Goal: Task Accomplishment & Management: Use online tool/utility

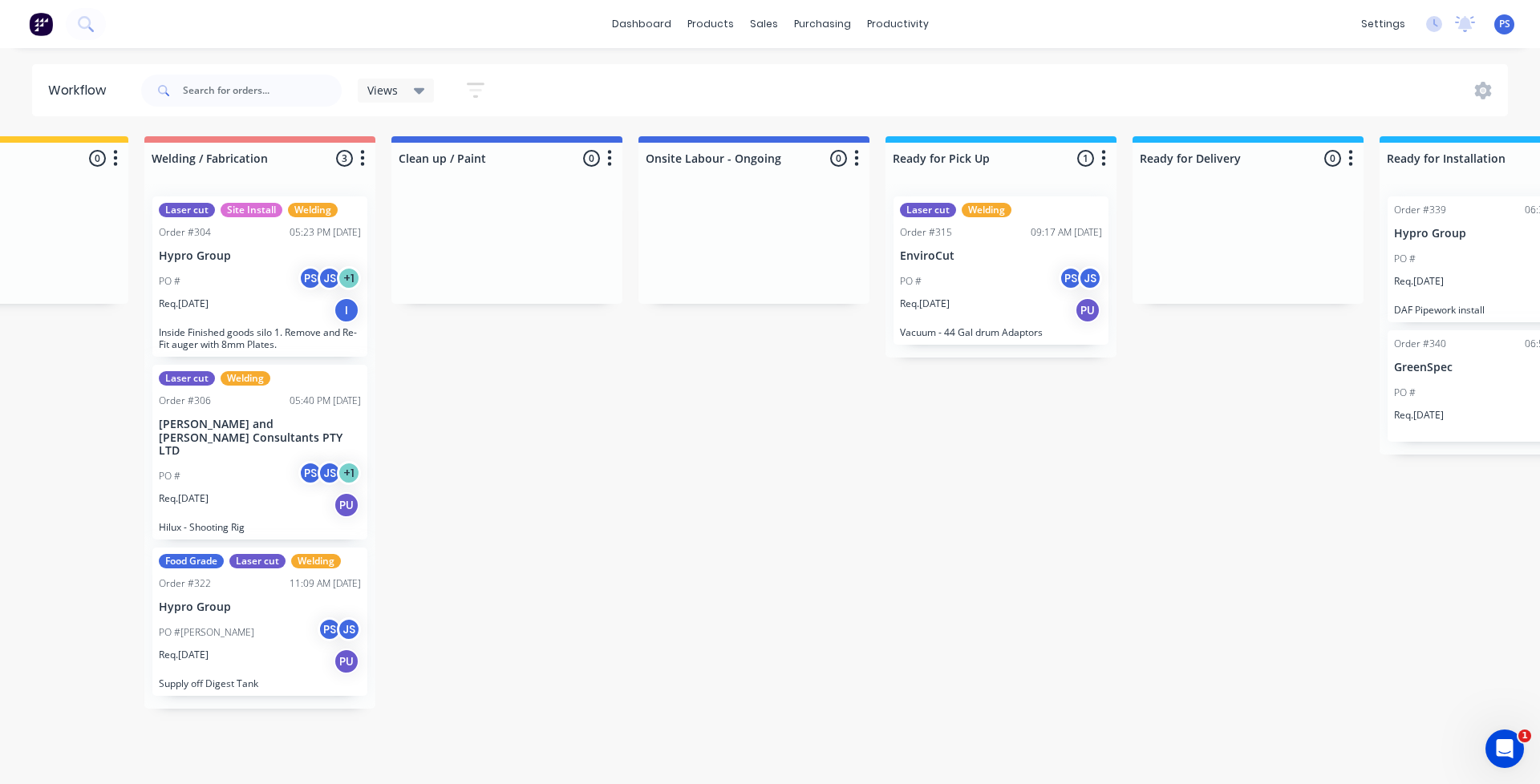
scroll to position [0, 1115]
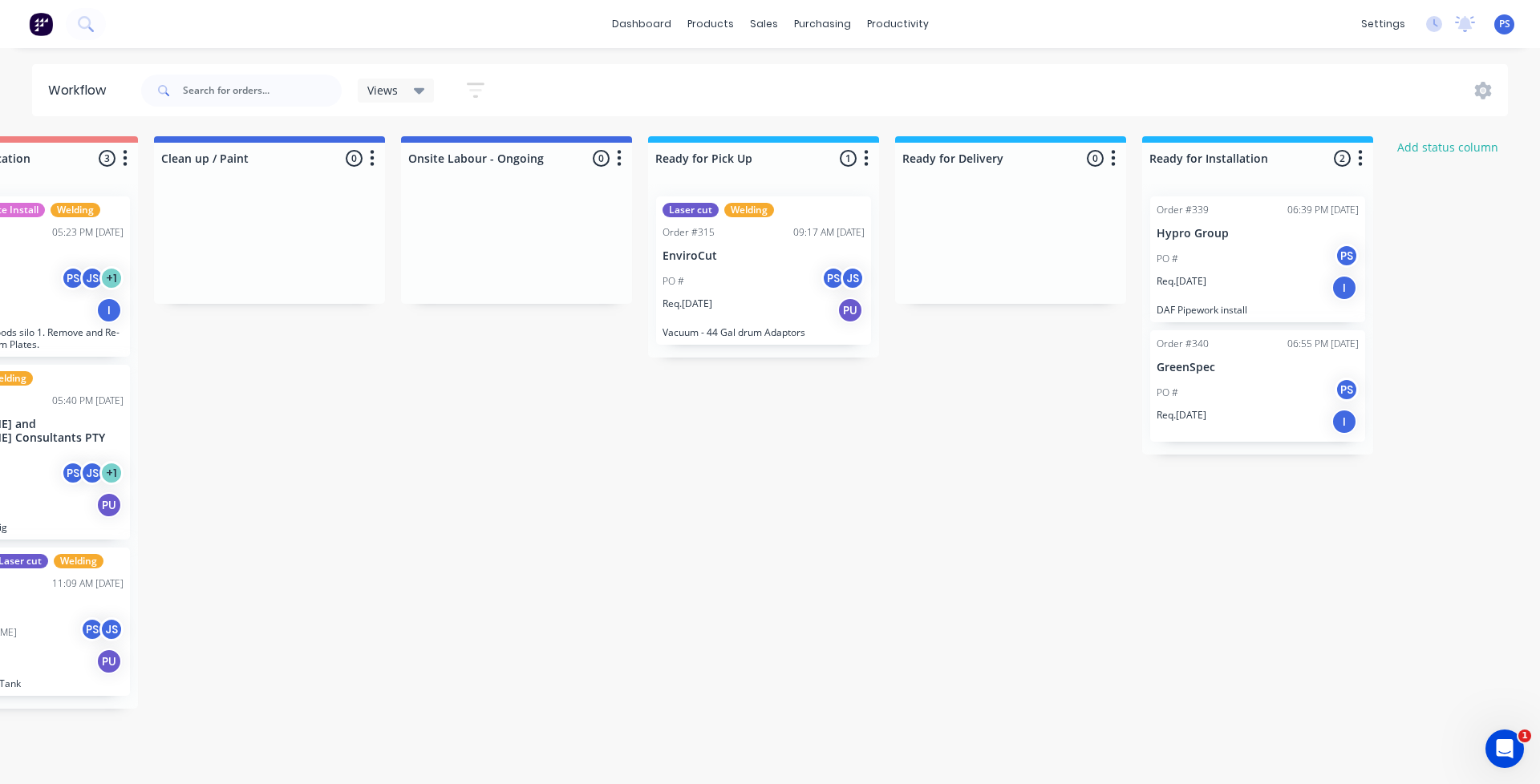
click at [733, 244] on div "Laser cut Welding Order #315 09:17 AM [DATE] EnviroCut PO # PS JS Req. [DATE] P…" at bounding box center [763, 270] width 215 height 148
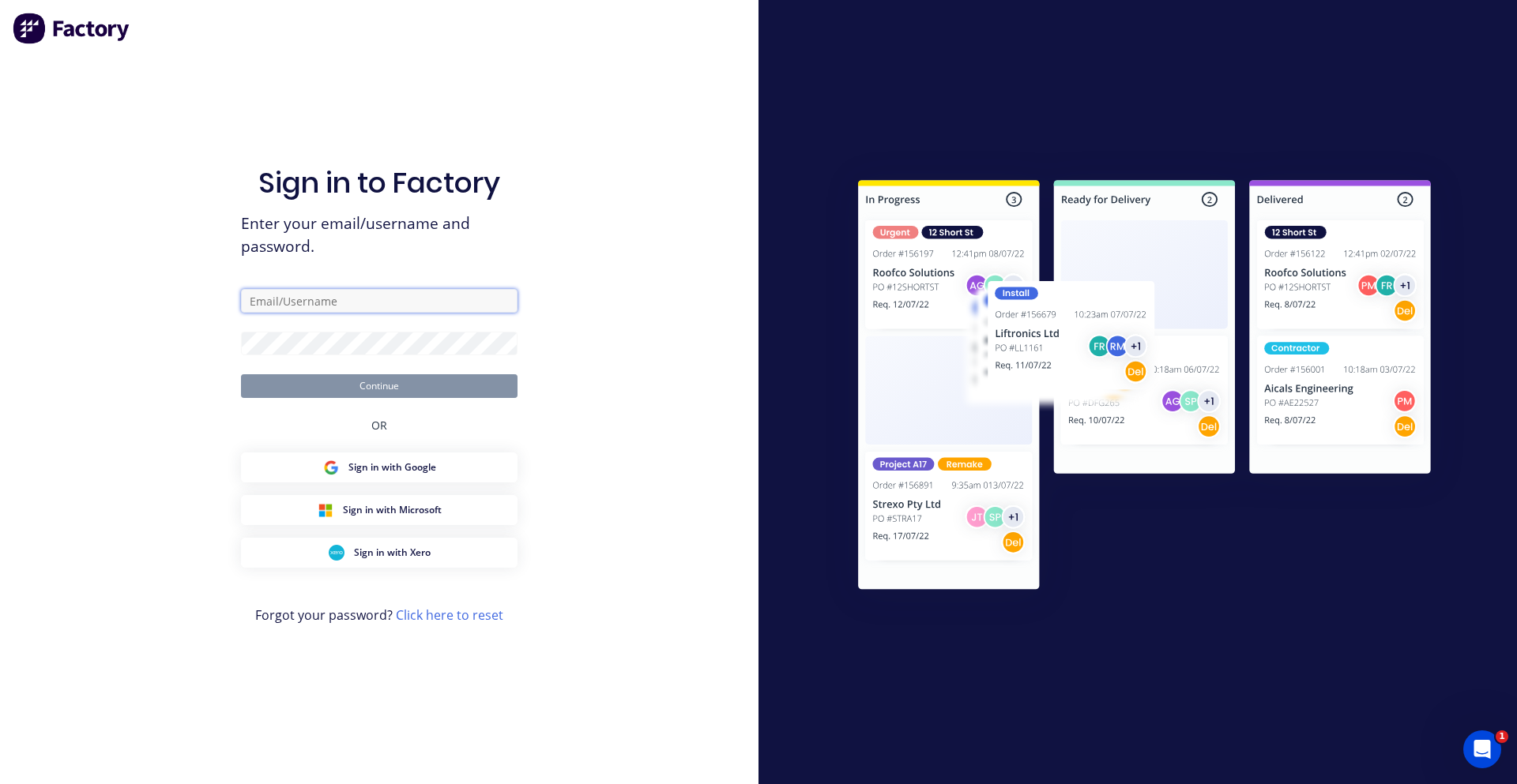
type input "[PERSON_NAME][EMAIL_ADDRESS][DOMAIN_NAME]"
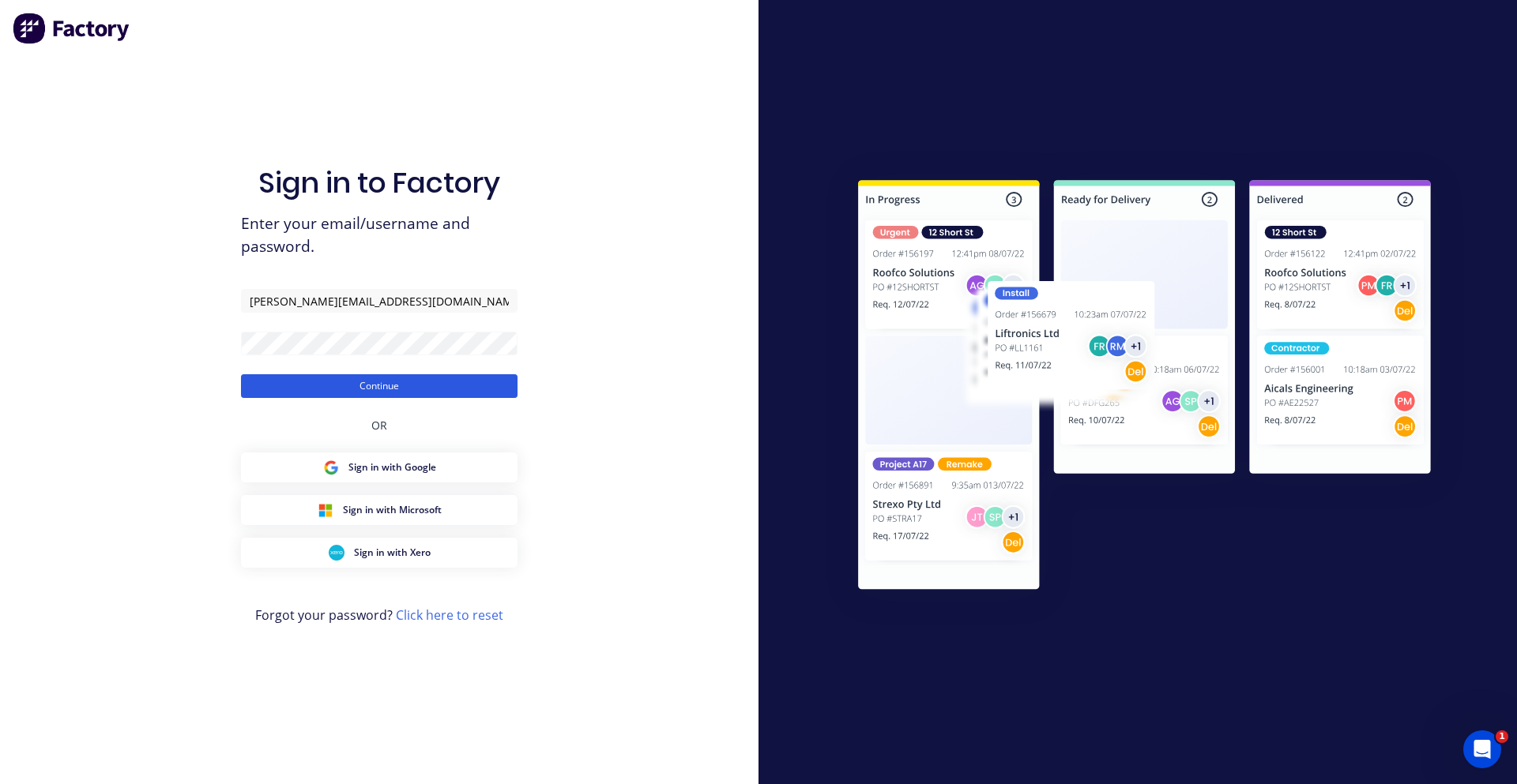
click at [410, 393] on button "Continue" at bounding box center [379, 386] width 277 height 24
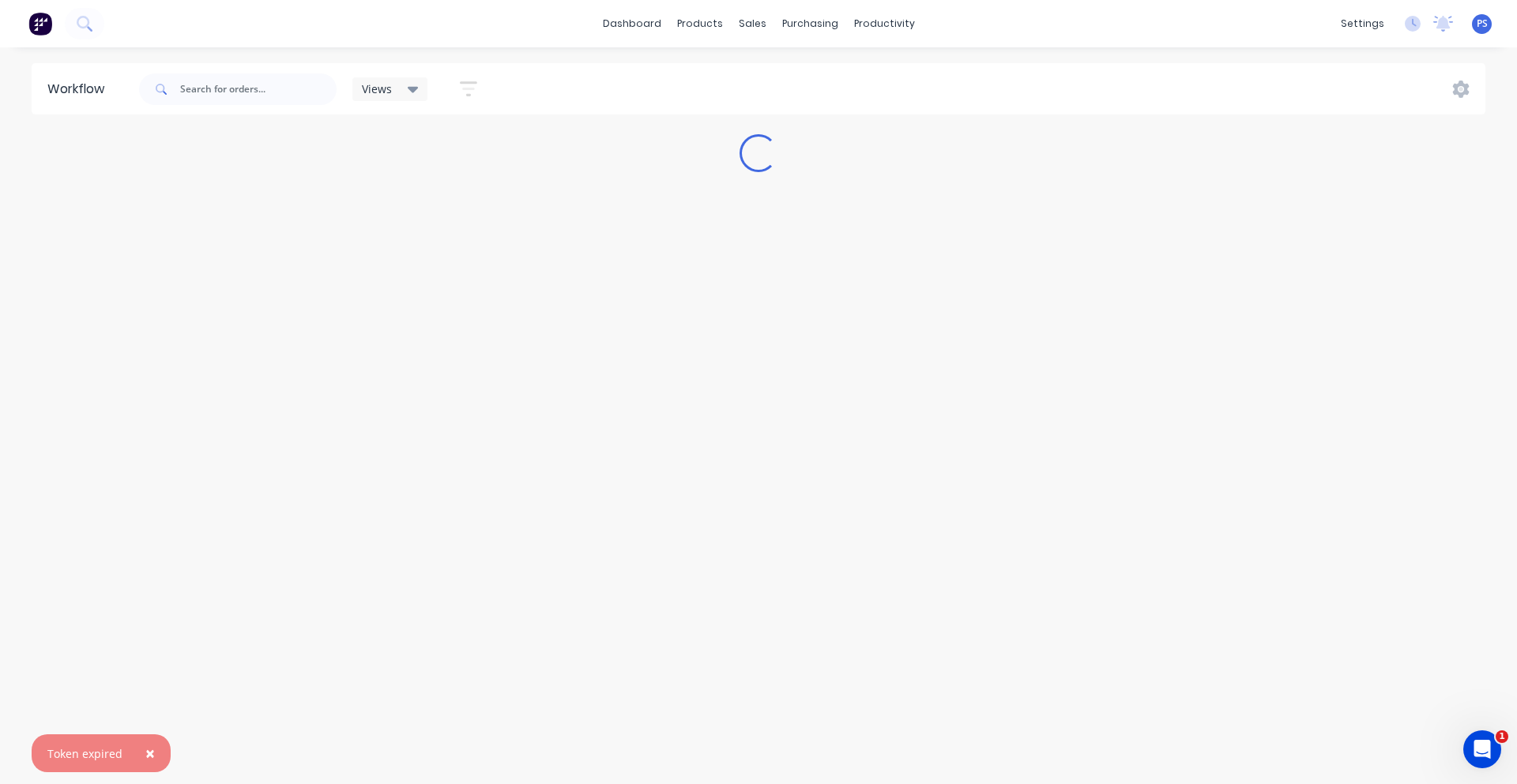
click at [145, 745] on span "×" at bounding box center [150, 753] width 10 height 22
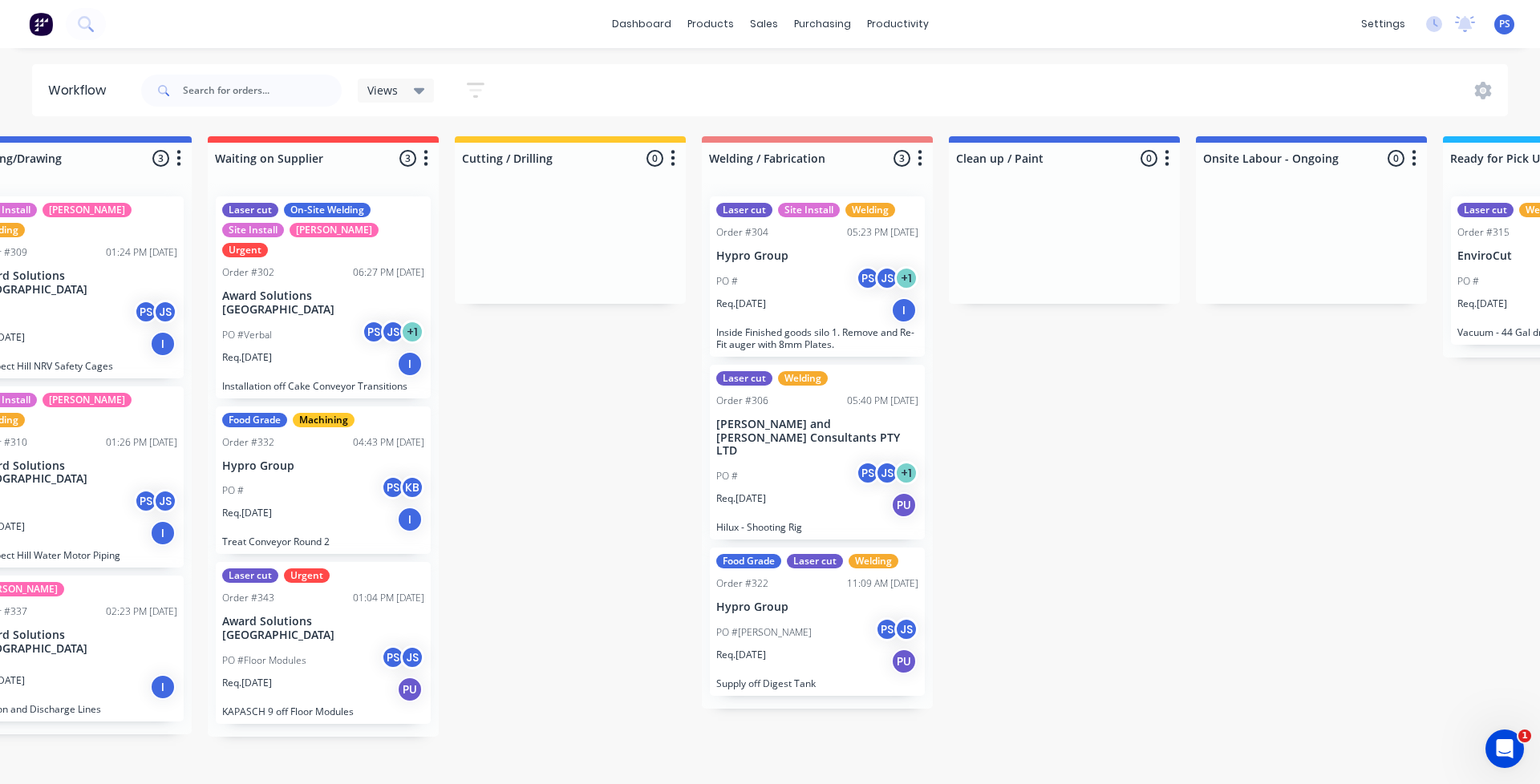
scroll to position [0, 419]
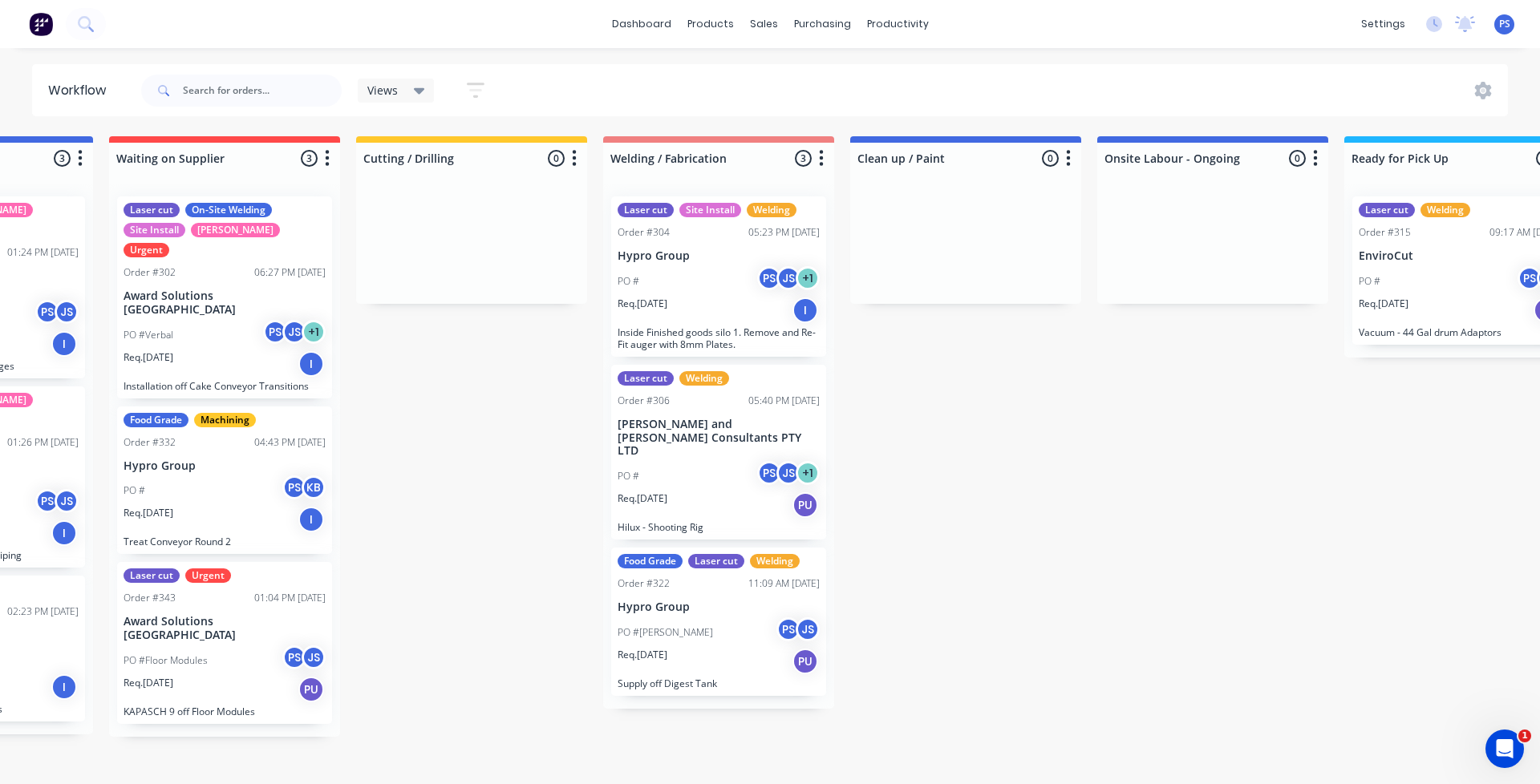
click at [1438, 289] on div "PO # PS JS" at bounding box center [1460, 281] width 202 height 30
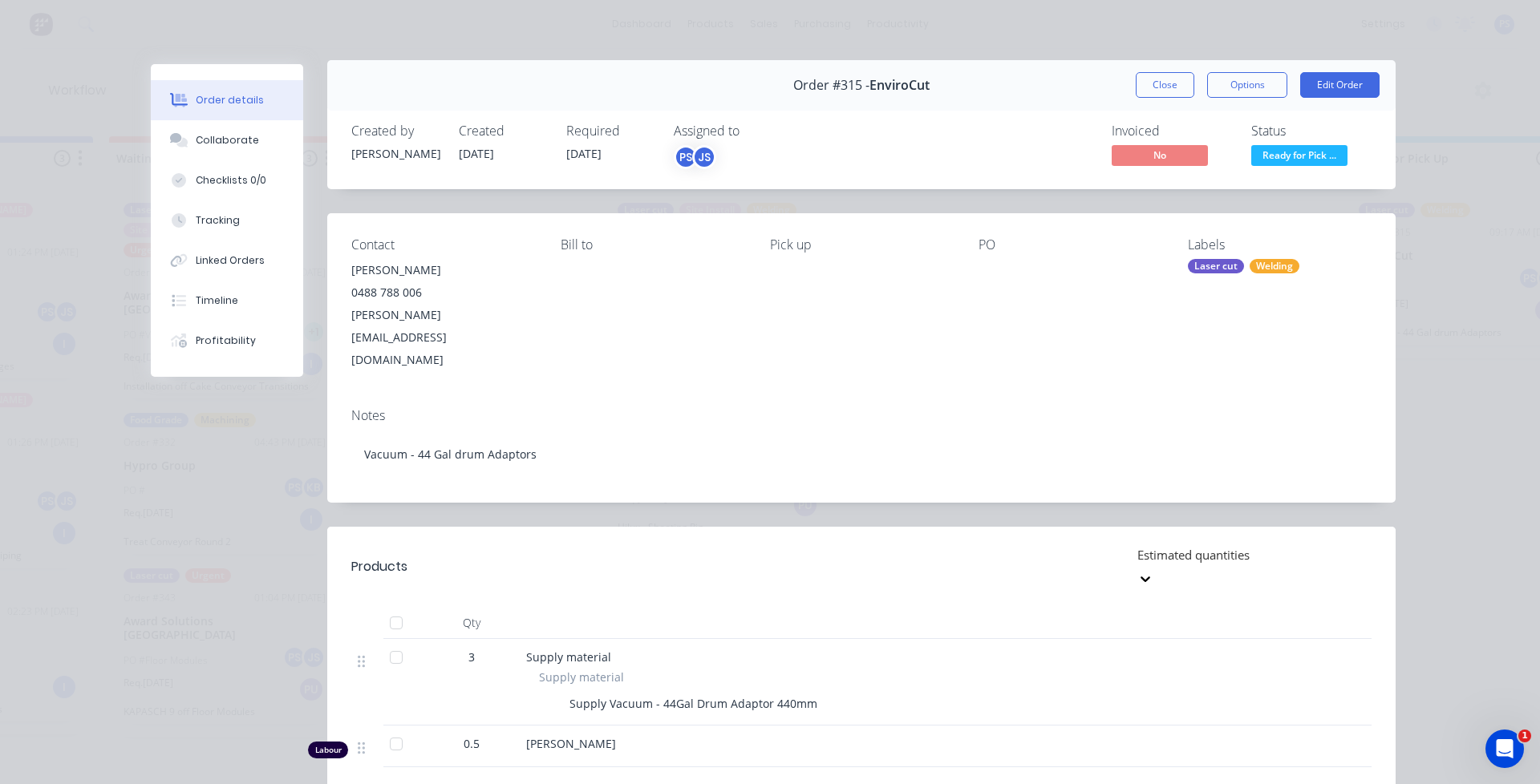
scroll to position [0, 0]
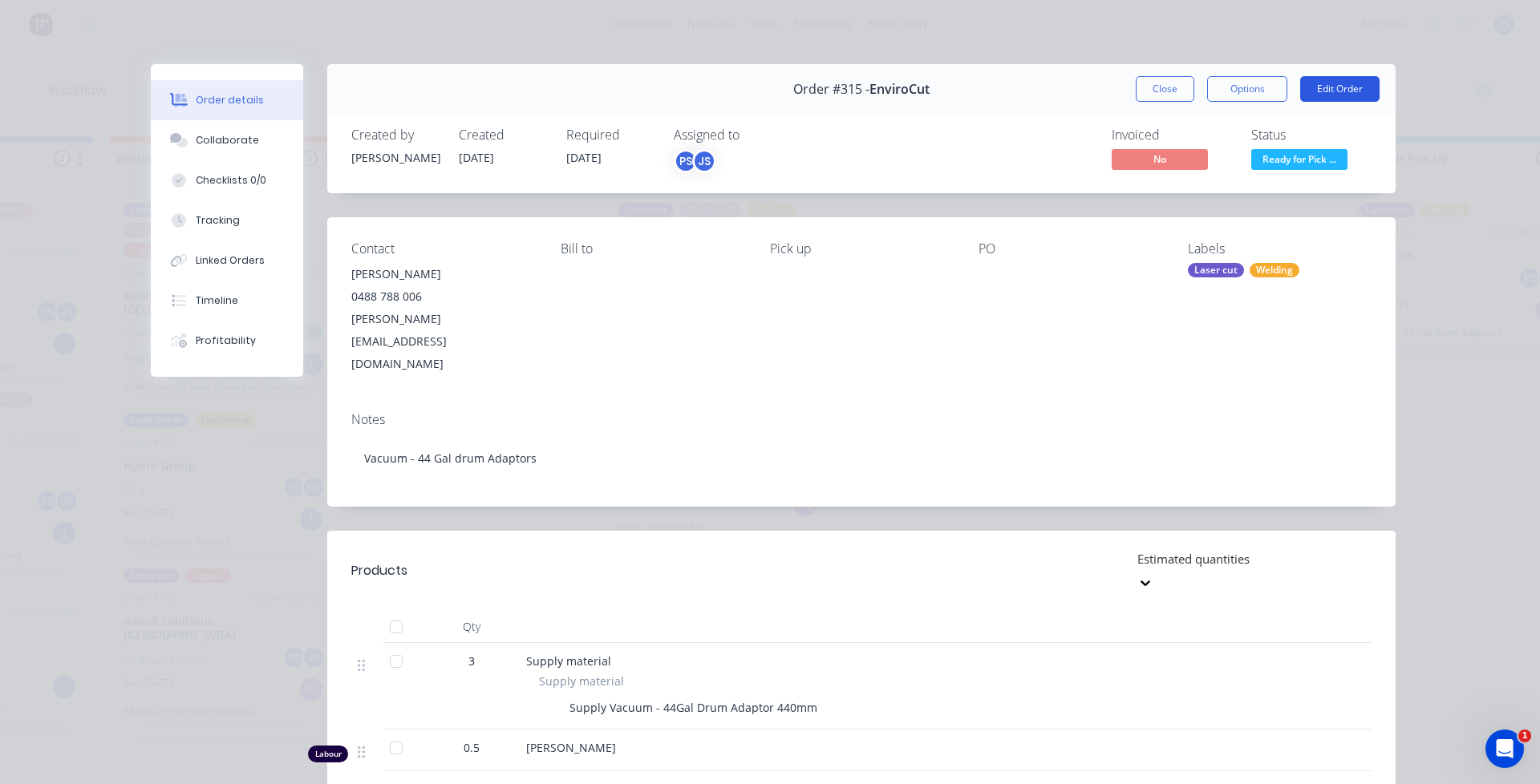
click at [1300, 90] on button "Edit Order" at bounding box center [1339, 89] width 80 height 26
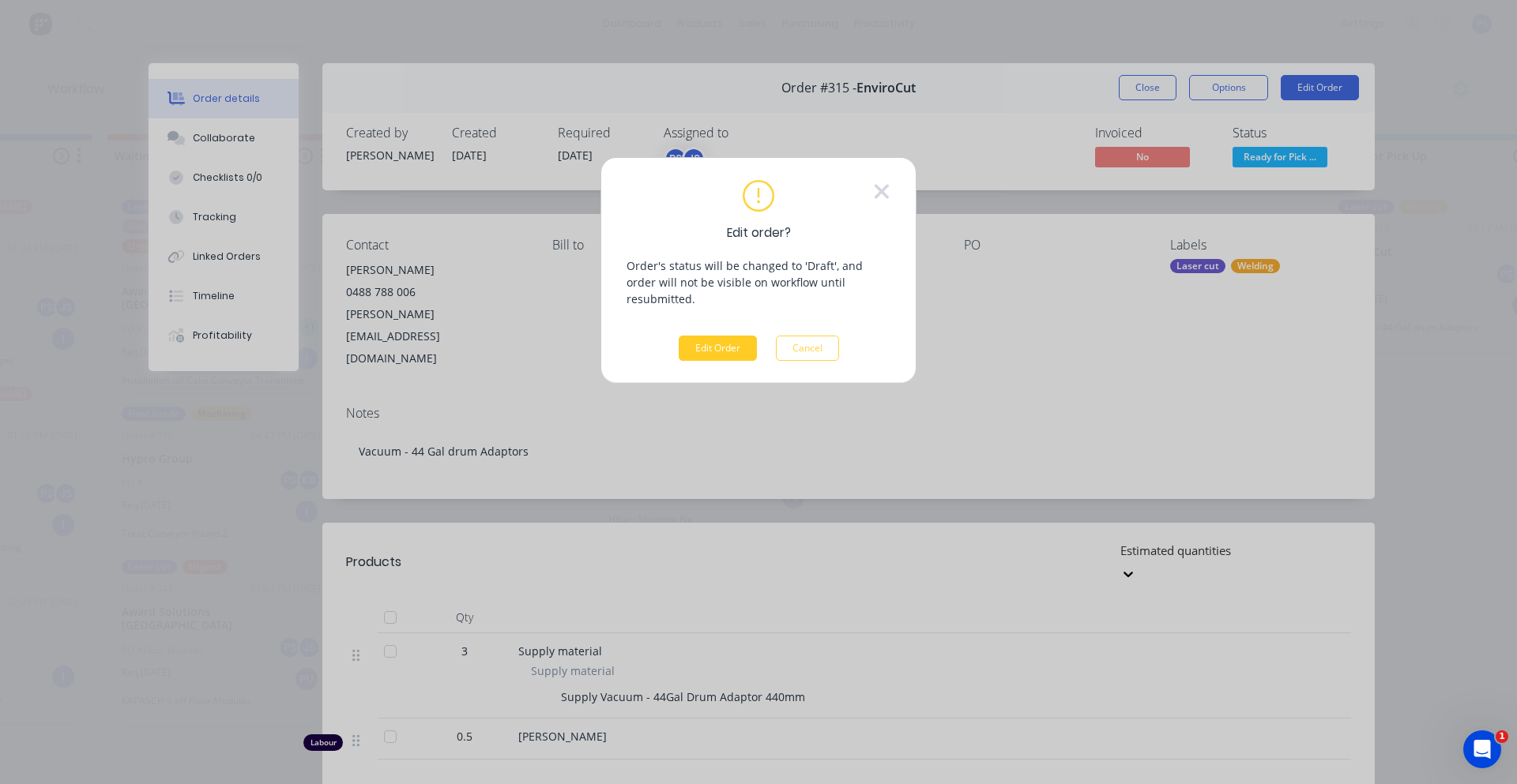
click at [709, 335] on button "Edit Order" at bounding box center [717, 348] width 78 height 25
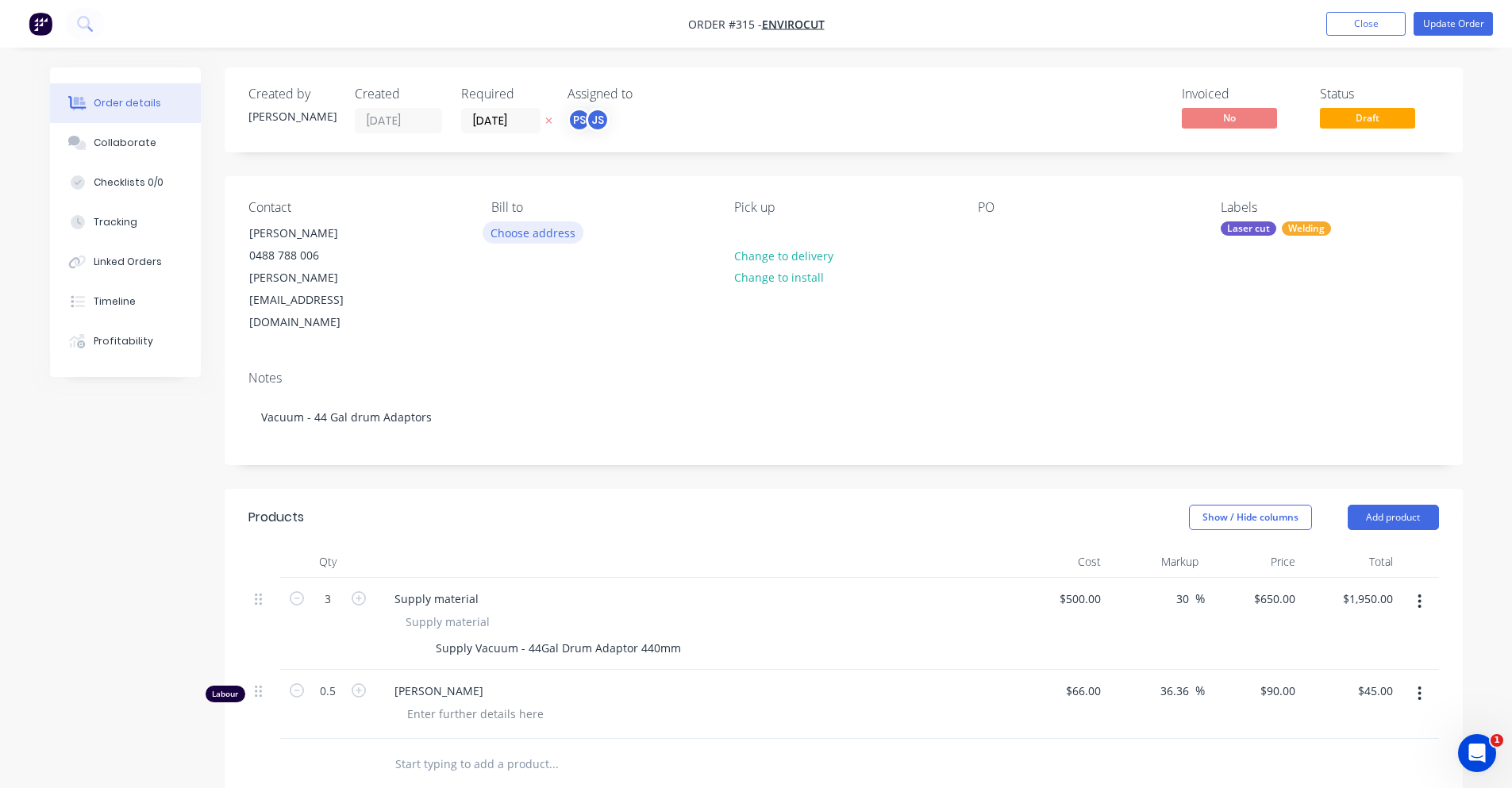
click at [507, 222] on button "Choose address" at bounding box center [533, 232] width 102 height 21
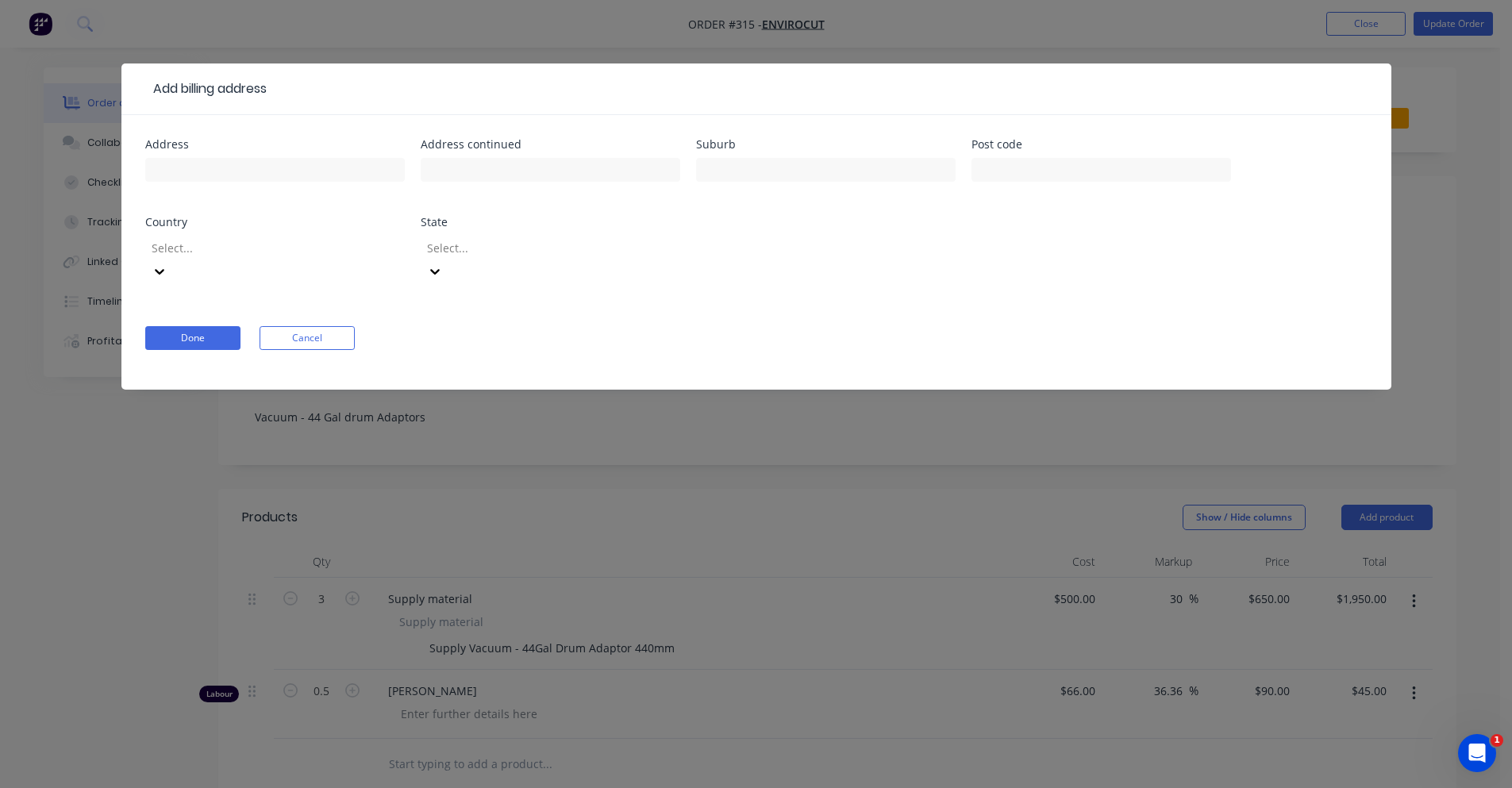
click at [241, 326] on div "Done Cancel" at bounding box center [757, 338] width 1222 height 24
click at [285, 326] on button "Cancel" at bounding box center [307, 338] width 95 height 24
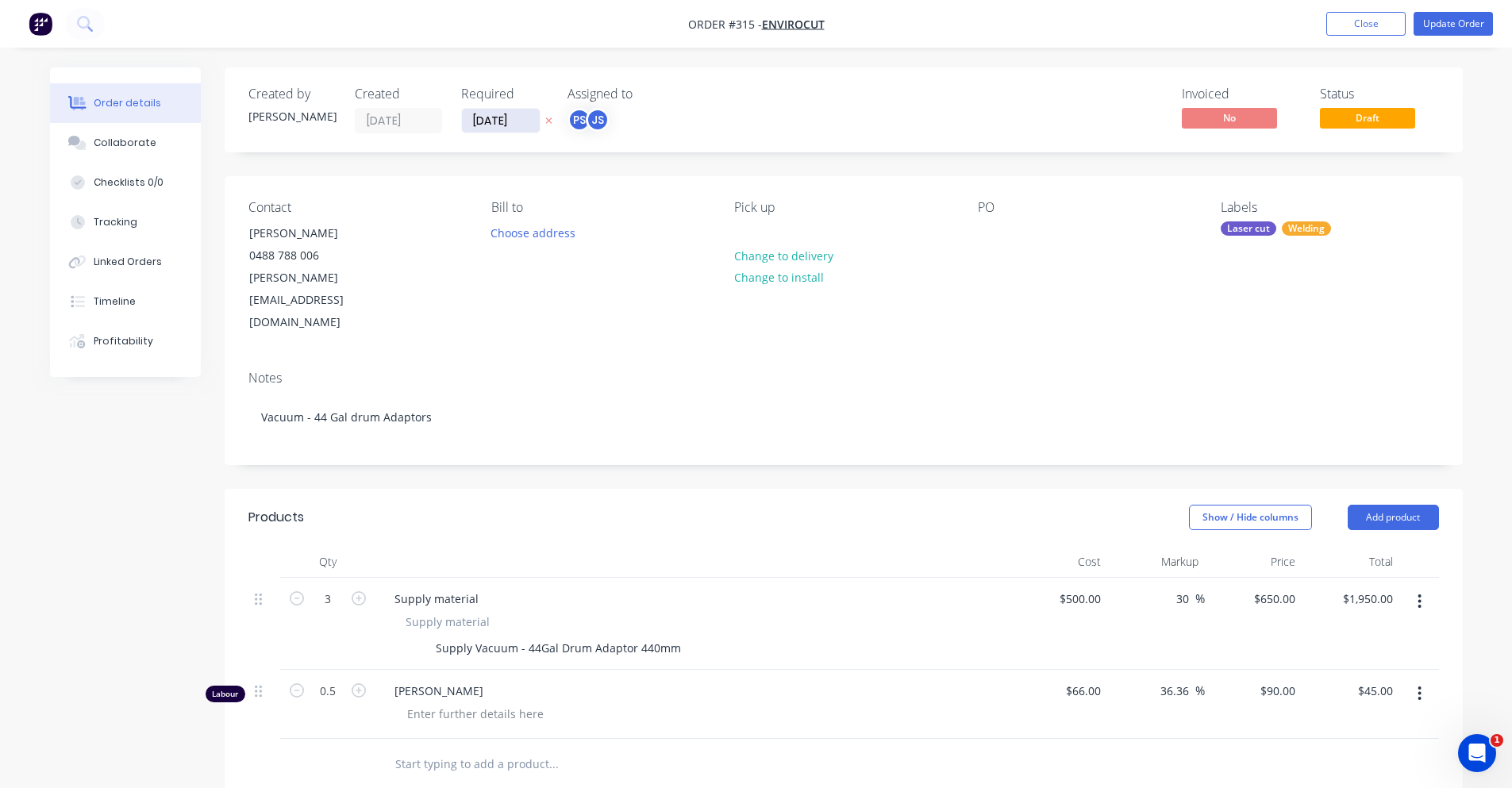
click at [493, 113] on input "[DATE]" at bounding box center [500, 120] width 78 height 24
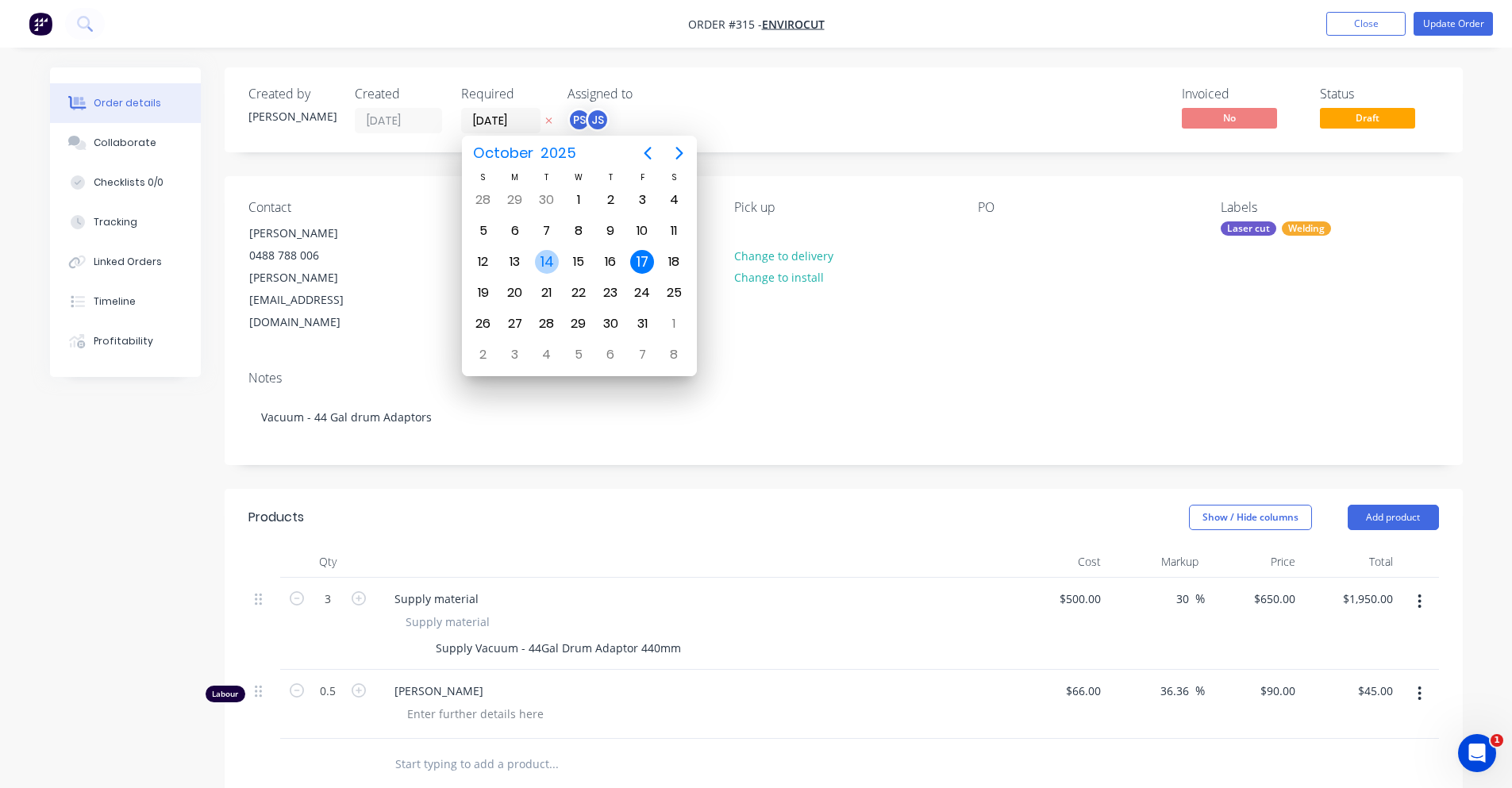
click at [558, 258] on div "14" at bounding box center [547, 261] width 24 height 24
type input "[DATE]"
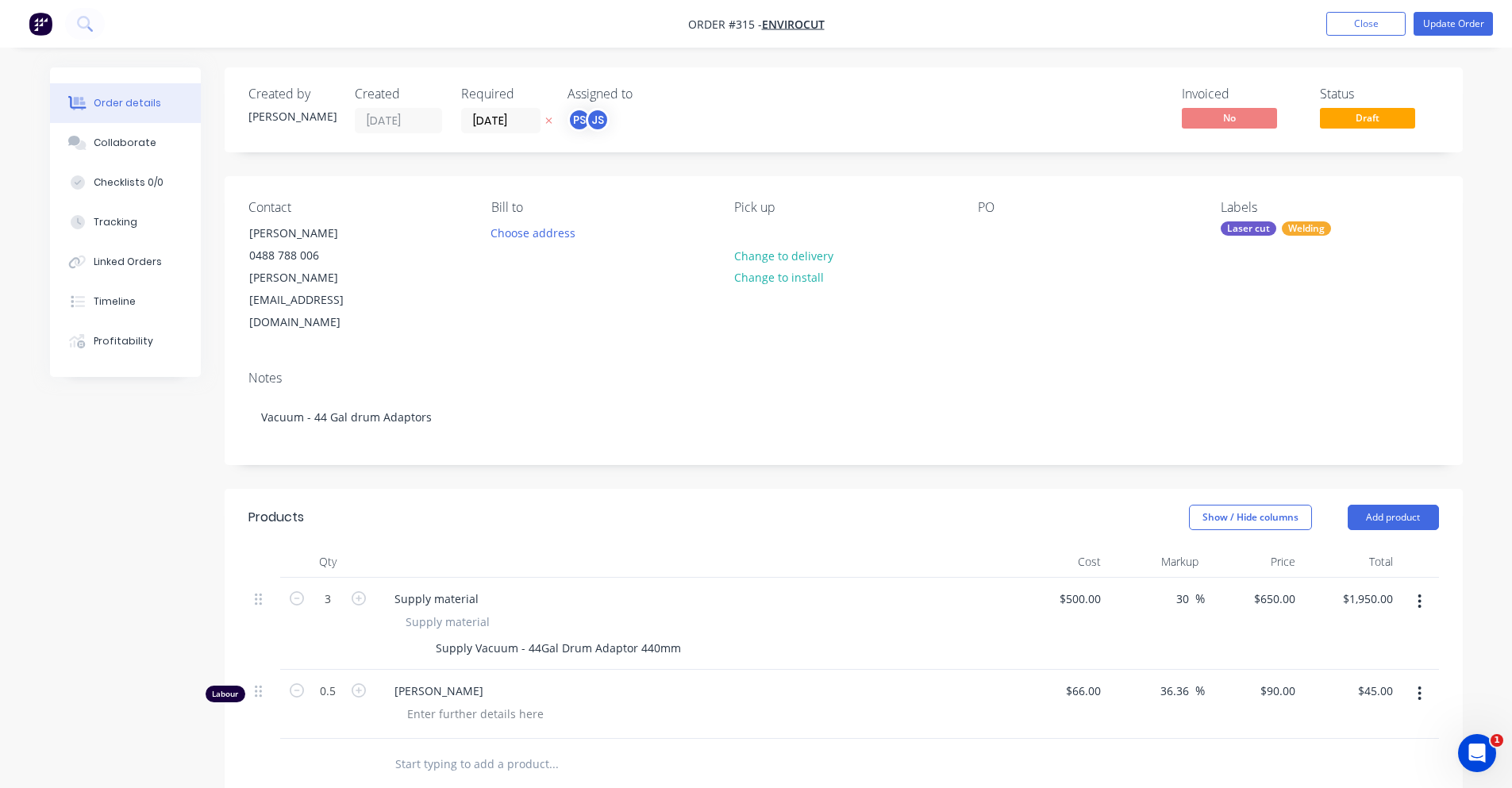
click at [763, 130] on div "Invoiced No Status Draft" at bounding box center [1083, 110] width 713 height 47
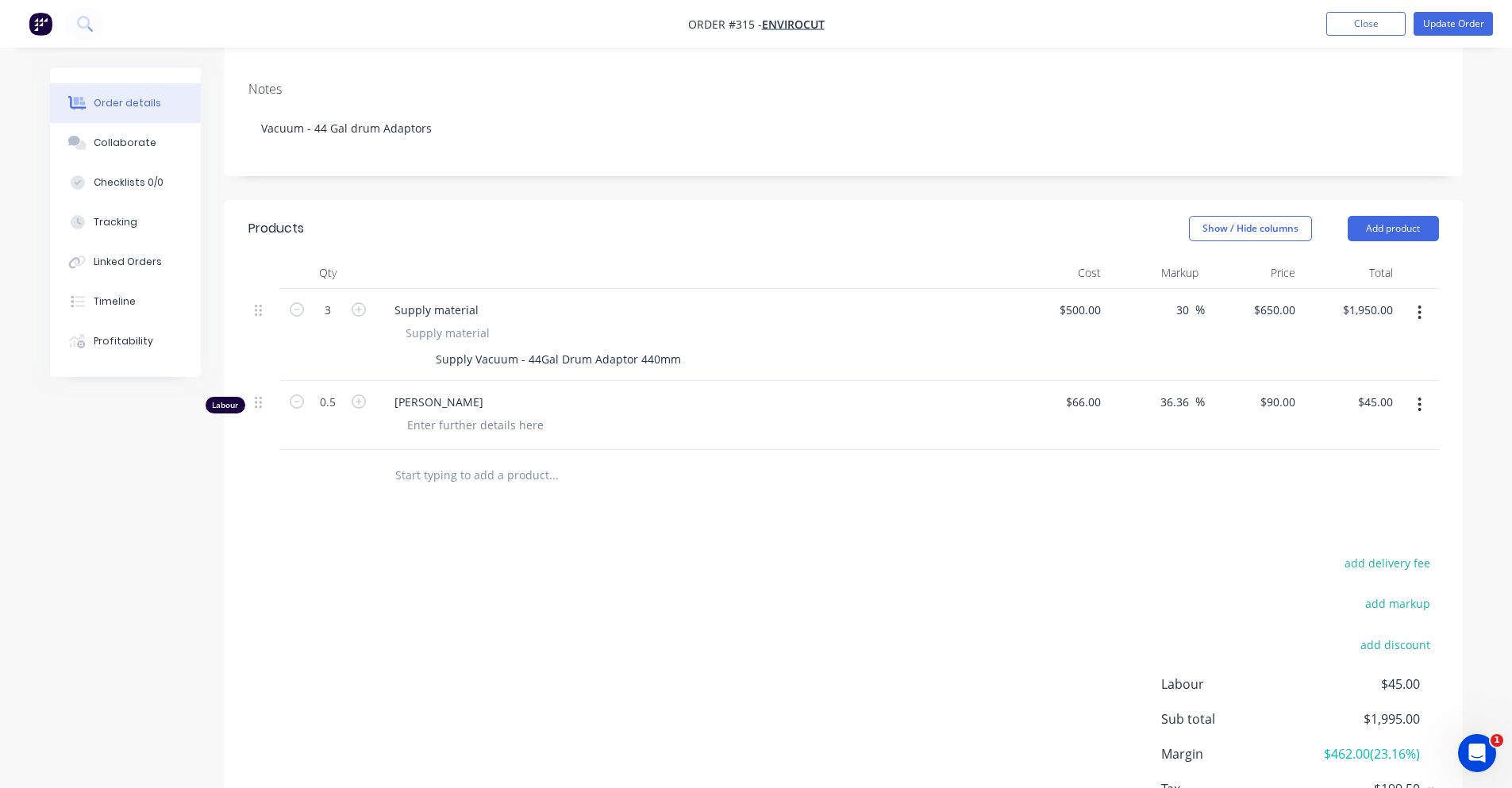
scroll to position [318, 0]
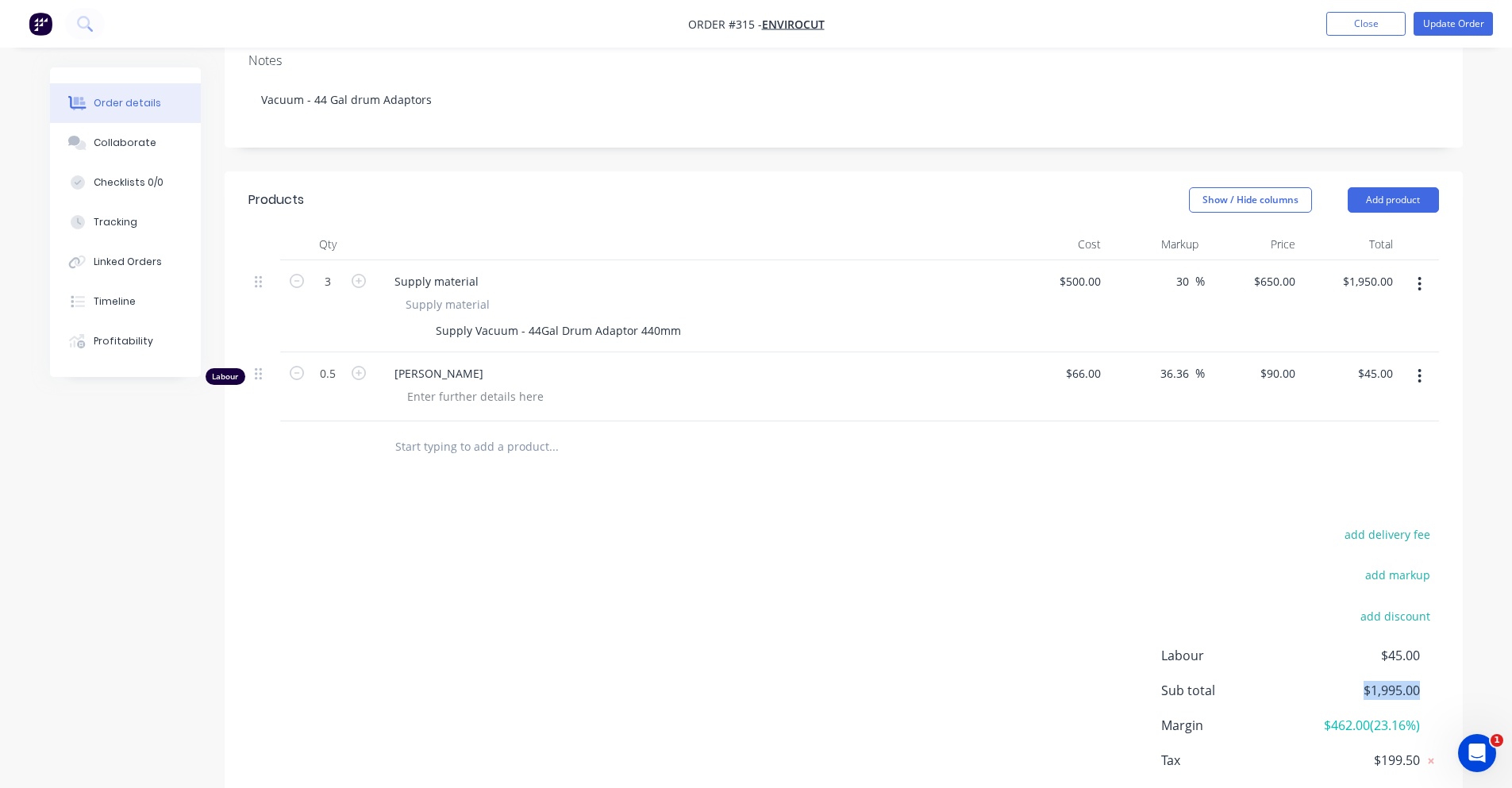
drag, startPoint x: 1338, startPoint y: 648, endPoint x: 1429, endPoint y: 641, distance: 91.3
click at [1429, 681] on div "Sub total $1,995.00" at bounding box center [1300, 691] width 278 height 19
click at [600, 371] on div "[PERSON_NAME]" at bounding box center [693, 387] width 636 height 69
click at [479, 385] on div at bounding box center [475, 396] width 162 height 23
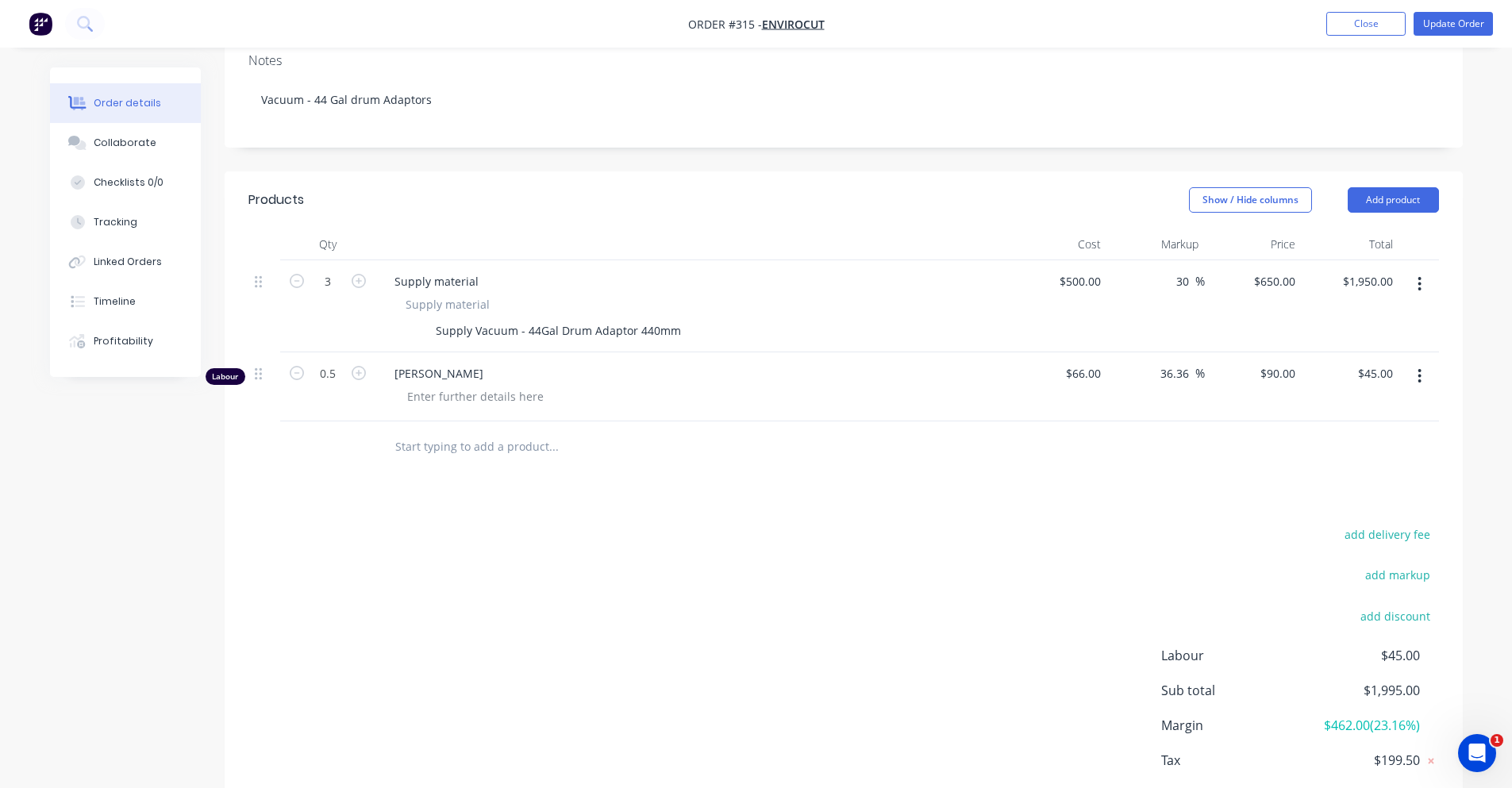
click at [452, 449] on div "Products Show / Hide columns Add product Qty Cost Markup Price Total 3 Supply m…" at bounding box center [843, 512] width 1238 height 683
click at [583, 470] on div "Products Show / Hide columns Add product Qty Cost Markup Price Total 3 Supply m…" at bounding box center [843, 512] width 1238 height 683
click at [1426, 362] on button "button" at bounding box center [1420, 376] width 37 height 28
click at [1371, 501] on div "Delete" at bounding box center [1364, 513] width 122 height 23
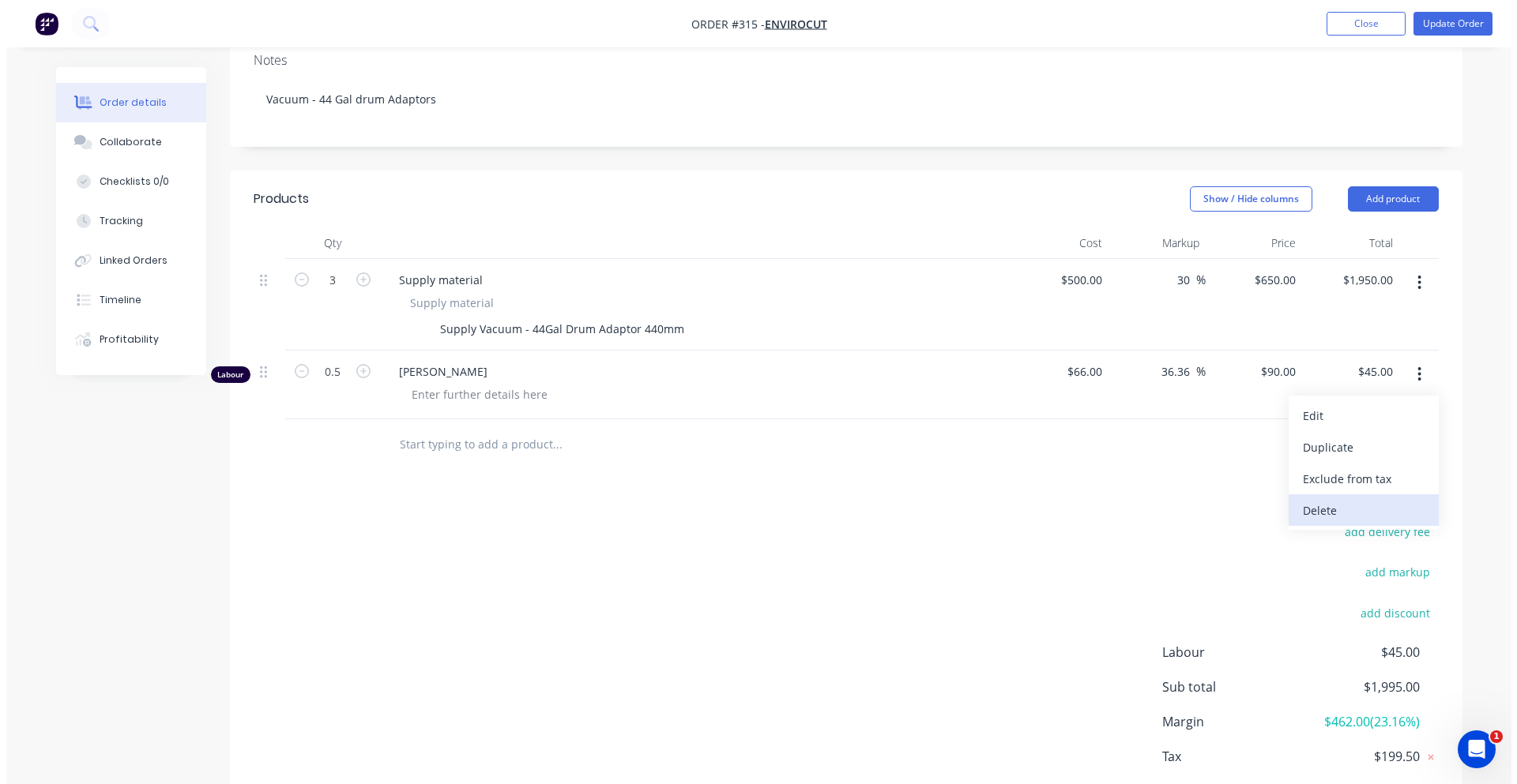
scroll to position [292, 0]
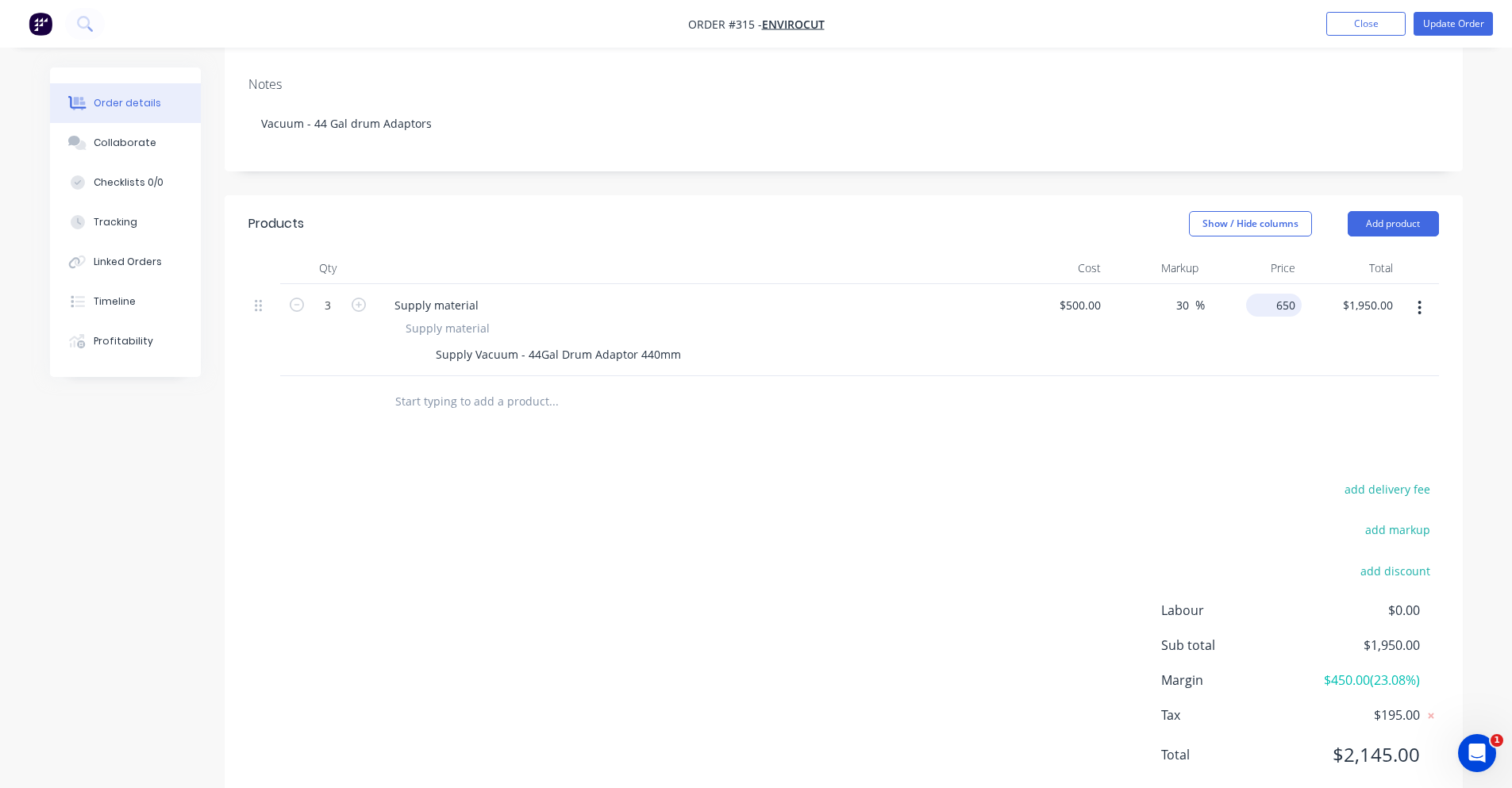
click at [1270, 284] on div "650 $650.00" at bounding box center [1254, 329] width 97 height 92
type input "$650.00"
click at [1104, 479] on div "add delivery fee add markup add discount Labour $0.00 Sub total $1,950.00 Margi…" at bounding box center [843, 632] width 1190 height 306
click at [1011, 432] on div "Products Show / Hide columns Add product Qty Cost Markup Price Total 3 Supply m…" at bounding box center [843, 502] width 1238 height 614
click at [1065, 284] on div "500 500" at bounding box center [1059, 329] width 97 height 92
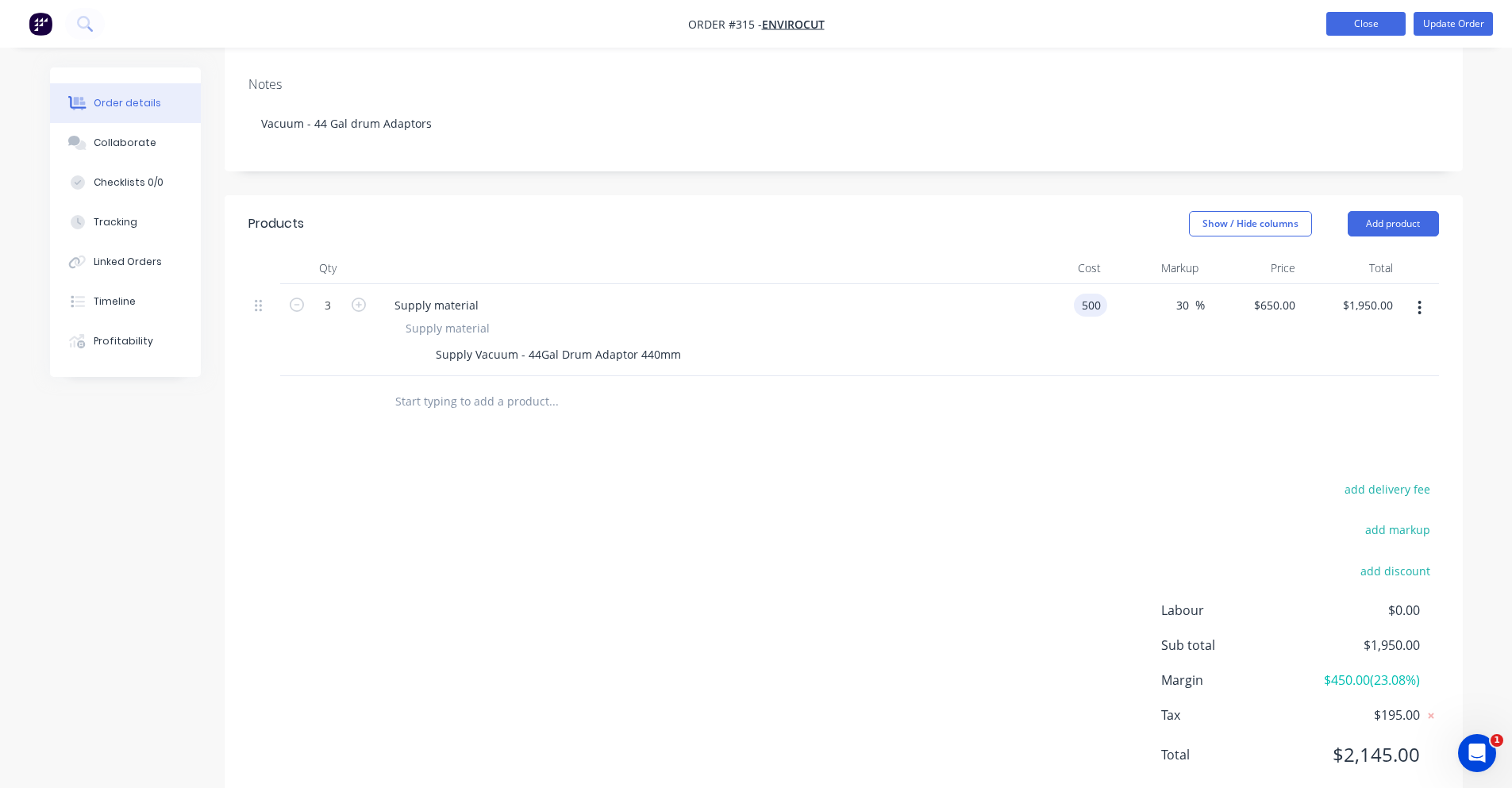
type input "$500.00"
click at [1386, 31] on button "Close" at bounding box center [1366, 23] width 80 height 24
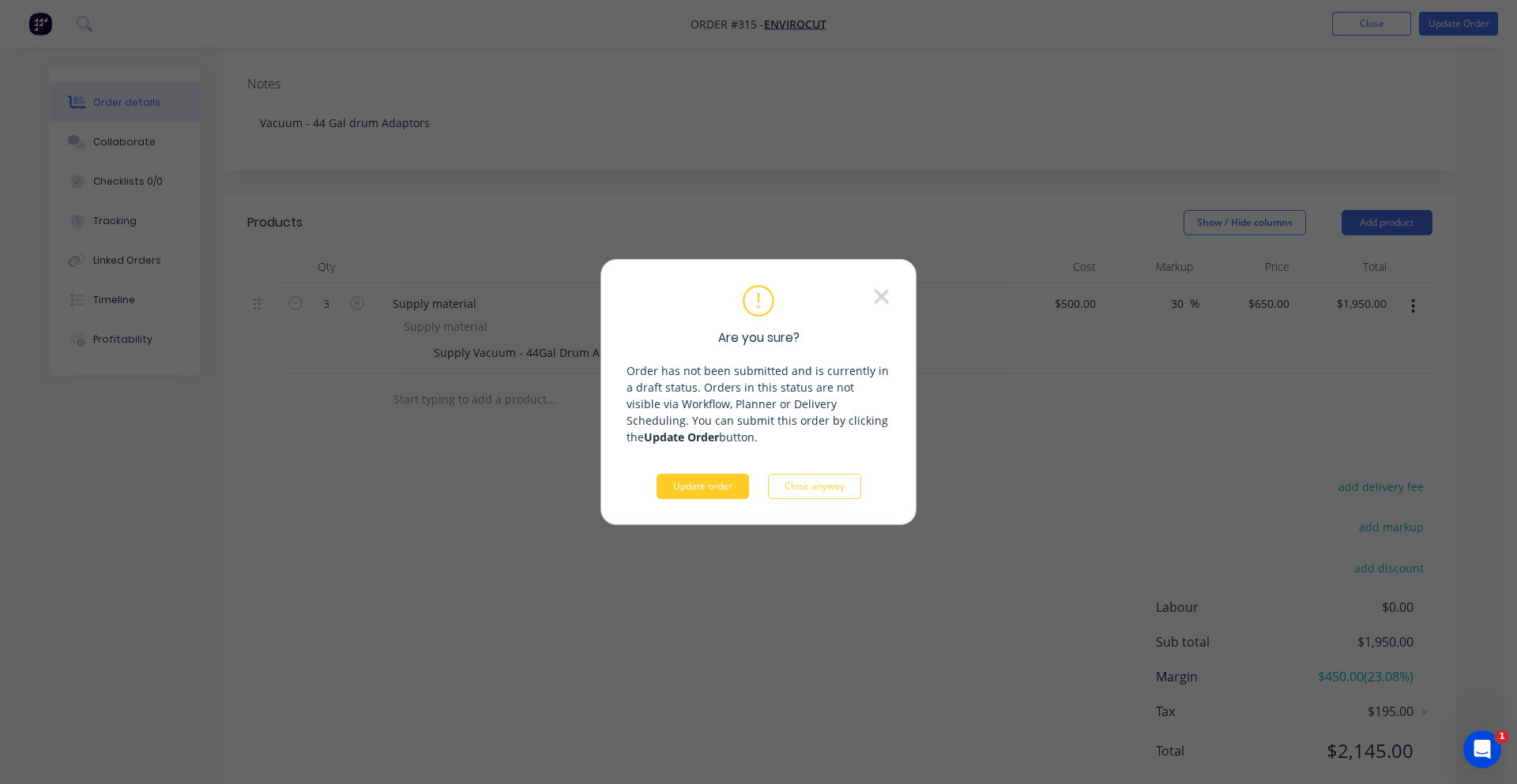
click at [741, 485] on button "Update order" at bounding box center [703, 486] width 93 height 25
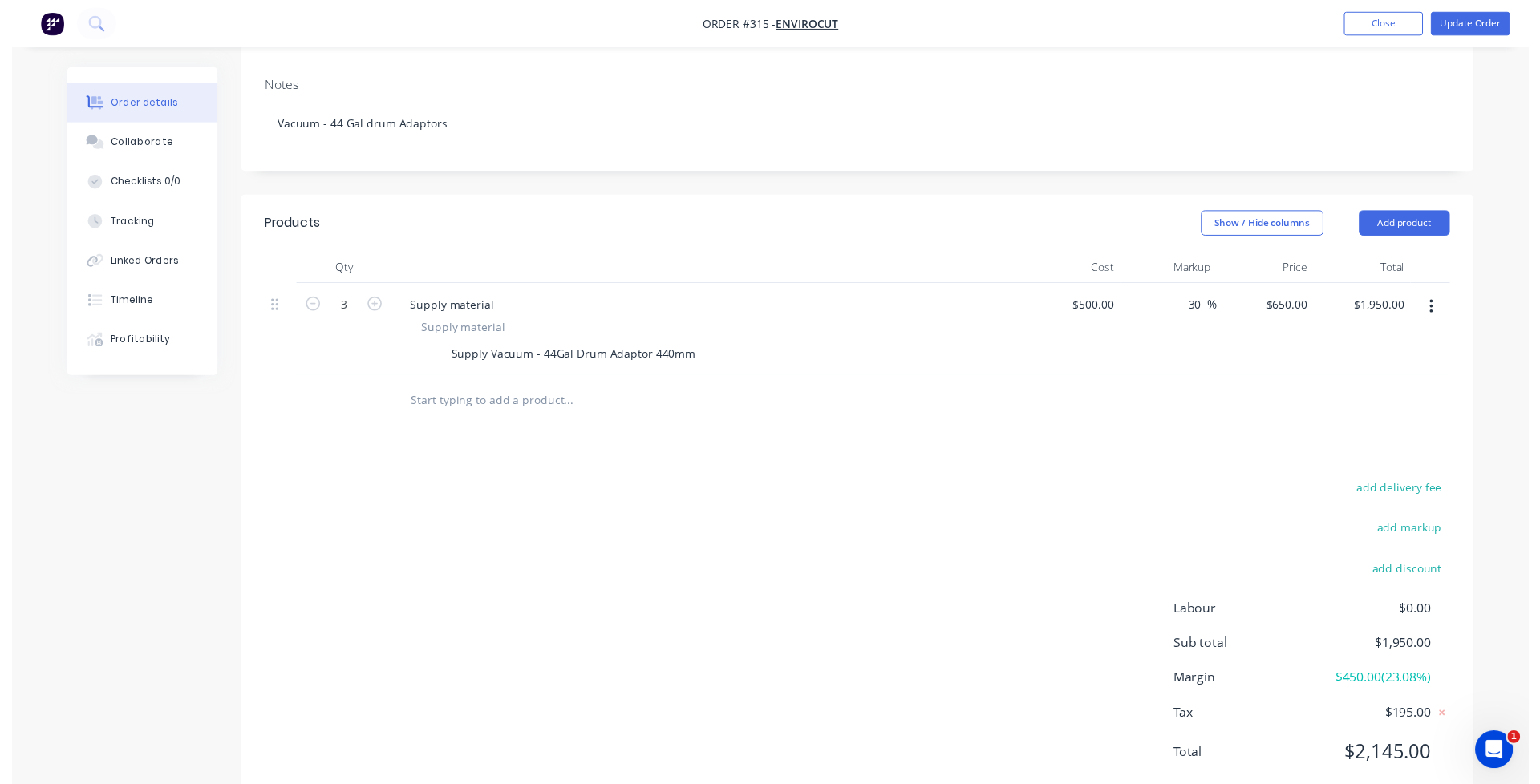
scroll to position [0, 0]
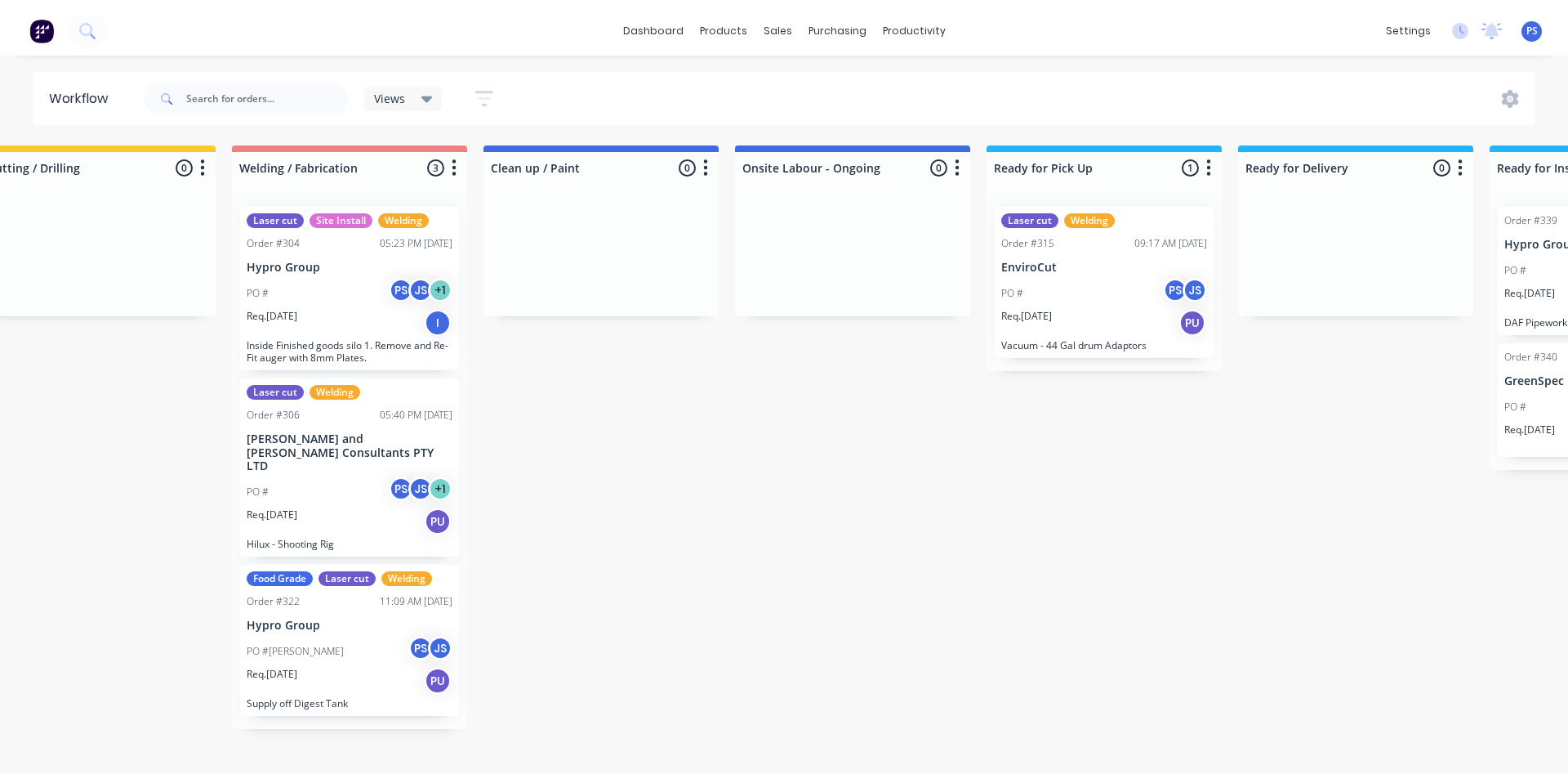
scroll to position [0, 1037]
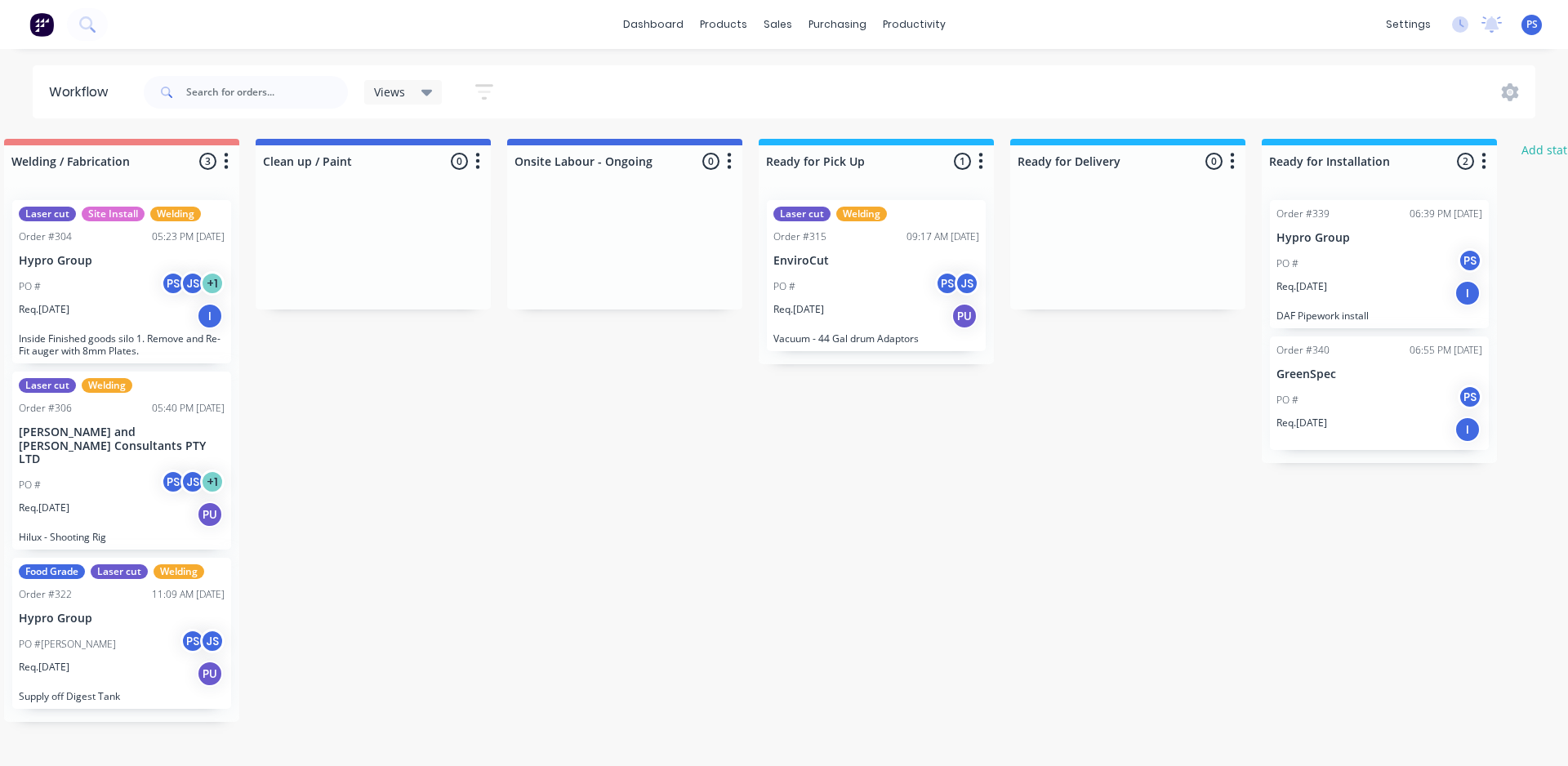
click at [1380, 328] on div "Order #339 06:39 PM 08/10/25 Hypro Group PO # PS Req. 19/10/25 I DAF Pipework i…" at bounding box center [1378, 325] width 235 height 276
click at [1380, 307] on div "Order #339 06:39 PM 08/10/25 Hypro Group PO # PS Req. 19/10/25 I DAF Pipework i…" at bounding box center [1378, 264] width 219 height 128
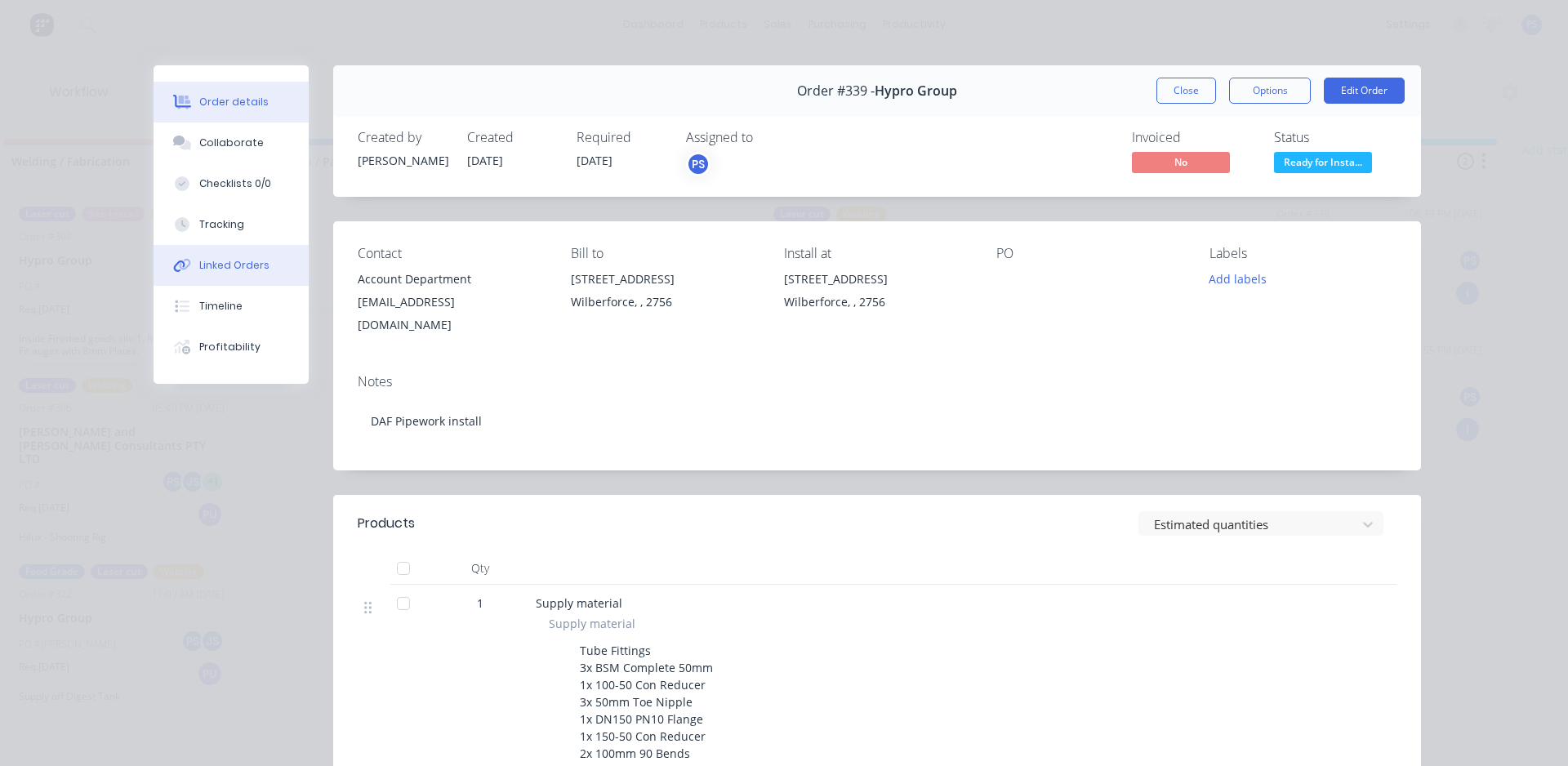
click at [220, 260] on div "Linked Orders" at bounding box center [234, 265] width 70 height 15
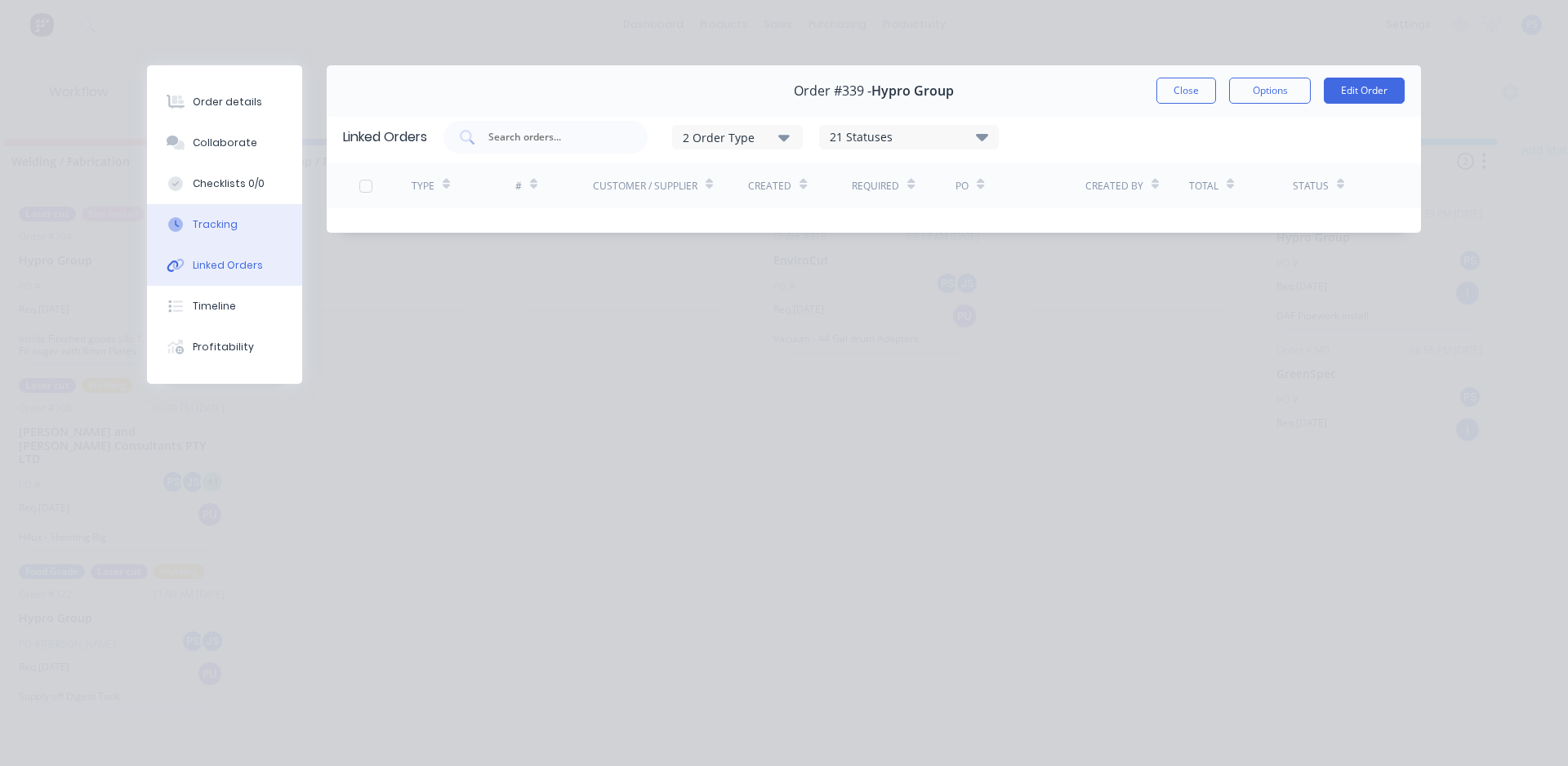
click at [219, 228] on div "Tracking" at bounding box center [215, 224] width 45 height 15
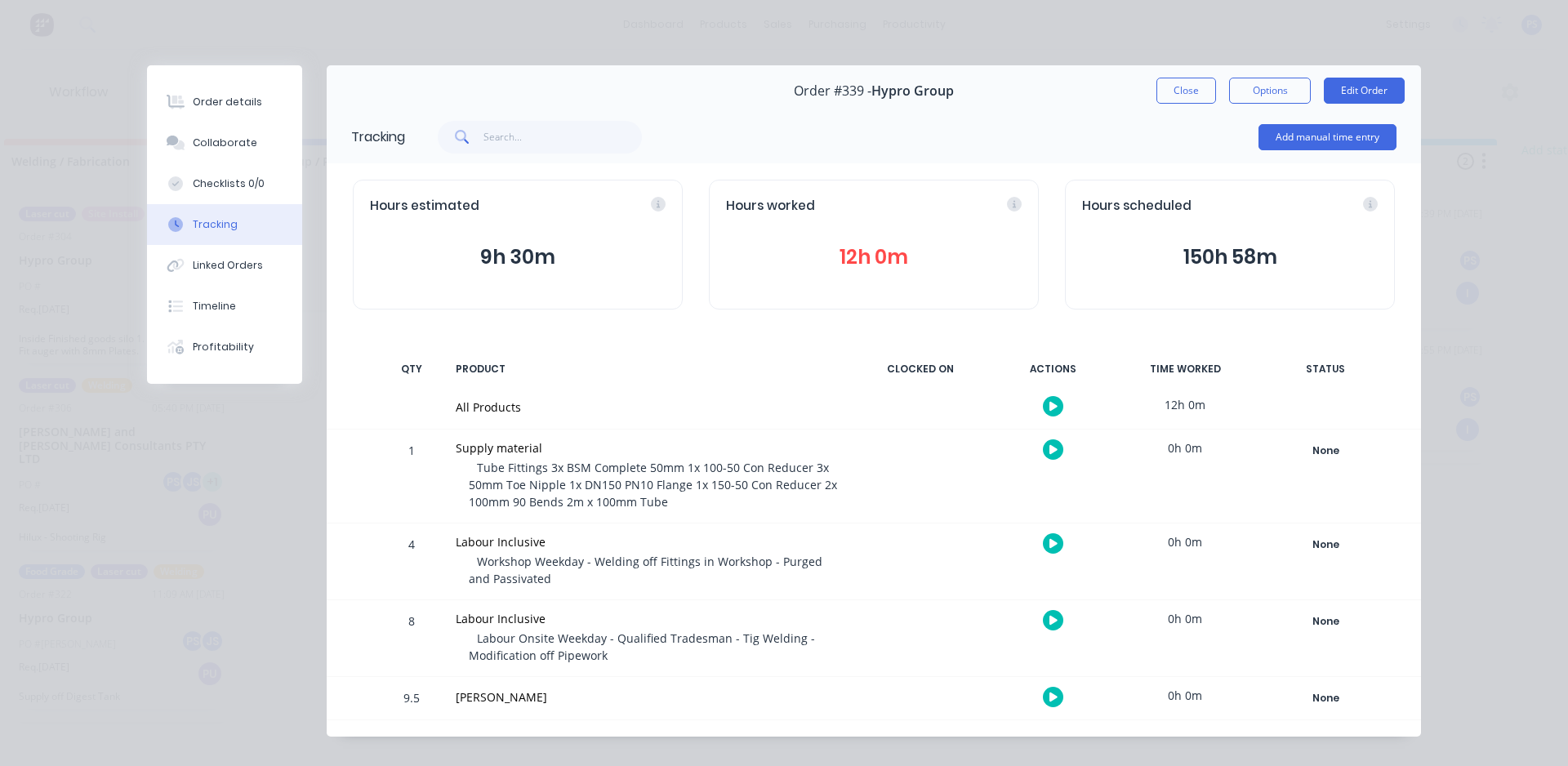
click at [1336, 152] on div "Add manual time entry" at bounding box center [1327, 137] width 138 height 49
click at [1328, 142] on button "Add manual time entry" at bounding box center [1327, 137] width 138 height 26
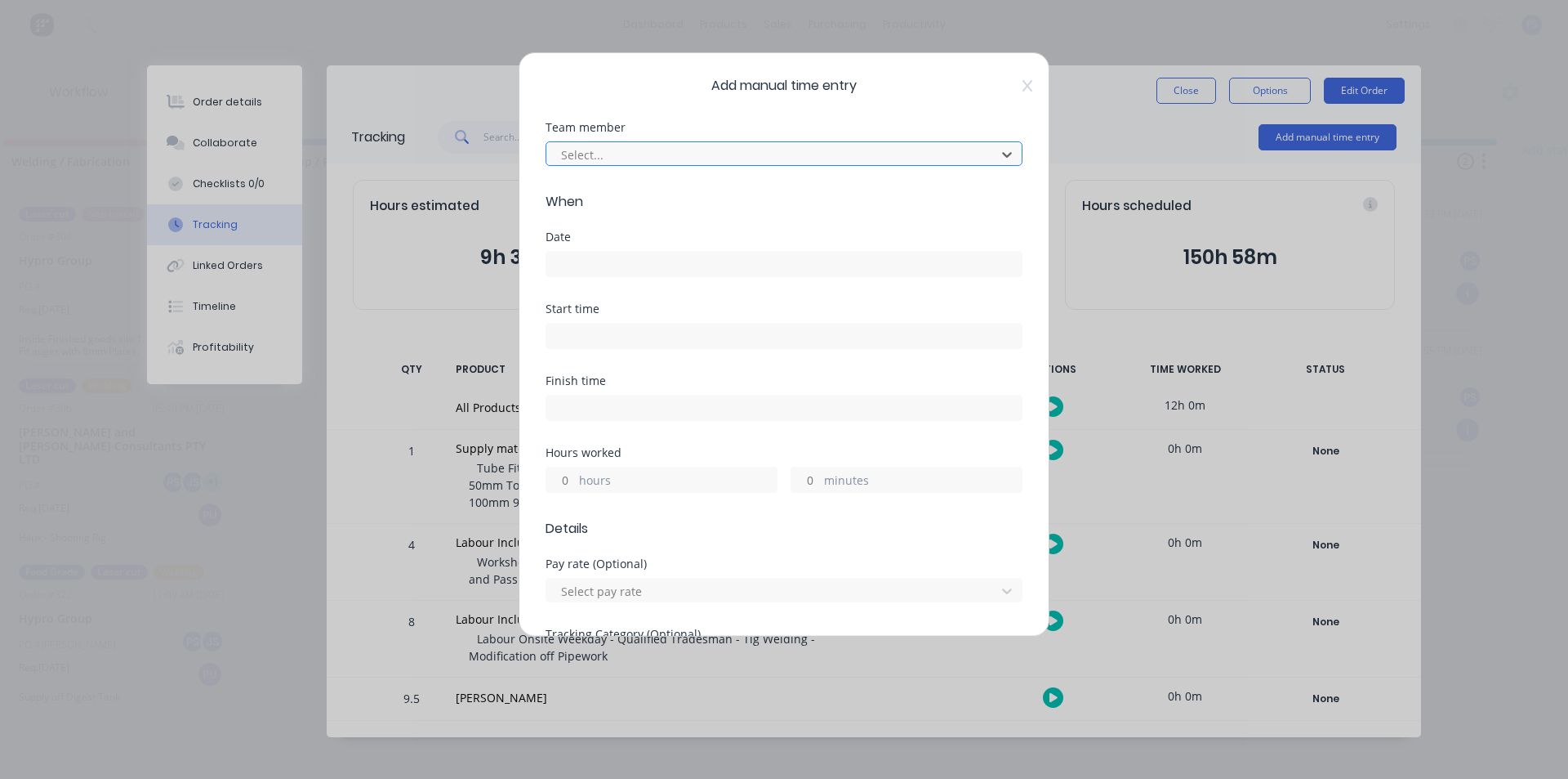
click at [783, 164] on div at bounding box center [774, 155] width 428 height 20
type input "peter"
click at [650, 232] on div "Date" at bounding box center [784, 236] width 477 height 11
click at [644, 252] on input at bounding box center [784, 264] width 475 height 25
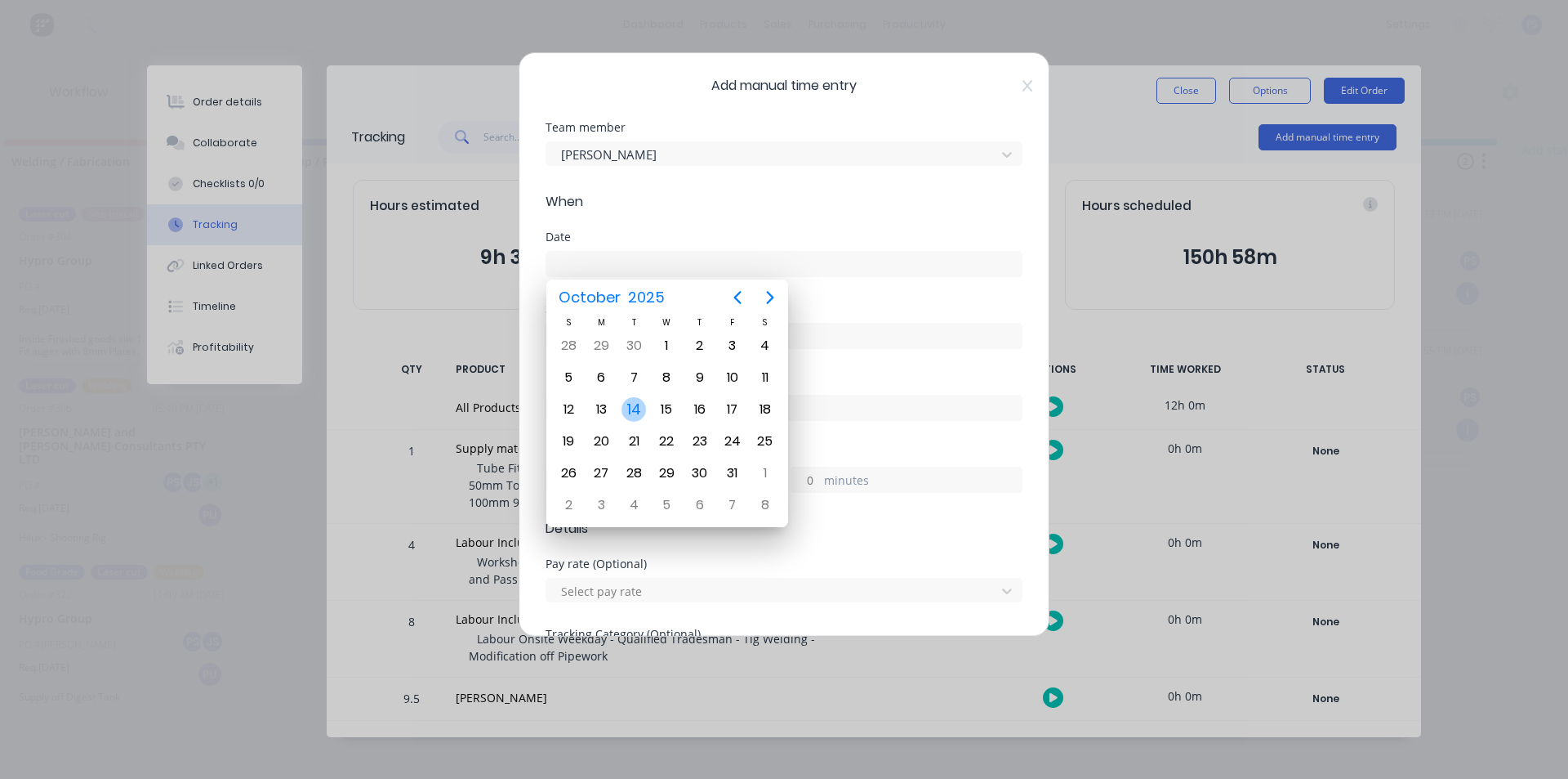
click at [623, 416] on div "14" at bounding box center [634, 409] width 33 height 31
type input "14/10/2025"
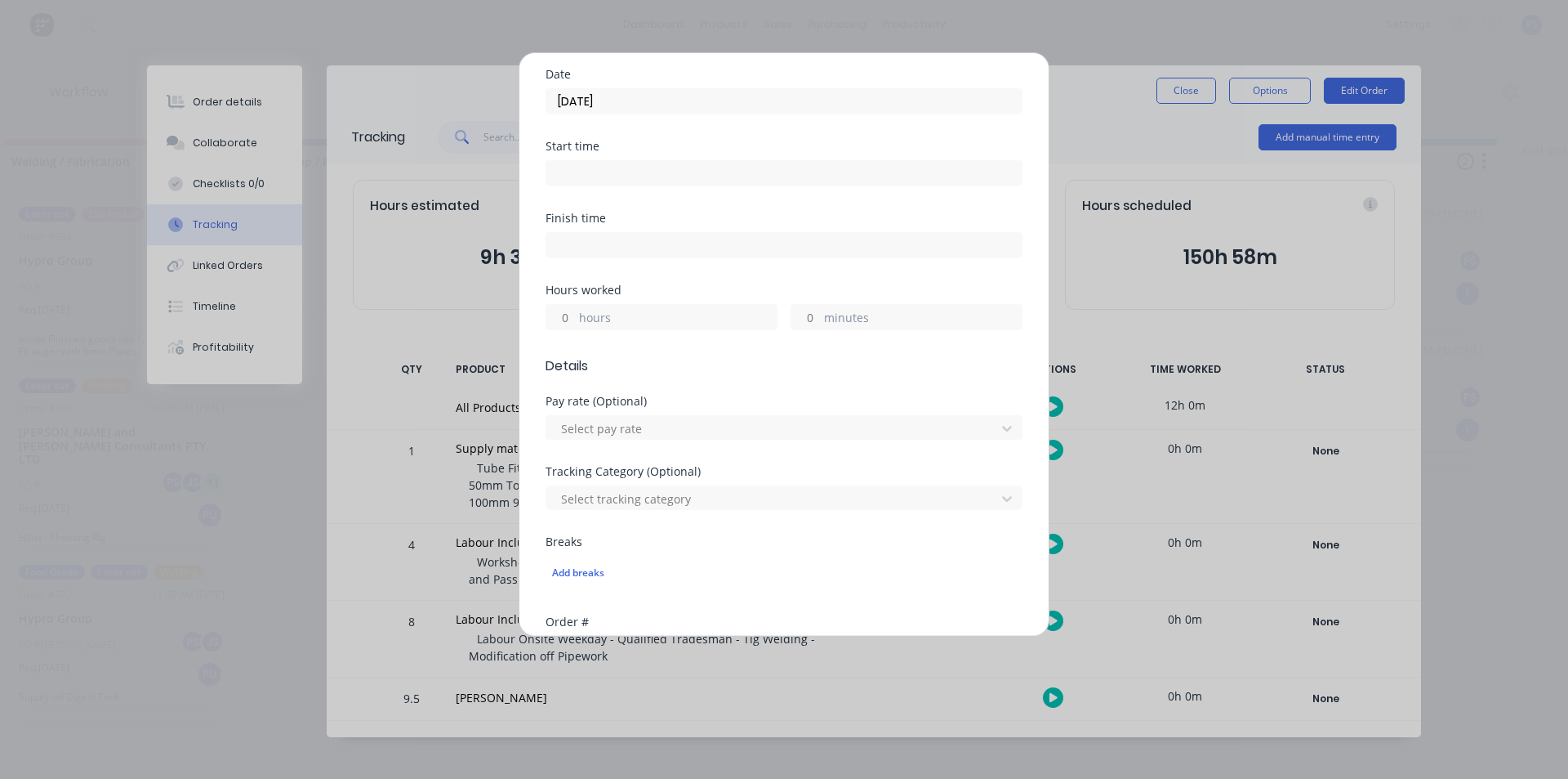
scroll to position [163, 0]
click at [559, 305] on input "hours" at bounding box center [561, 316] width 29 height 25
type input "1"
type input "3"
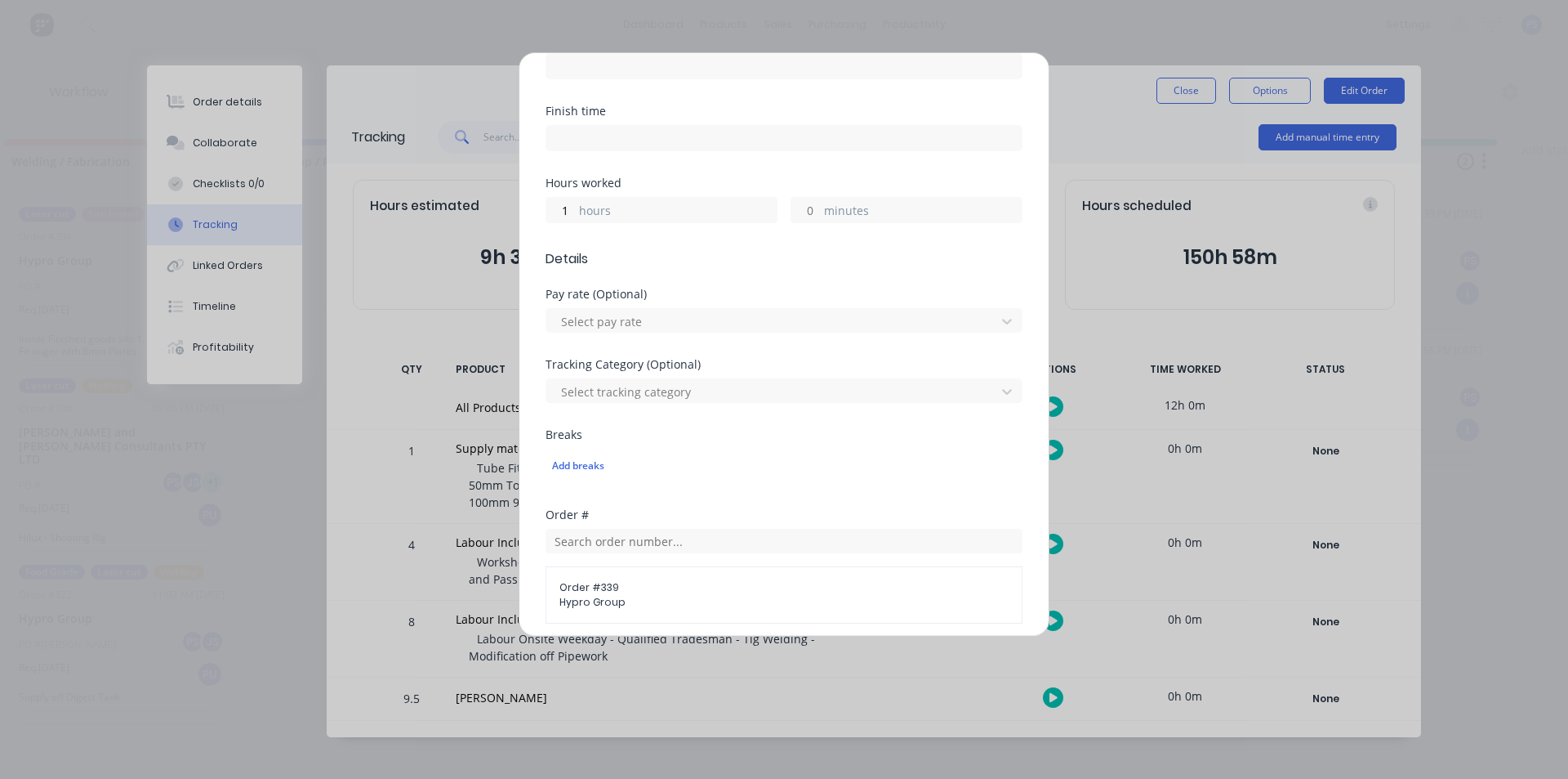
scroll to position [490, 0]
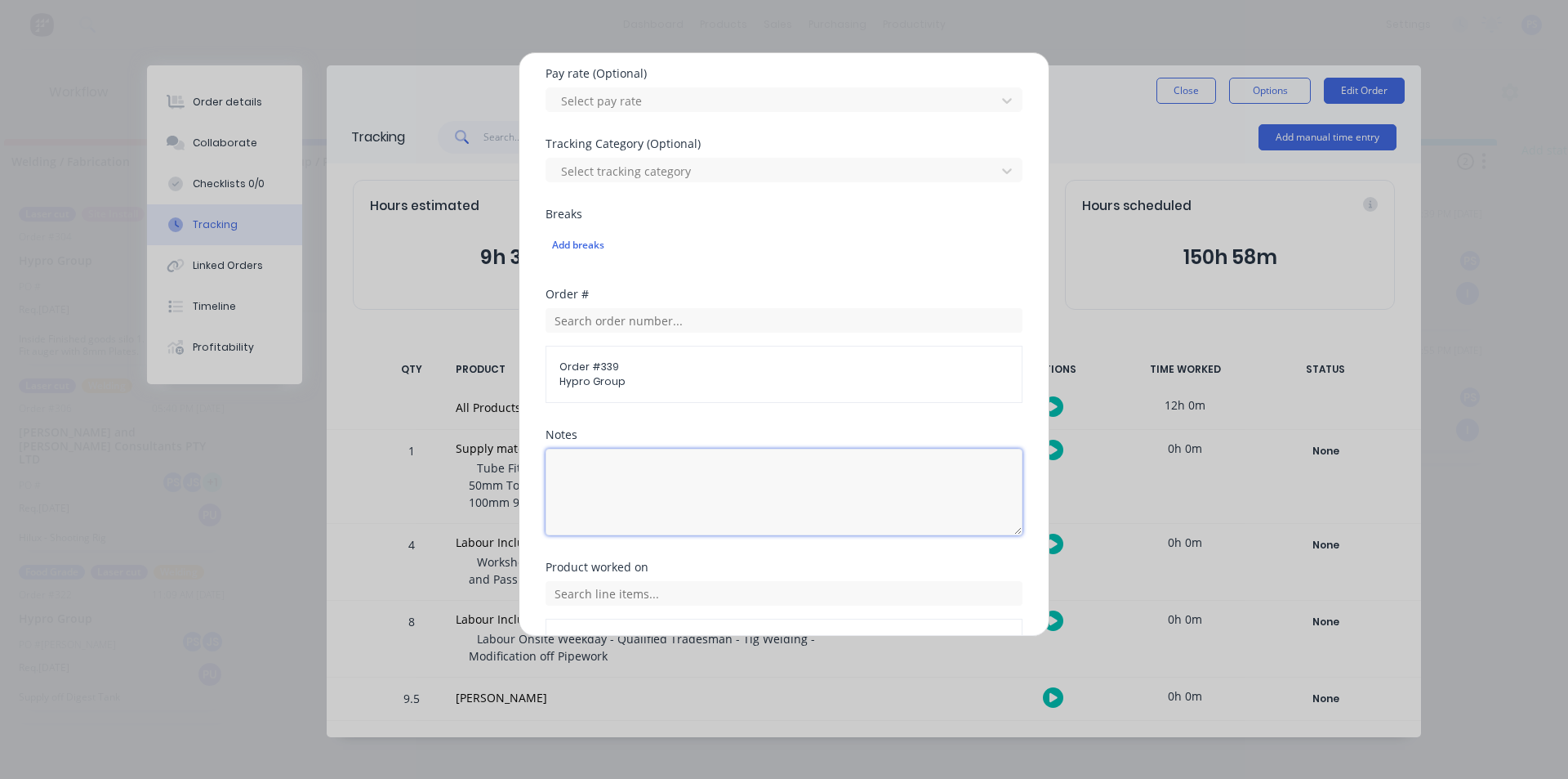
click at [659, 493] on textarea at bounding box center [784, 492] width 477 height 87
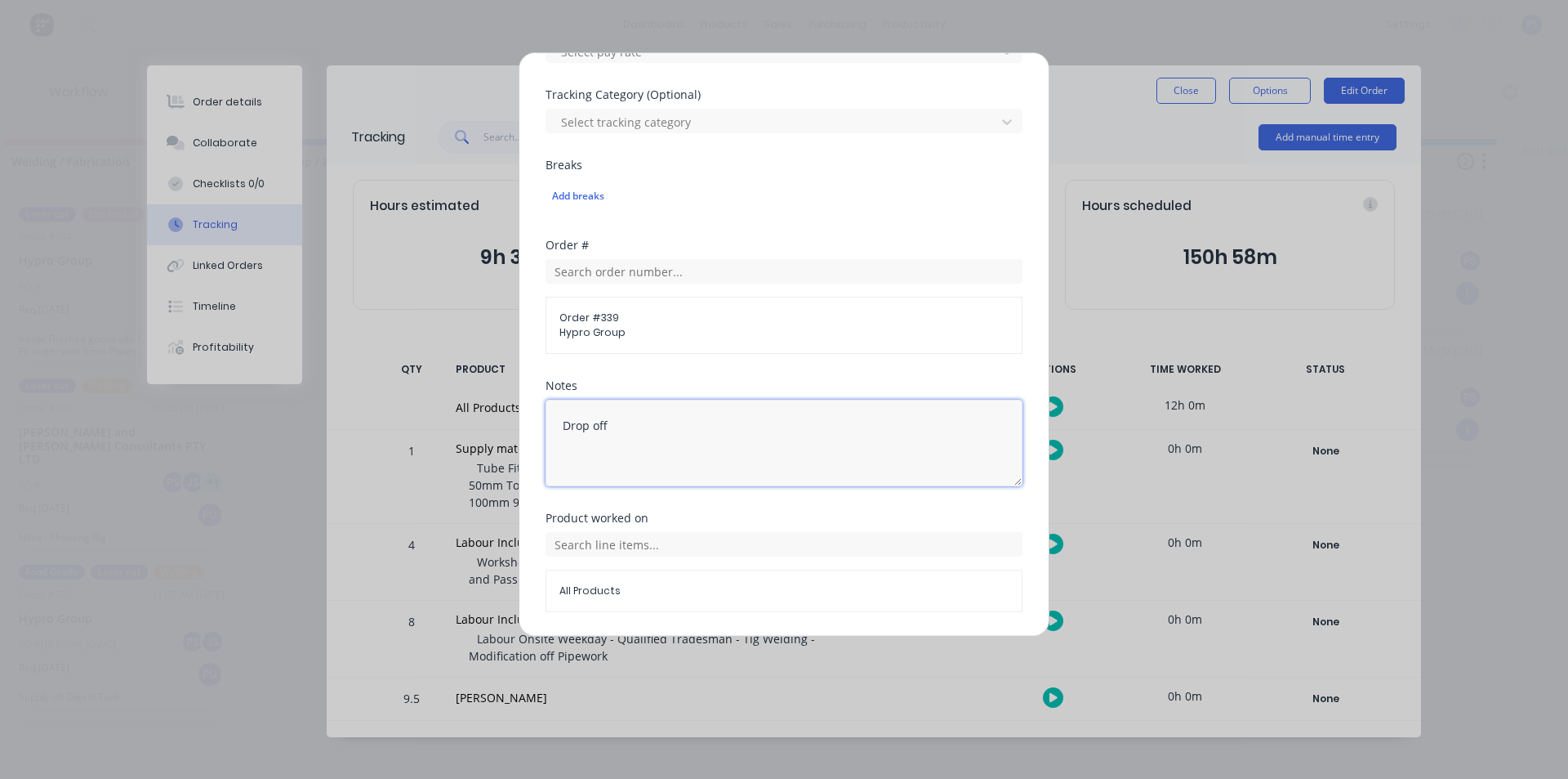
scroll to position [591, 0]
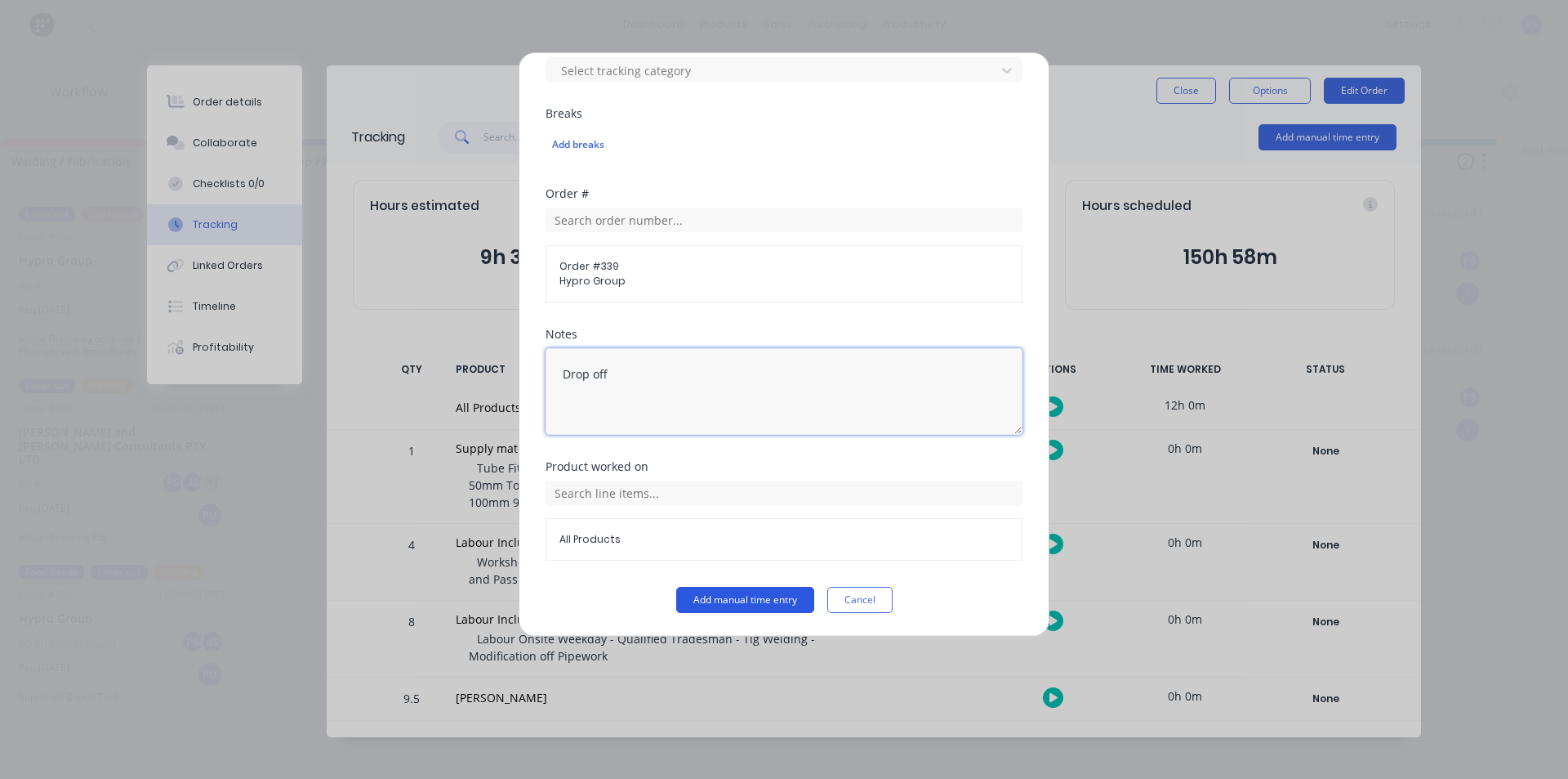
type textarea "Drop off"
click at [688, 596] on button "Add manual time entry" at bounding box center [745, 600] width 138 height 26
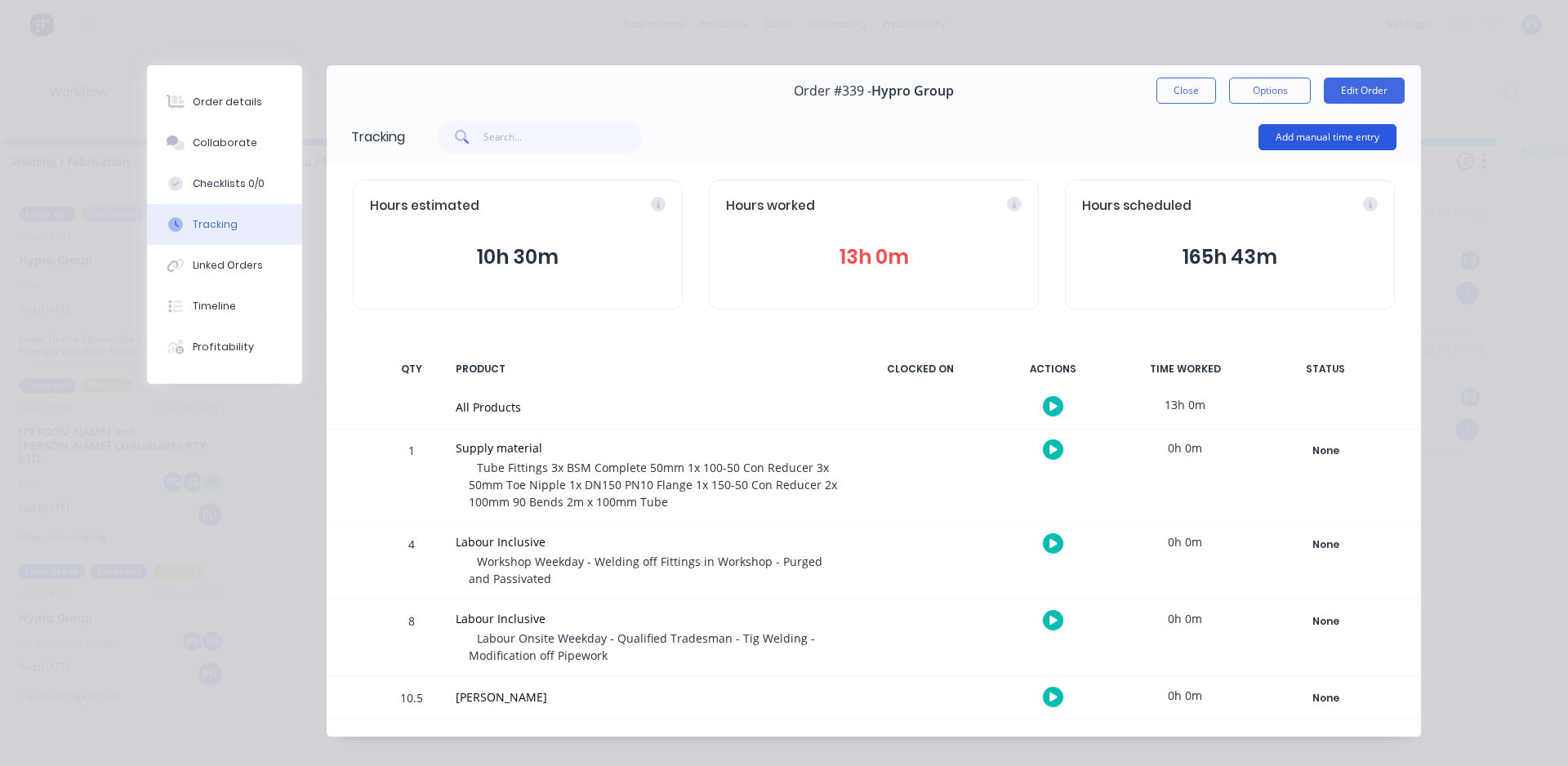
click at [1327, 147] on button "Add manual time entry" at bounding box center [1327, 137] width 138 height 26
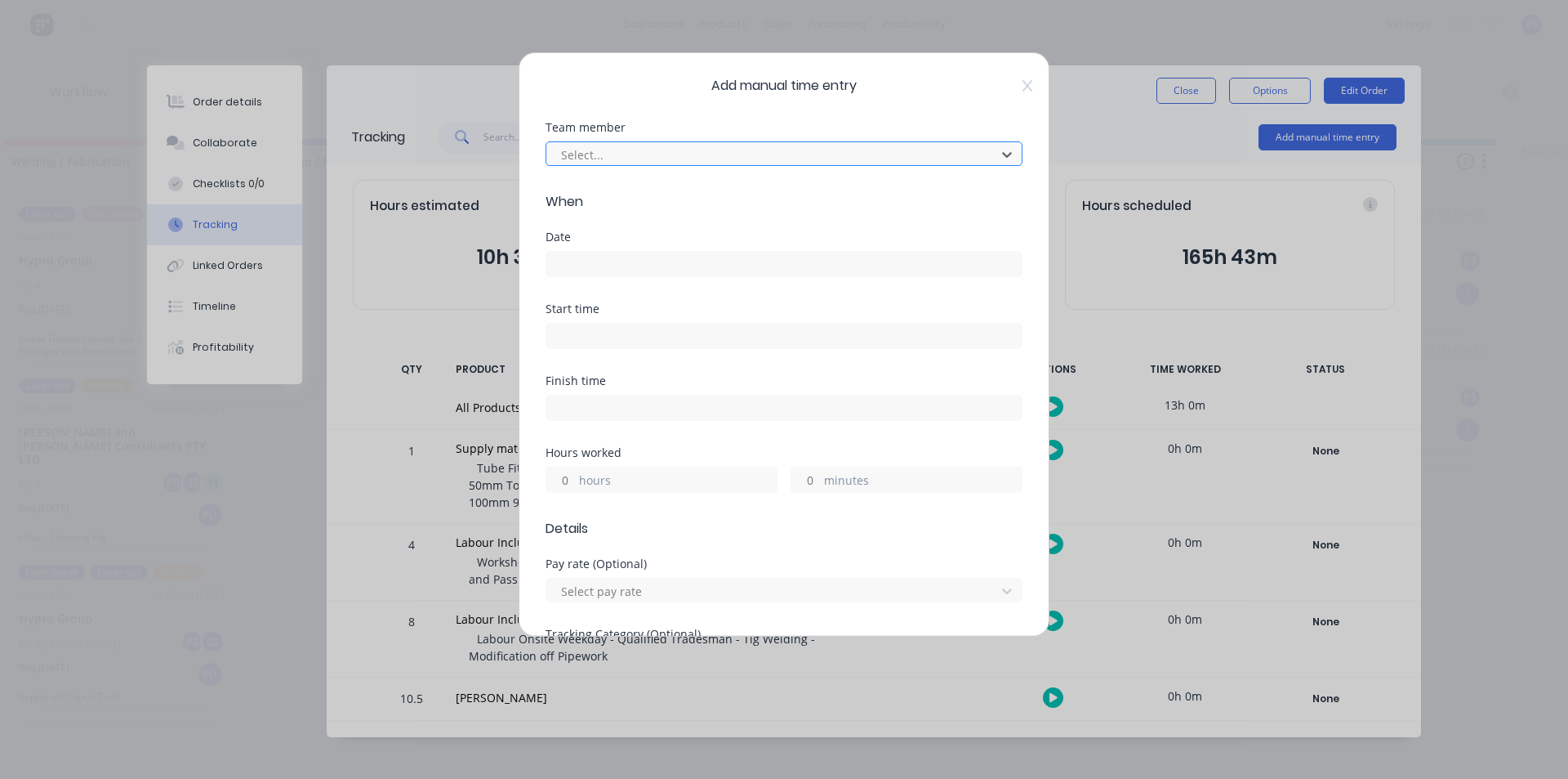
click at [738, 145] on div at bounding box center [774, 155] width 428 height 20
type input "kim"
click at [691, 262] on input at bounding box center [784, 264] width 475 height 25
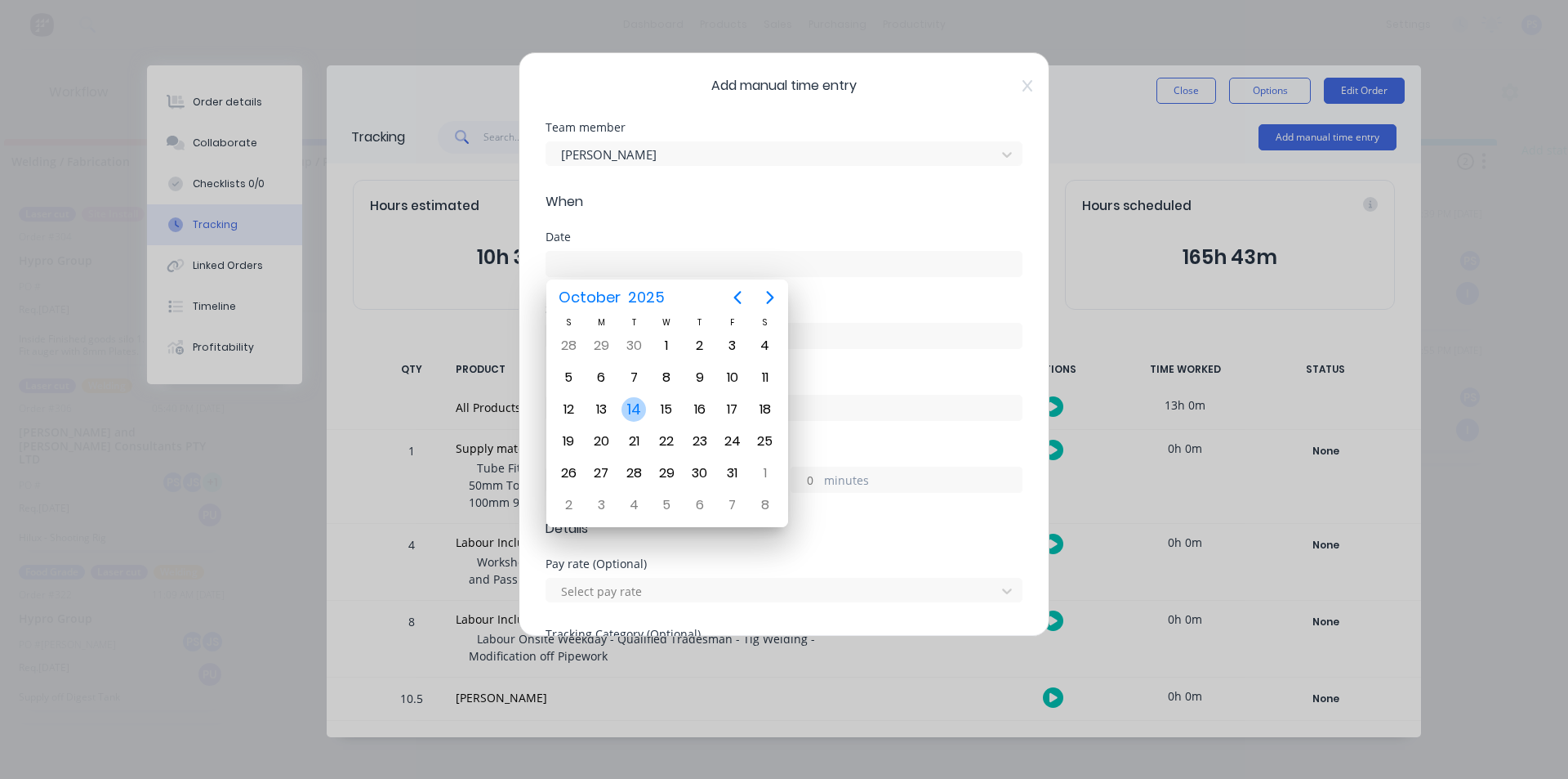
click at [625, 394] on div "14" at bounding box center [634, 409] width 33 height 31
type input "14/10/2025"
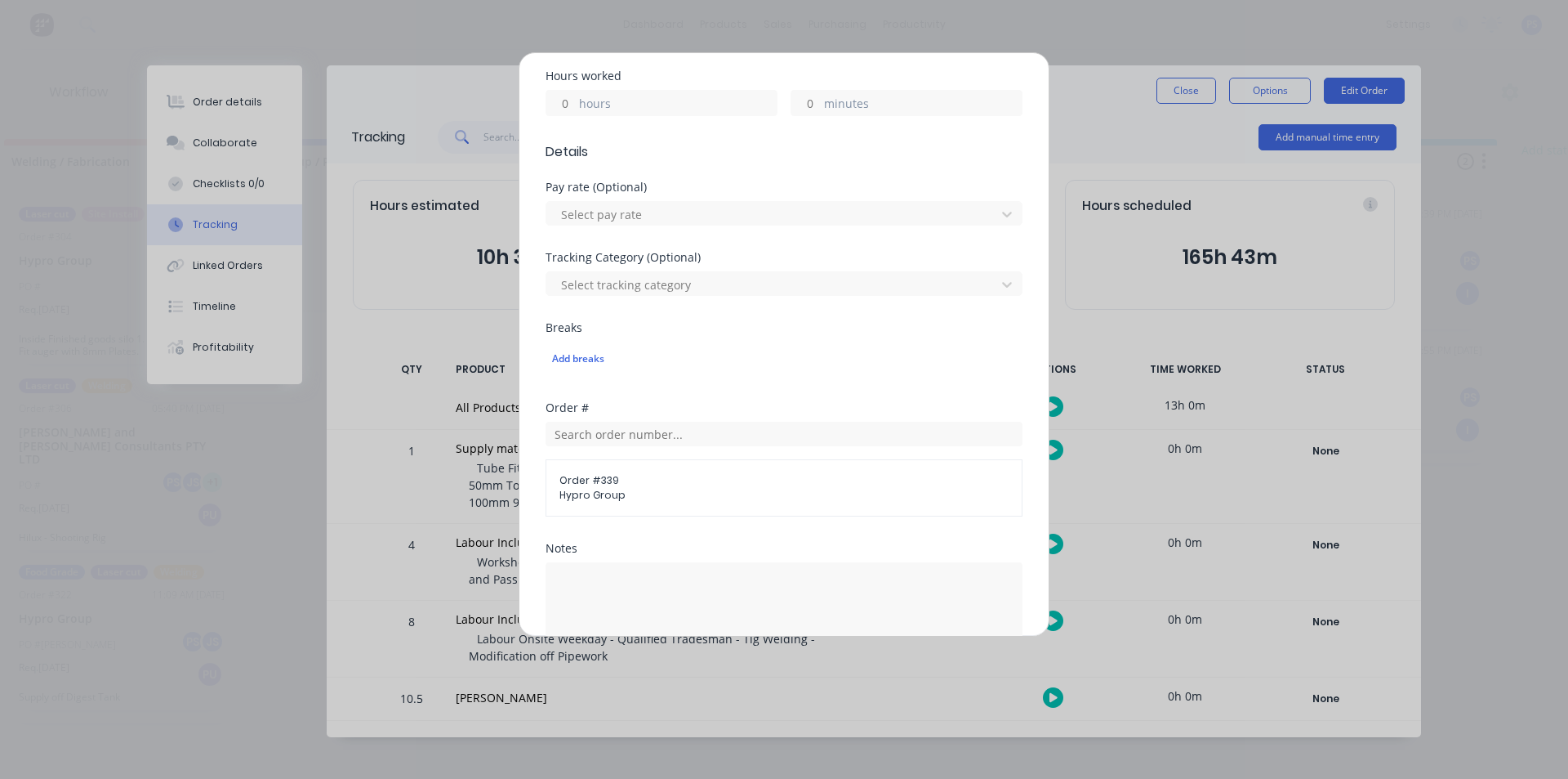
scroll to position [408, 0]
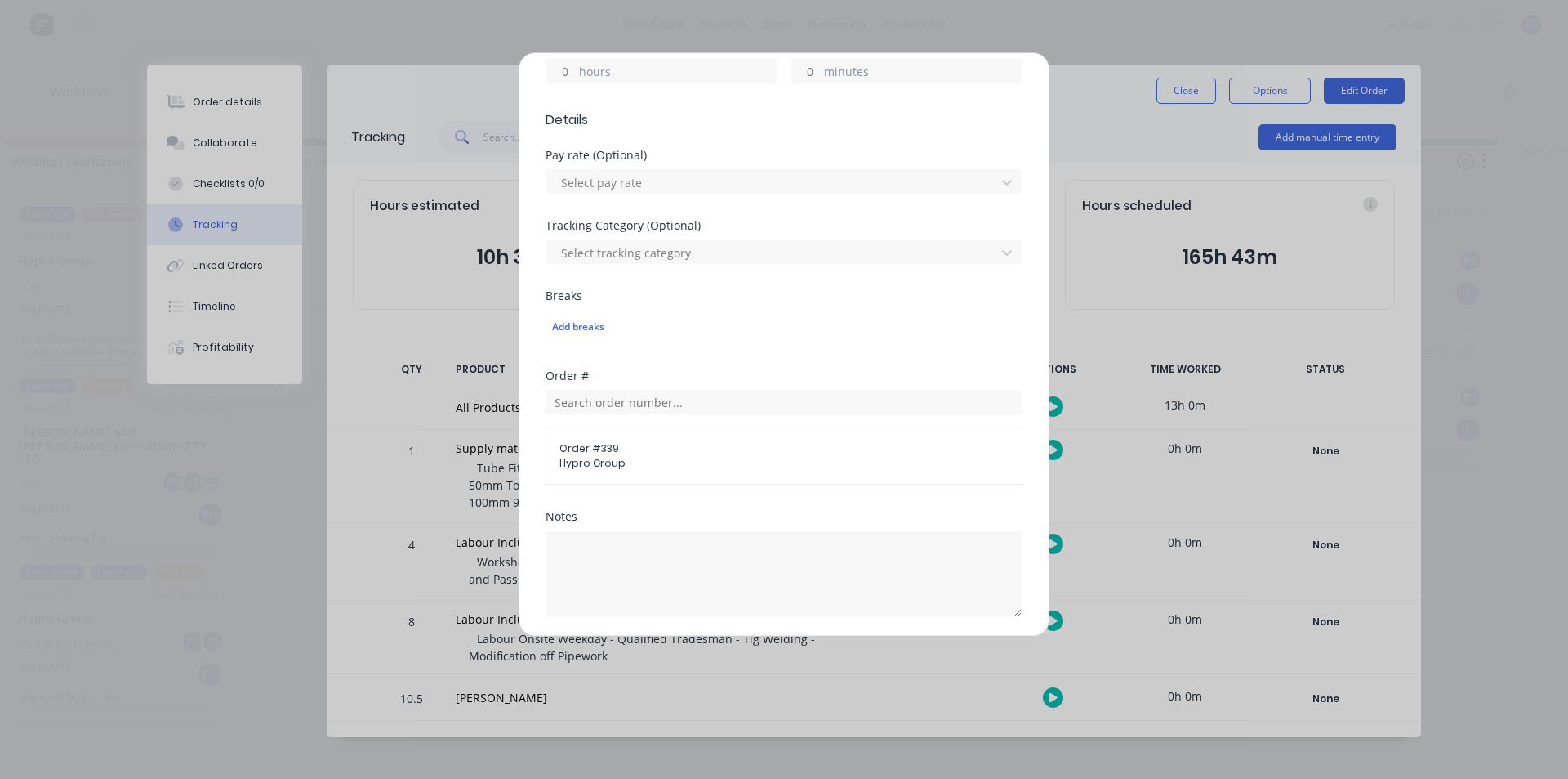
click at [567, 83] on input "hours" at bounding box center [561, 71] width 29 height 25
type input "1"
click at [627, 552] on textarea at bounding box center [784, 573] width 477 height 87
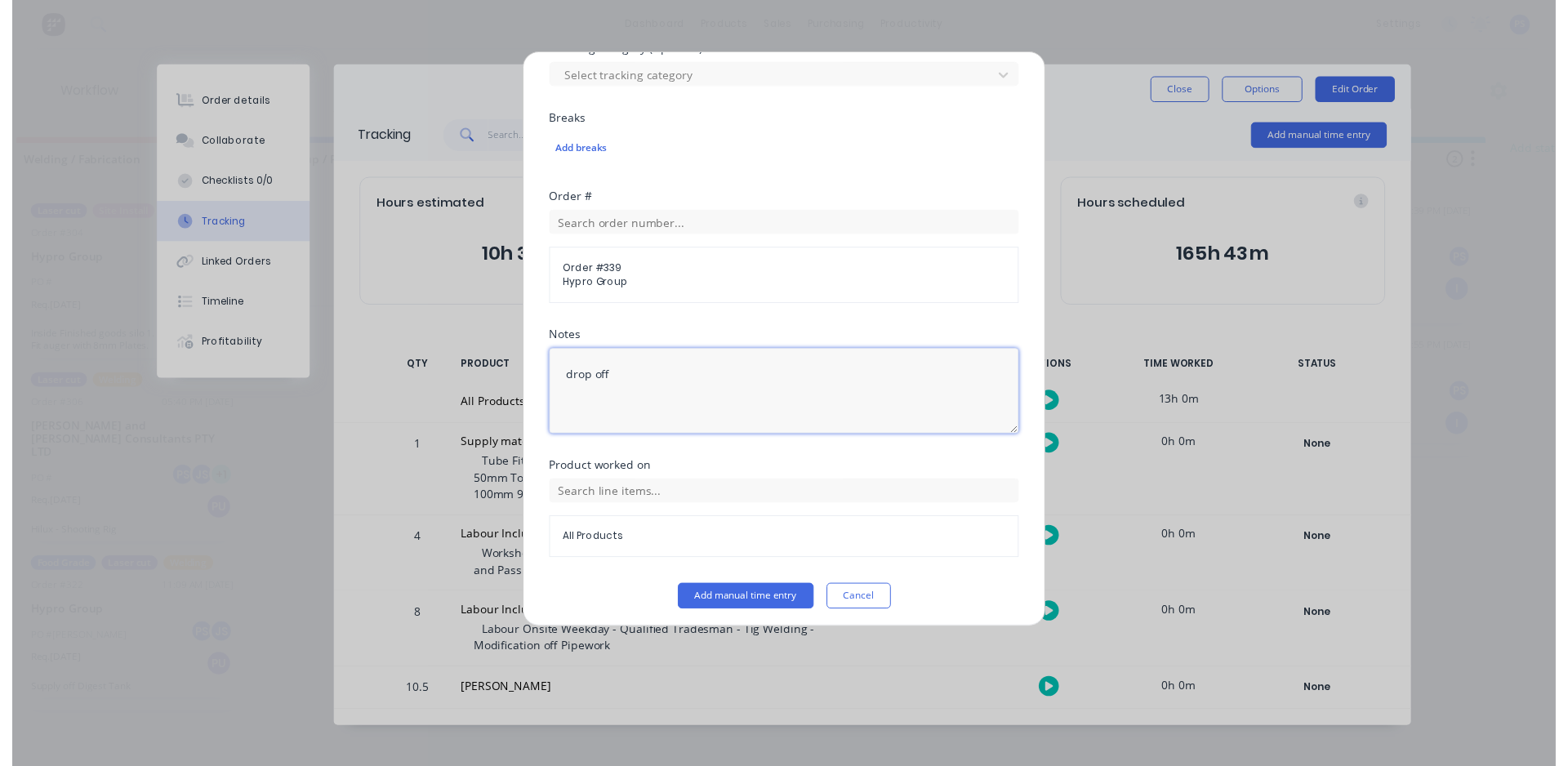
scroll to position [591, 0]
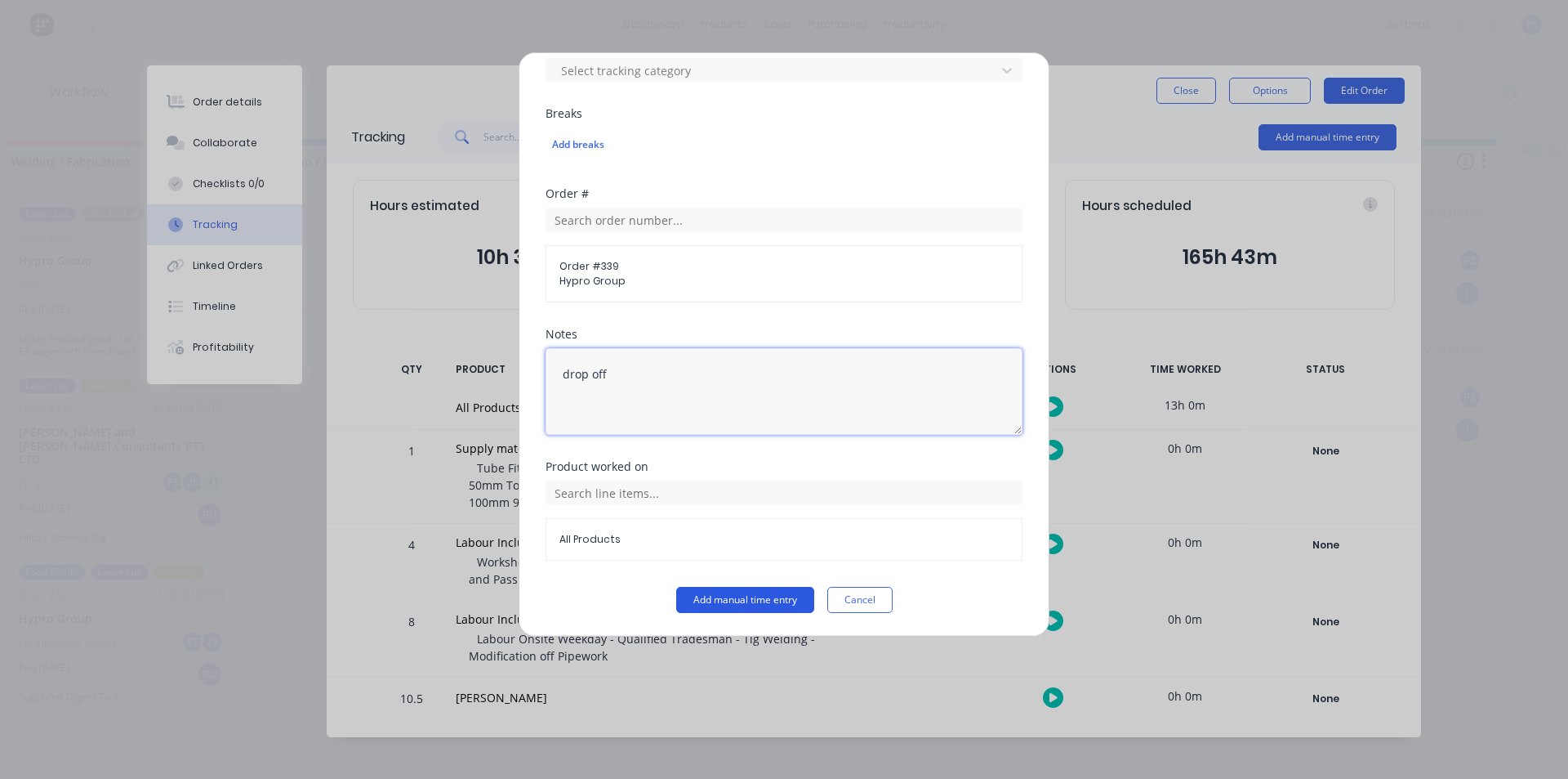
type textarea "drop off"
click at [729, 591] on form "Team member Kimberly Bauer When Date 14/10/2025 Start time Finish time Hours wo…" at bounding box center [784, 72] width 477 height 1082
click at [729, 593] on button "Add manual time entry" at bounding box center [745, 600] width 138 height 26
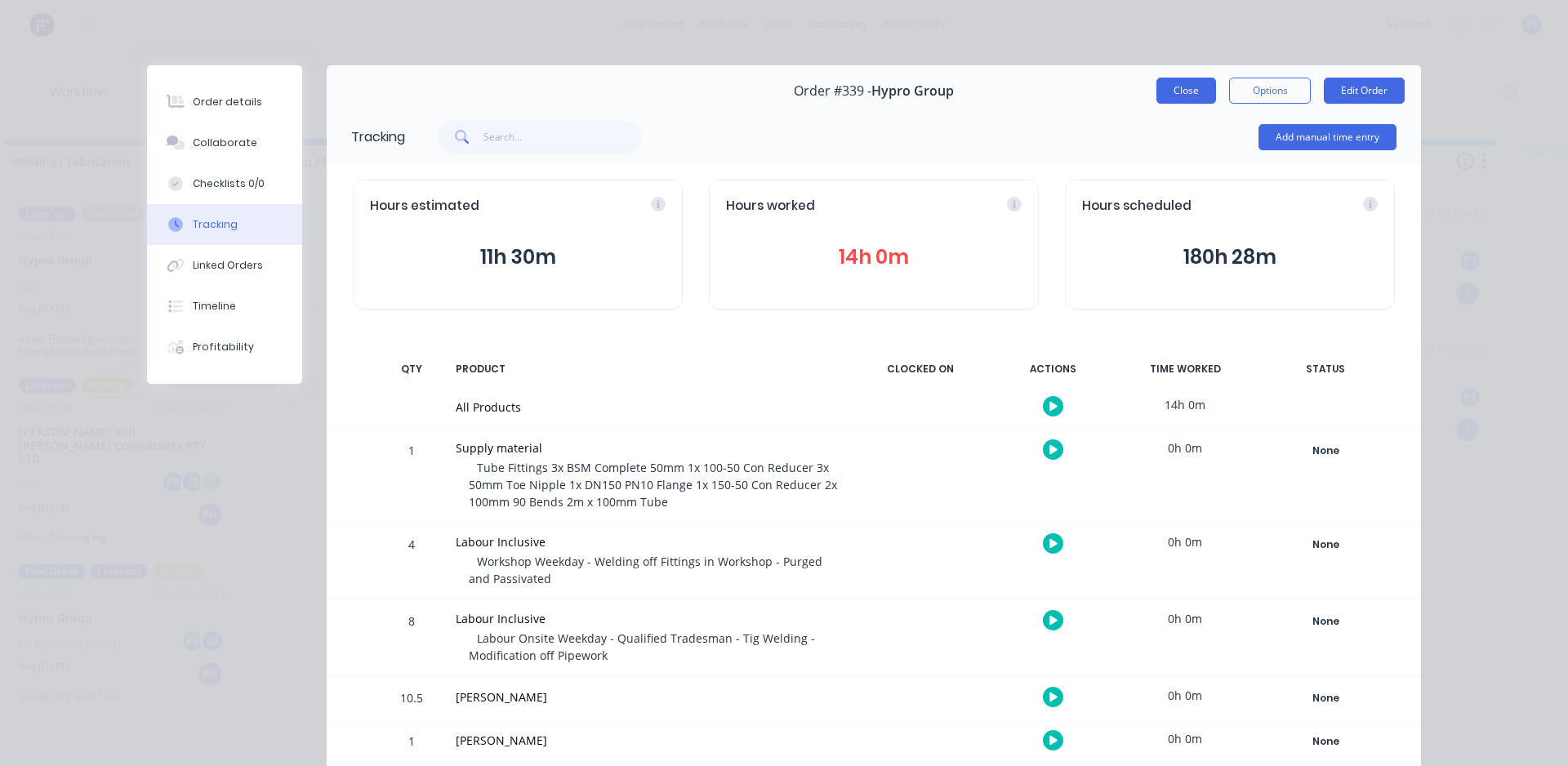
click at [1157, 84] on button "Close" at bounding box center [1186, 91] width 60 height 26
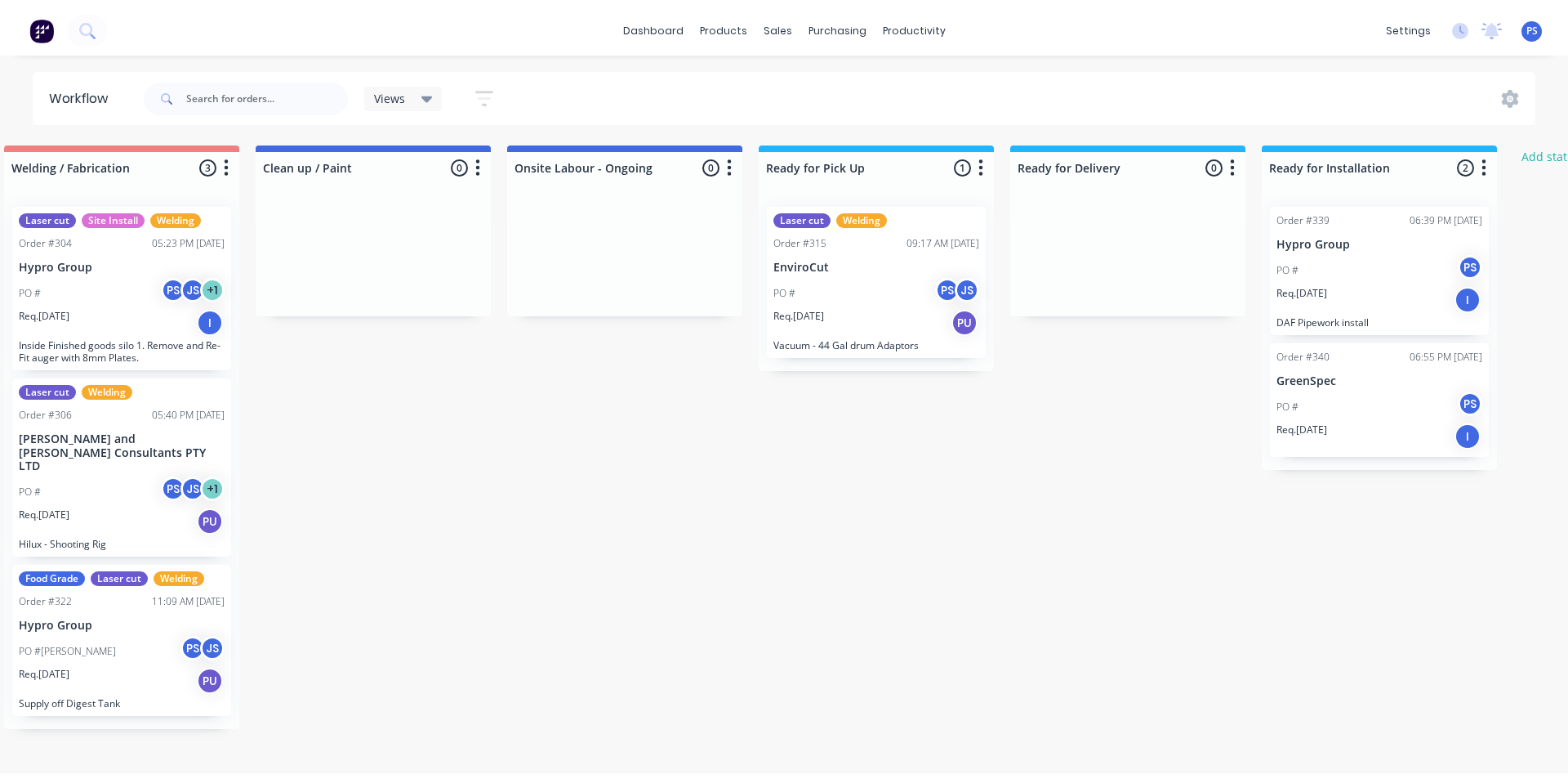
scroll to position [0, 1032]
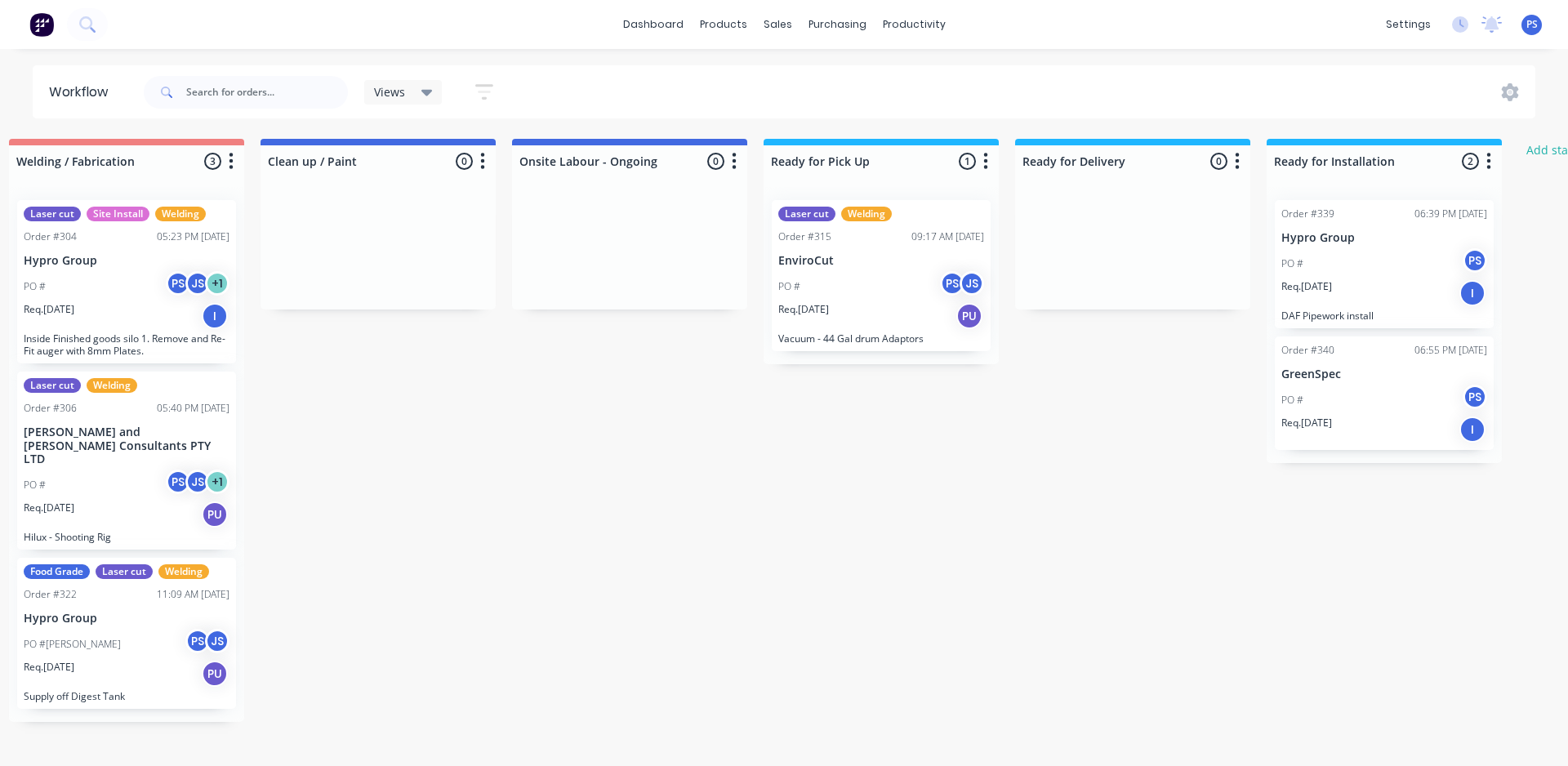
click at [1374, 461] on div "Submitted 0 Status colour #13CE66 hex #13CE66 Save Cancel Summaries Total order…" at bounding box center [436, 445] width 2960 height 612
click at [1374, 456] on div "Order #339 06:39 PM 08/10/25 Hypro Group PO # PS Req. 19/10/25 I DAF Pipework i…" at bounding box center [1383, 325] width 235 height 276
click at [1376, 446] on div "Order #340 06:55 PM 08/10/25 GreenSpec PO # PS Req. 14/10/25 I" at bounding box center [1383, 394] width 219 height 114
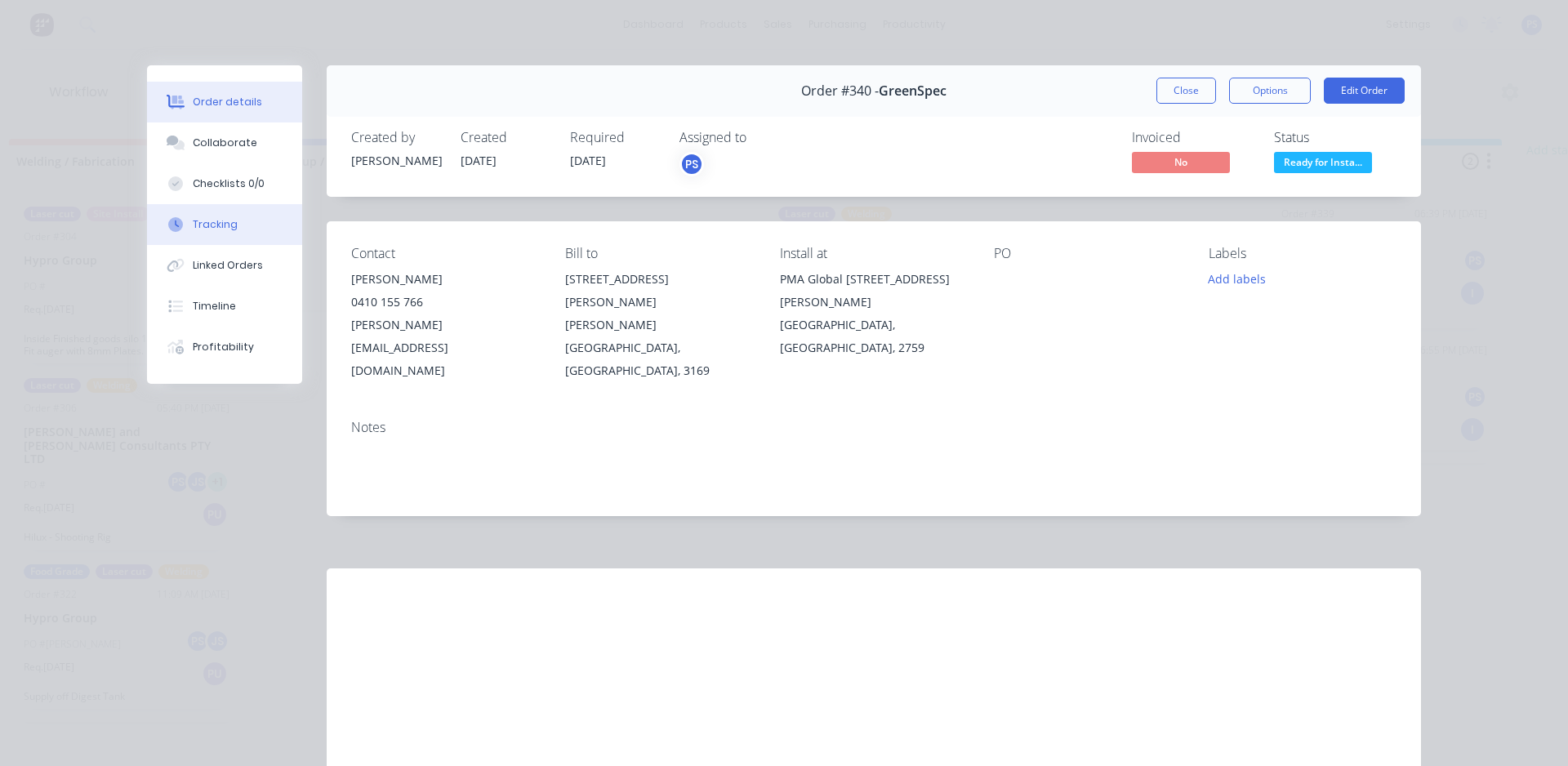
click at [182, 210] on button "Tracking" at bounding box center [224, 224] width 155 height 41
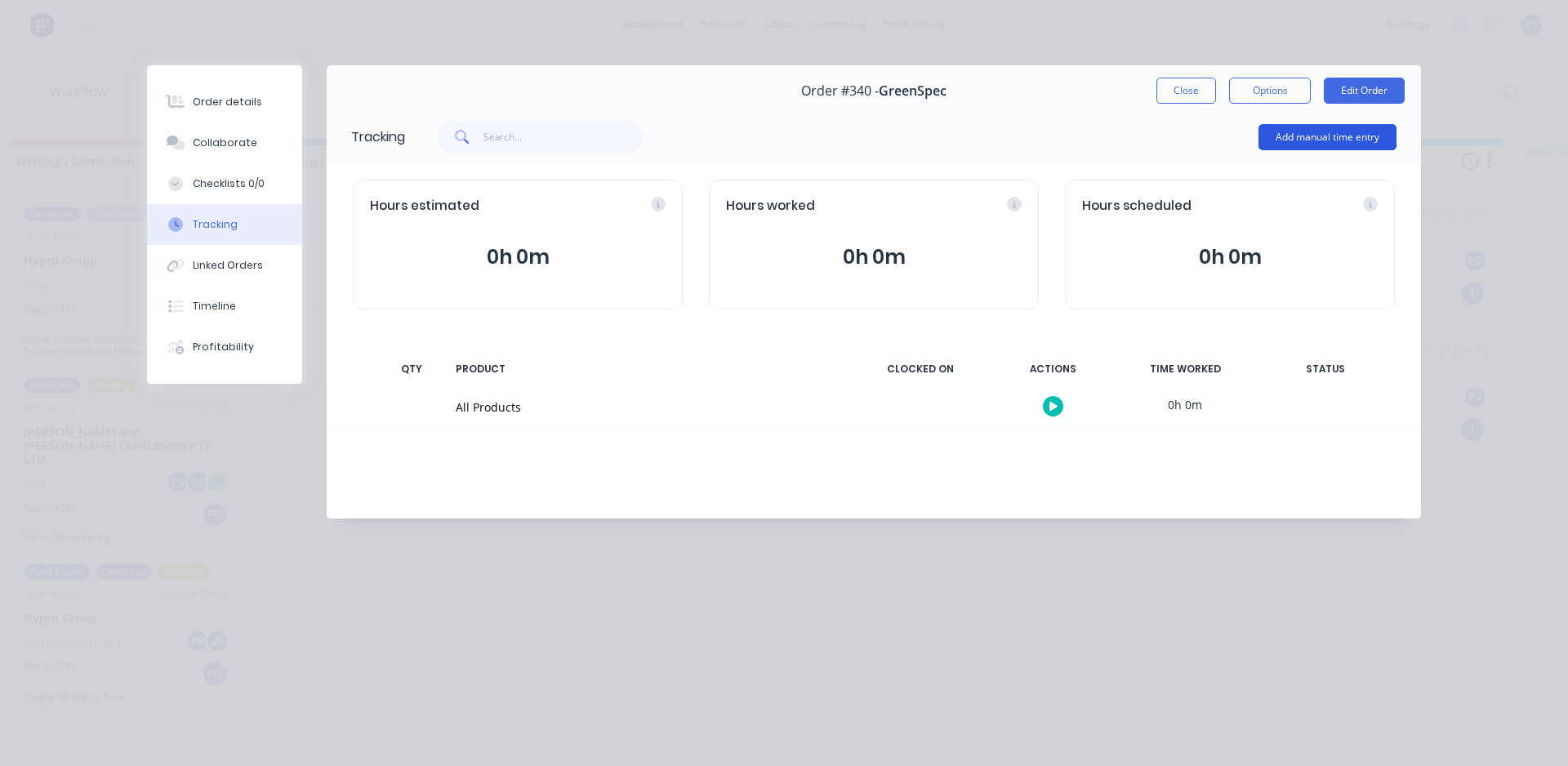
click at [1354, 136] on button "Add manual time entry" at bounding box center [1327, 137] width 138 height 26
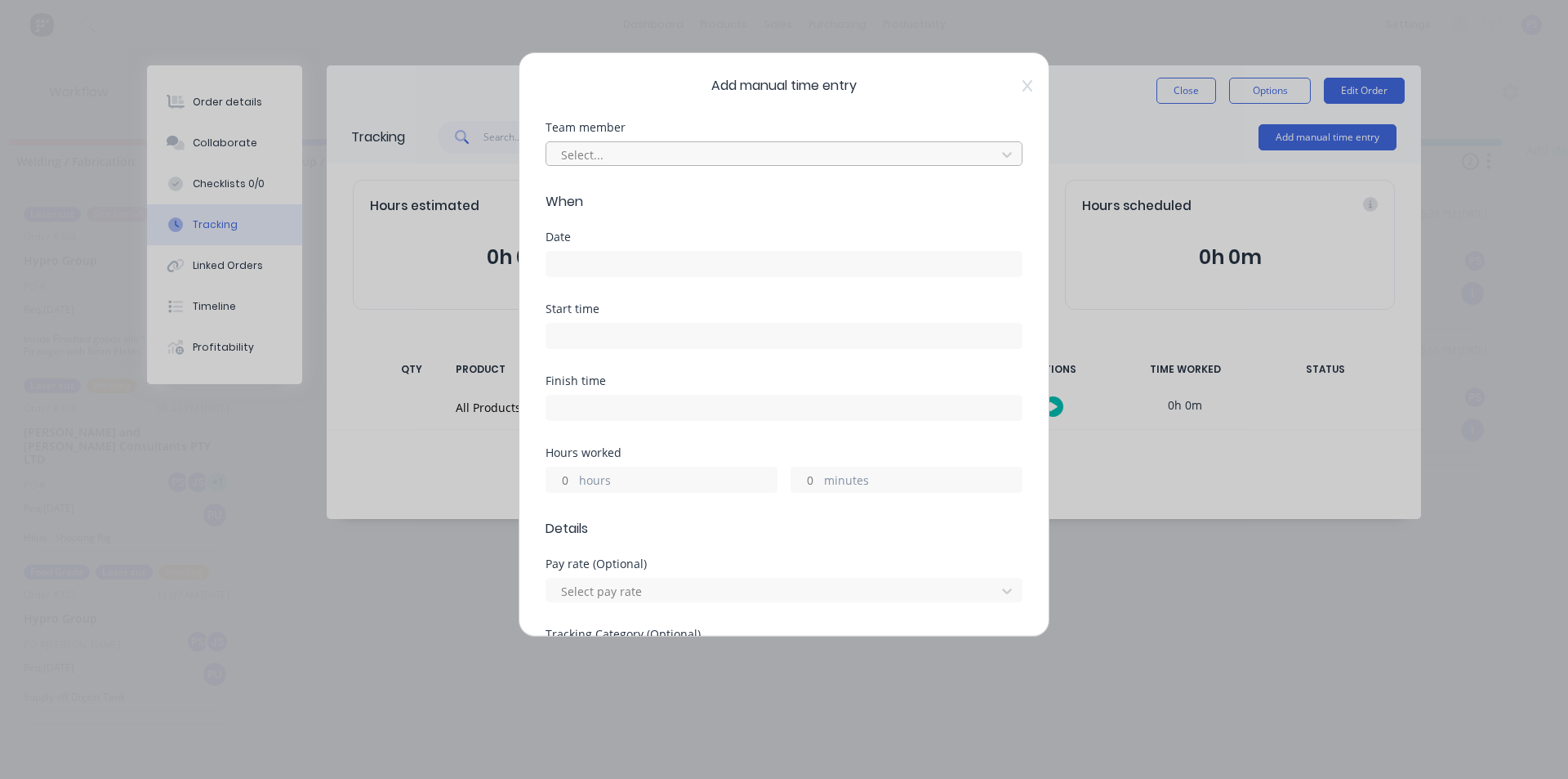
click at [821, 153] on div at bounding box center [774, 155] width 428 height 20
type input "pete"
click at [715, 262] on input at bounding box center [784, 264] width 475 height 25
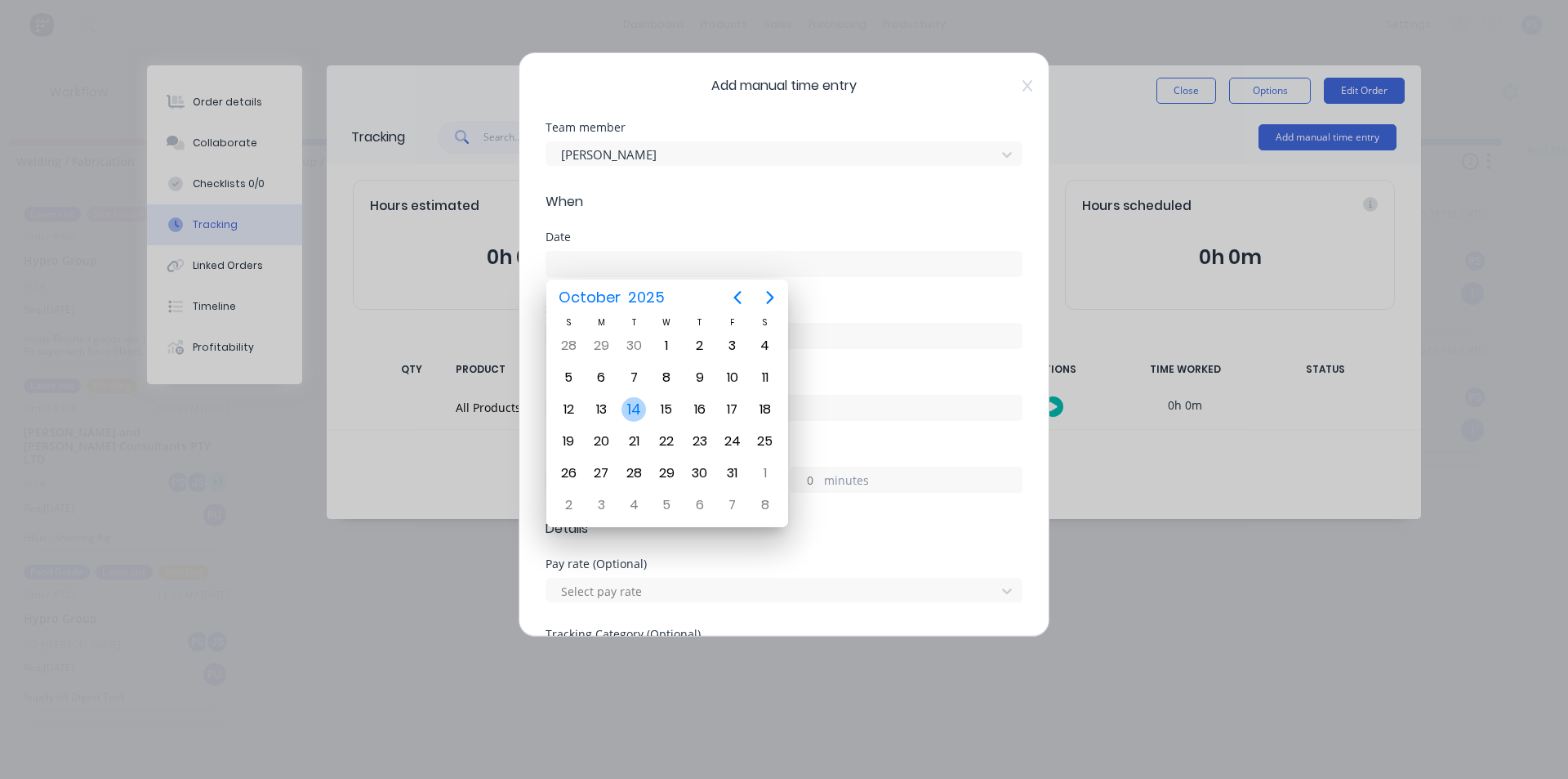
click at [638, 399] on div "14" at bounding box center [634, 409] width 25 height 25
type input "14/10/2025"
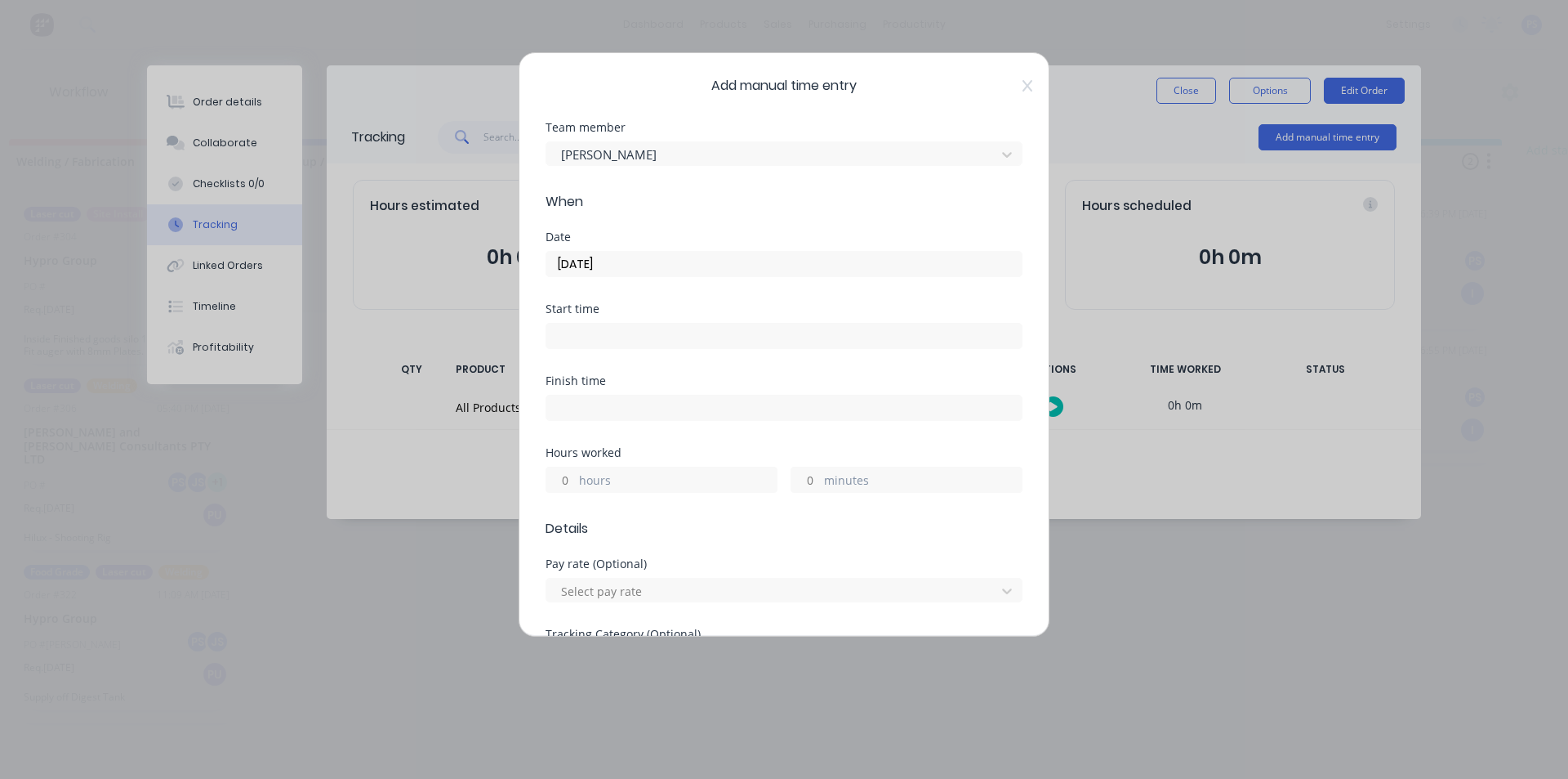
click at [583, 466] on div "hours minutes" at bounding box center [784, 477] width 477 height 30
click at [573, 473] on input "hours" at bounding box center [561, 479] width 29 height 25
type input "4"
click at [593, 449] on div "Hours worked" at bounding box center [784, 452] width 477 height 11
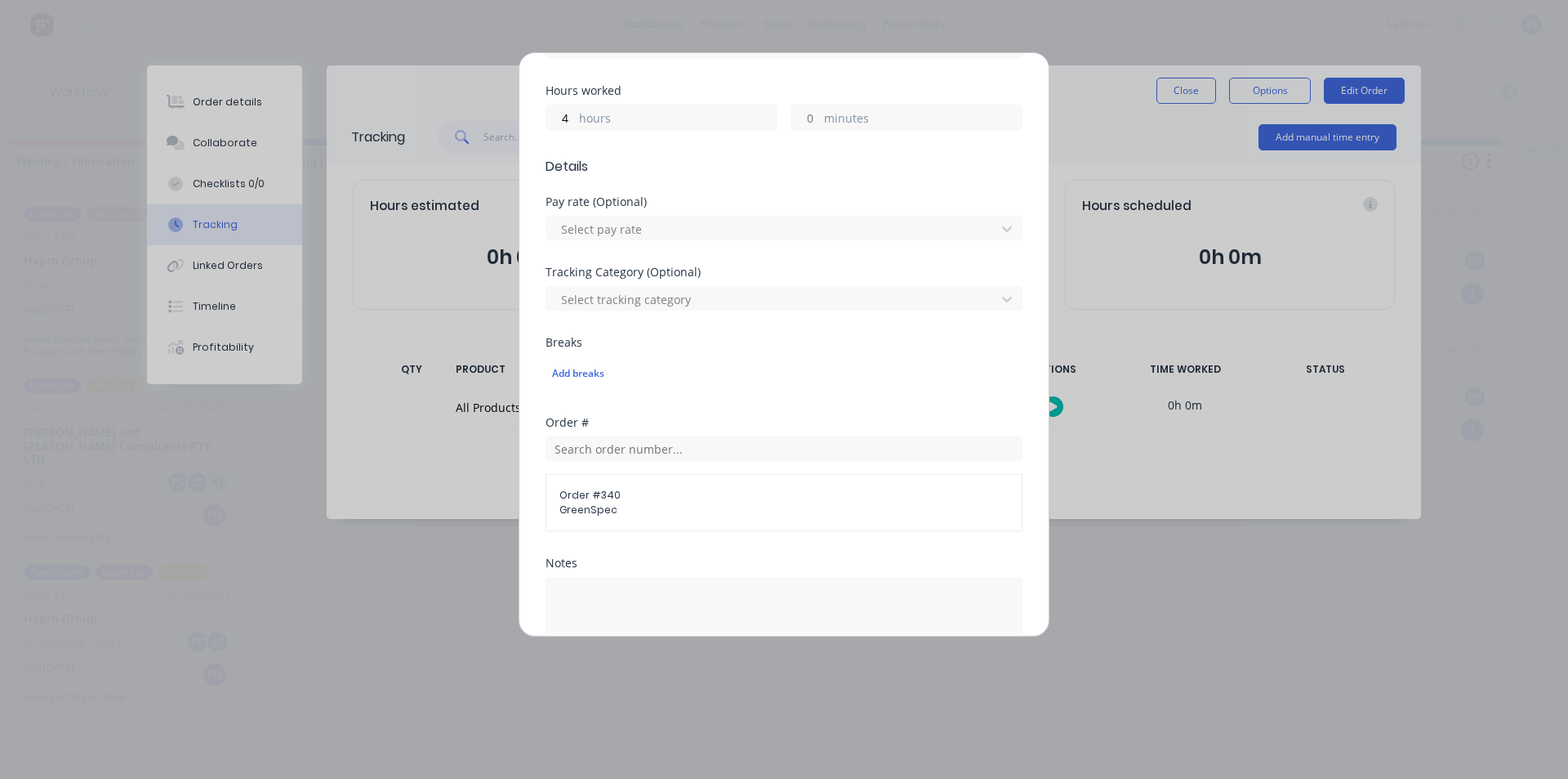
scroll to position [408, 0]
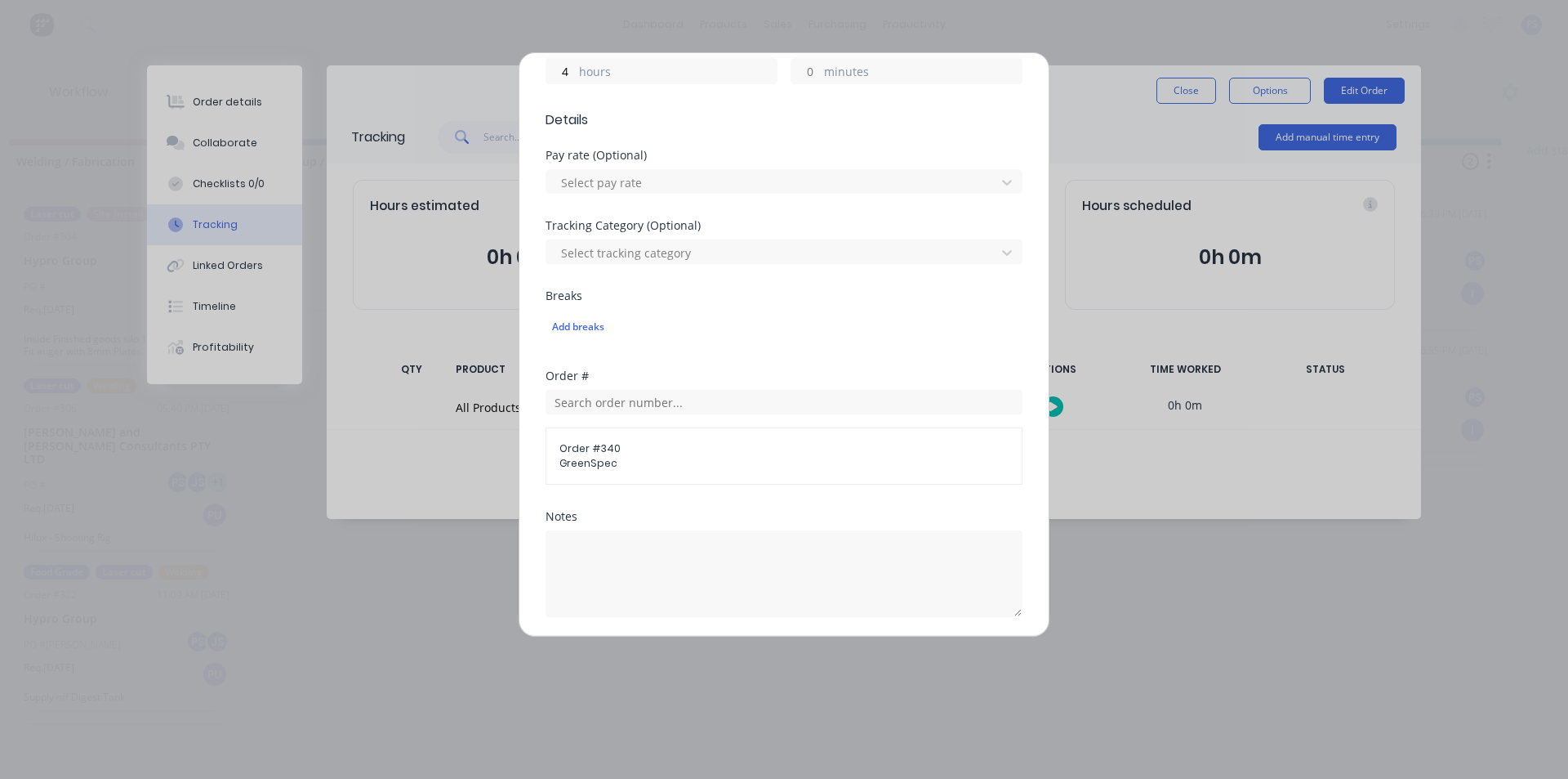
click at [617, 429] on div "Order # 340 GreenSpec" at bounding box center [784, 455] width 477 height 57
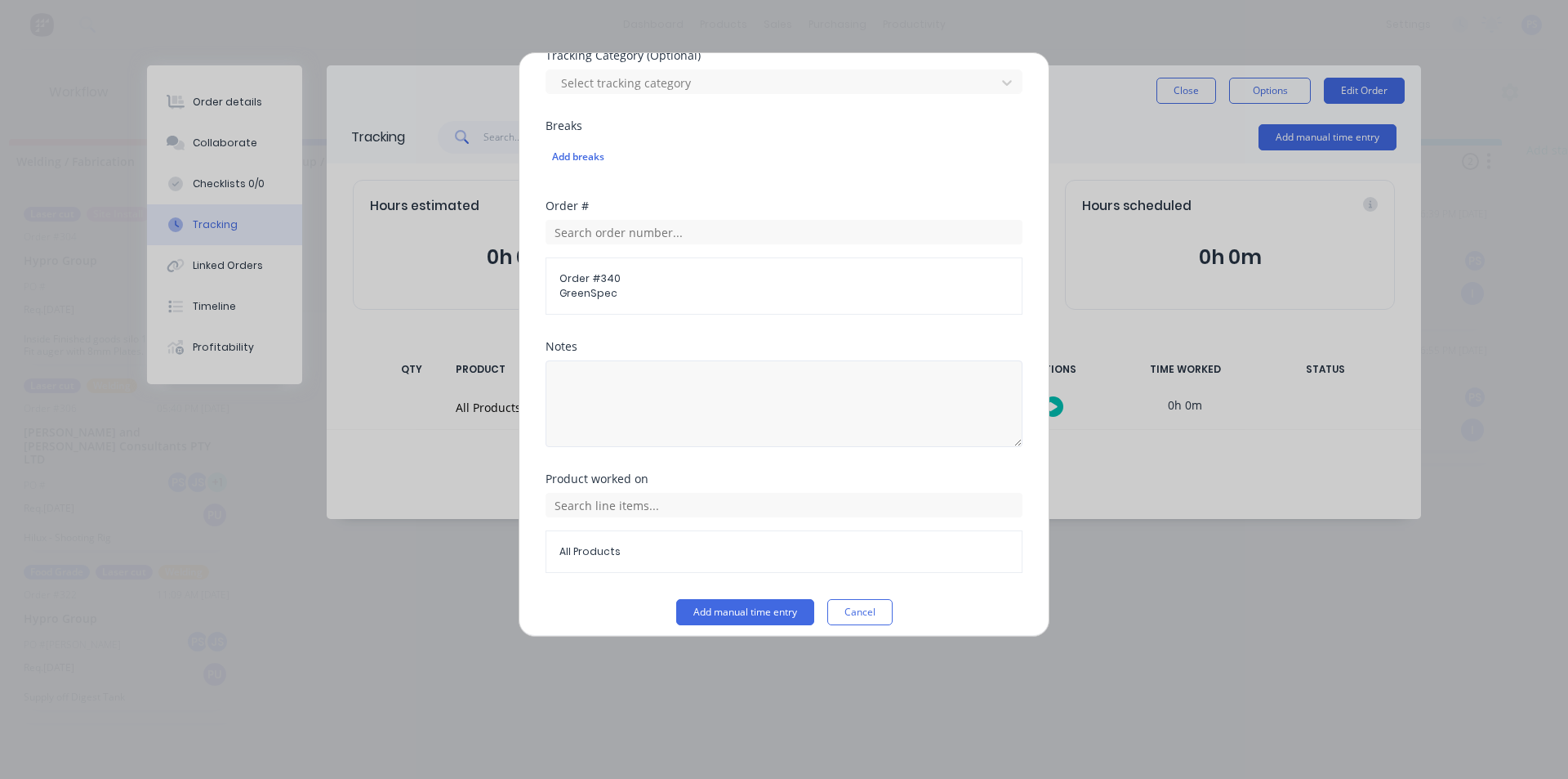
scroll to position [591, 0]
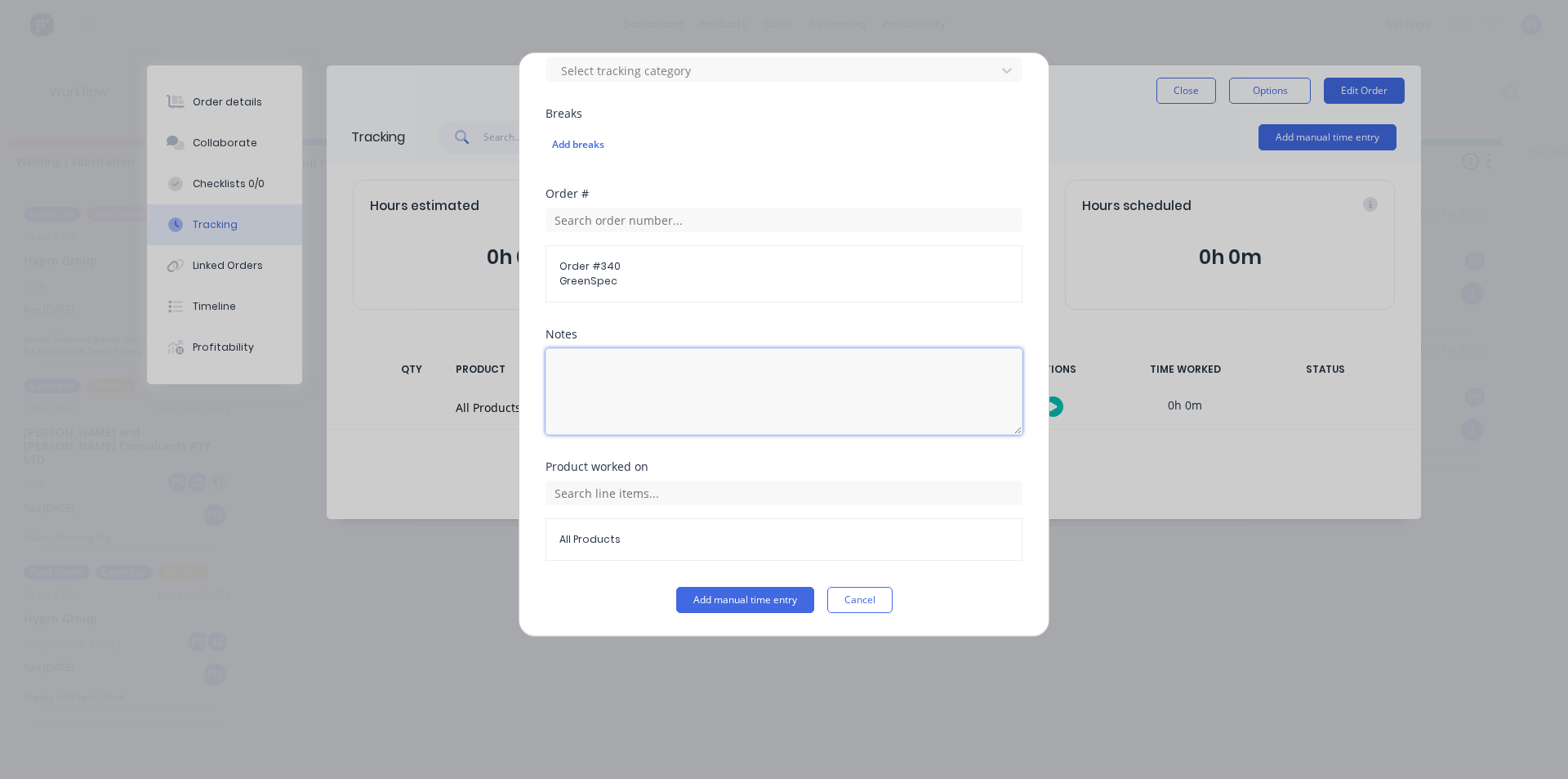
click at [602, 358] on textarea at bounding box center [784, 391] width 477 height 87
type textarea "Onsite"
click at [710, 595] on button "Add manual time entry" at bounding box center [745, 600] width 138 height 26
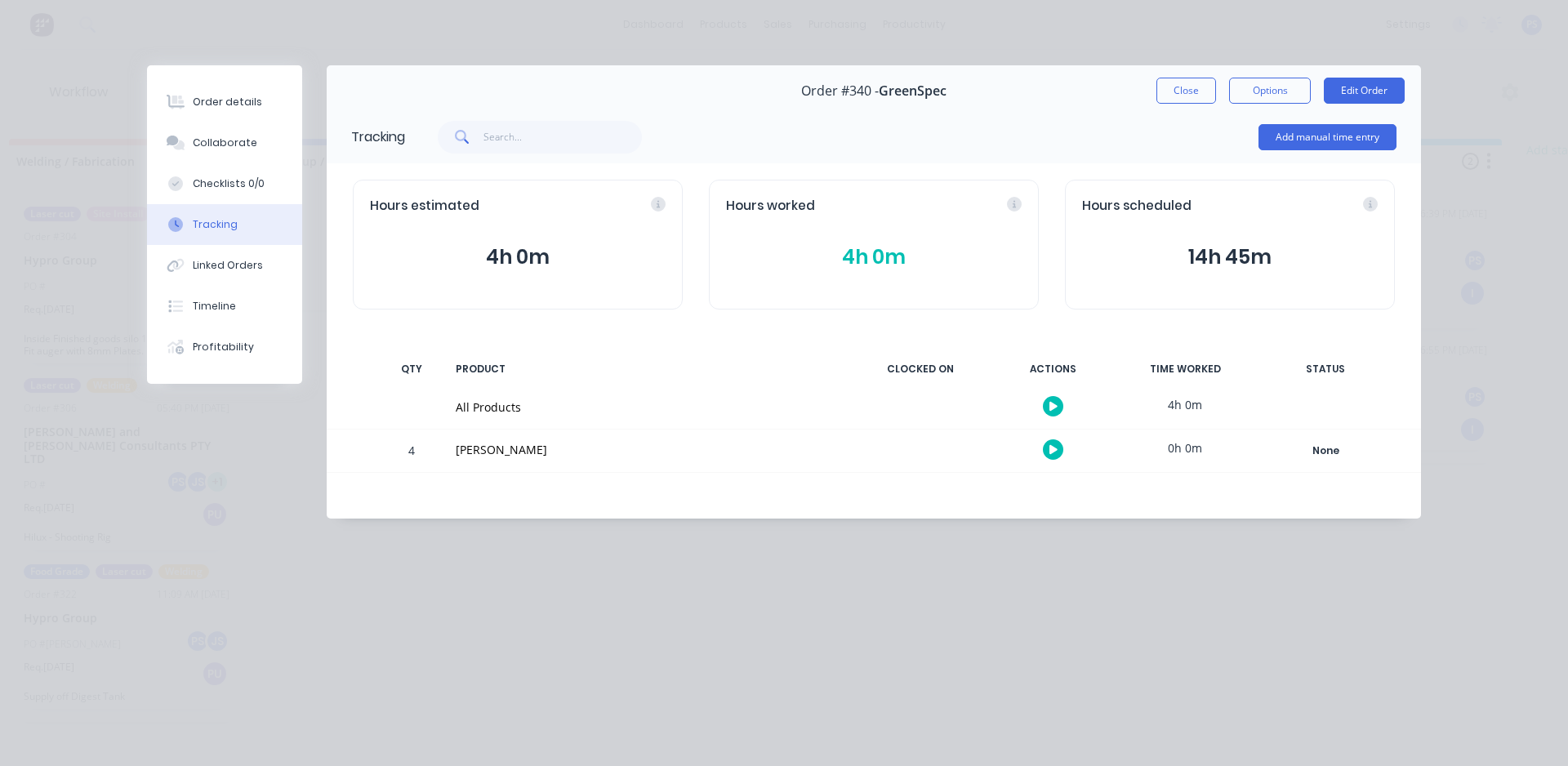
click at [1373, 151] on div "Add manual time entry" at bounding box center [1327, 137] width 138 height 49
click at [1370, 147] on button "Add manual time entry" at bounding box center [1327, 137] width 138 height 26
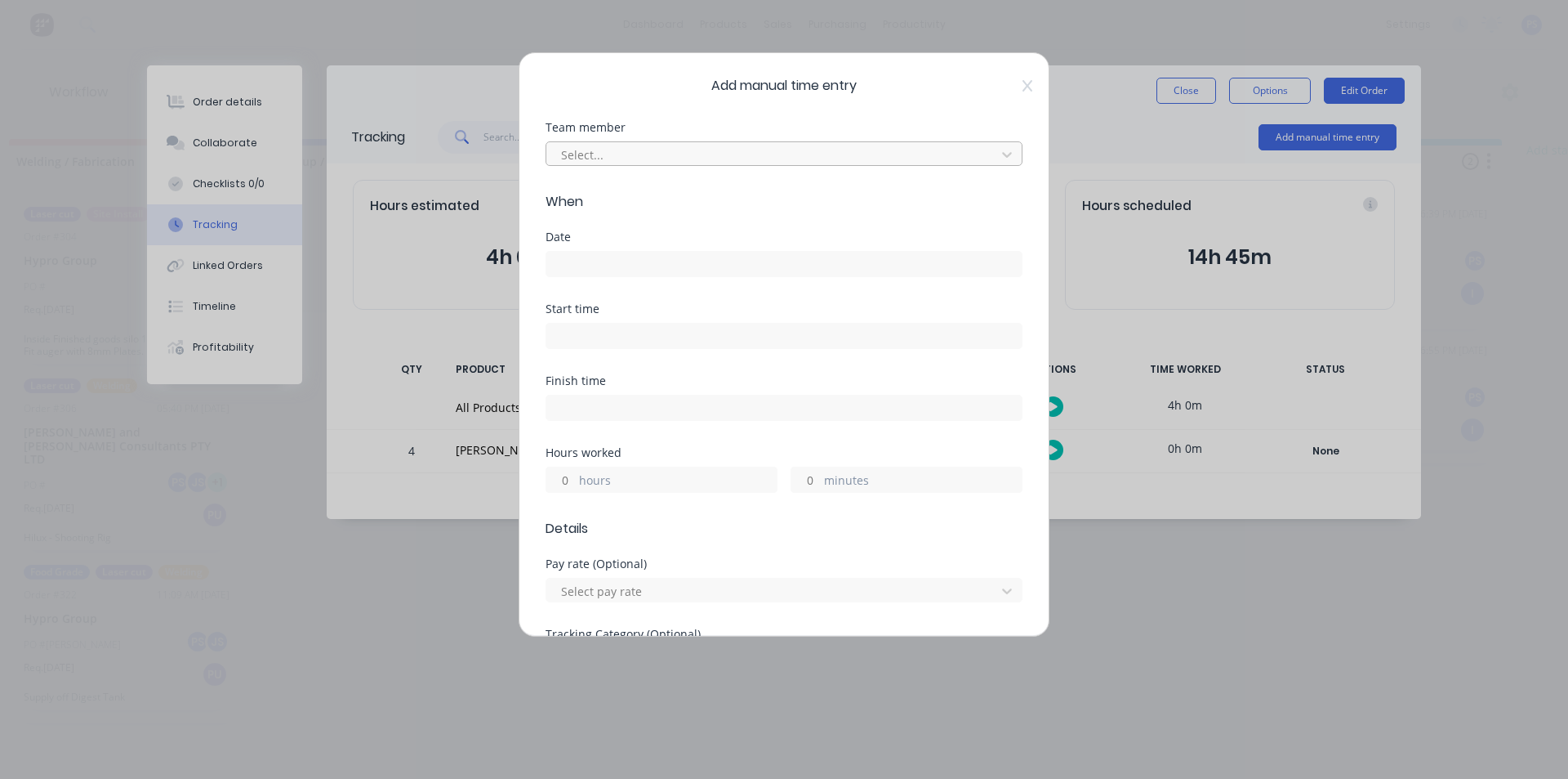
click at [783, 166] on div "Select..." at bounding box center [774, 154] width 438 height 25
type input "kim"
click at [706, 258] on input at bounding box center [784, 264] width 475 height 25
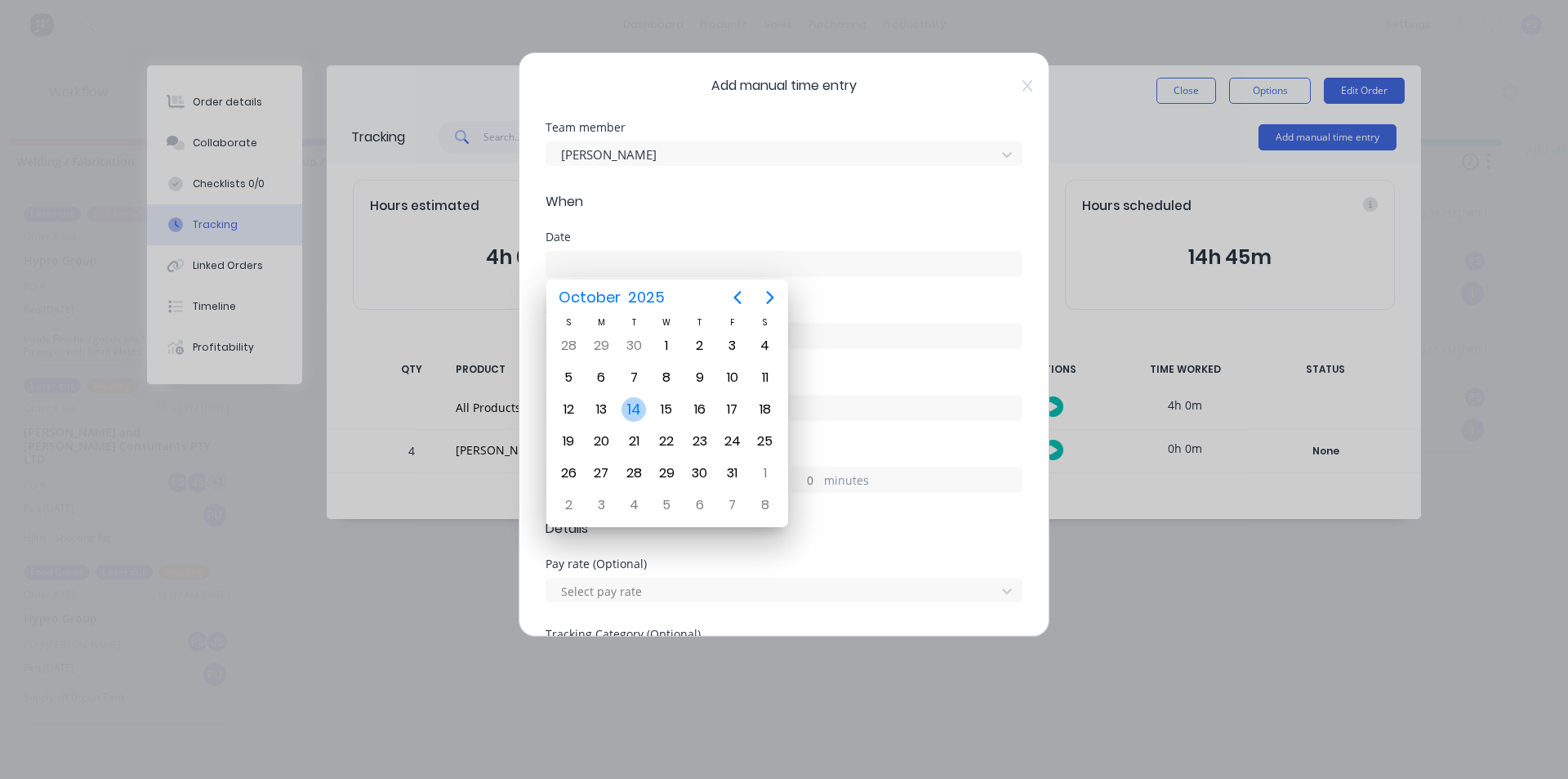
click at [633, 406] on div "14" at bounding box center [634, 409] width 25 height 25
type input "14/10/2025"
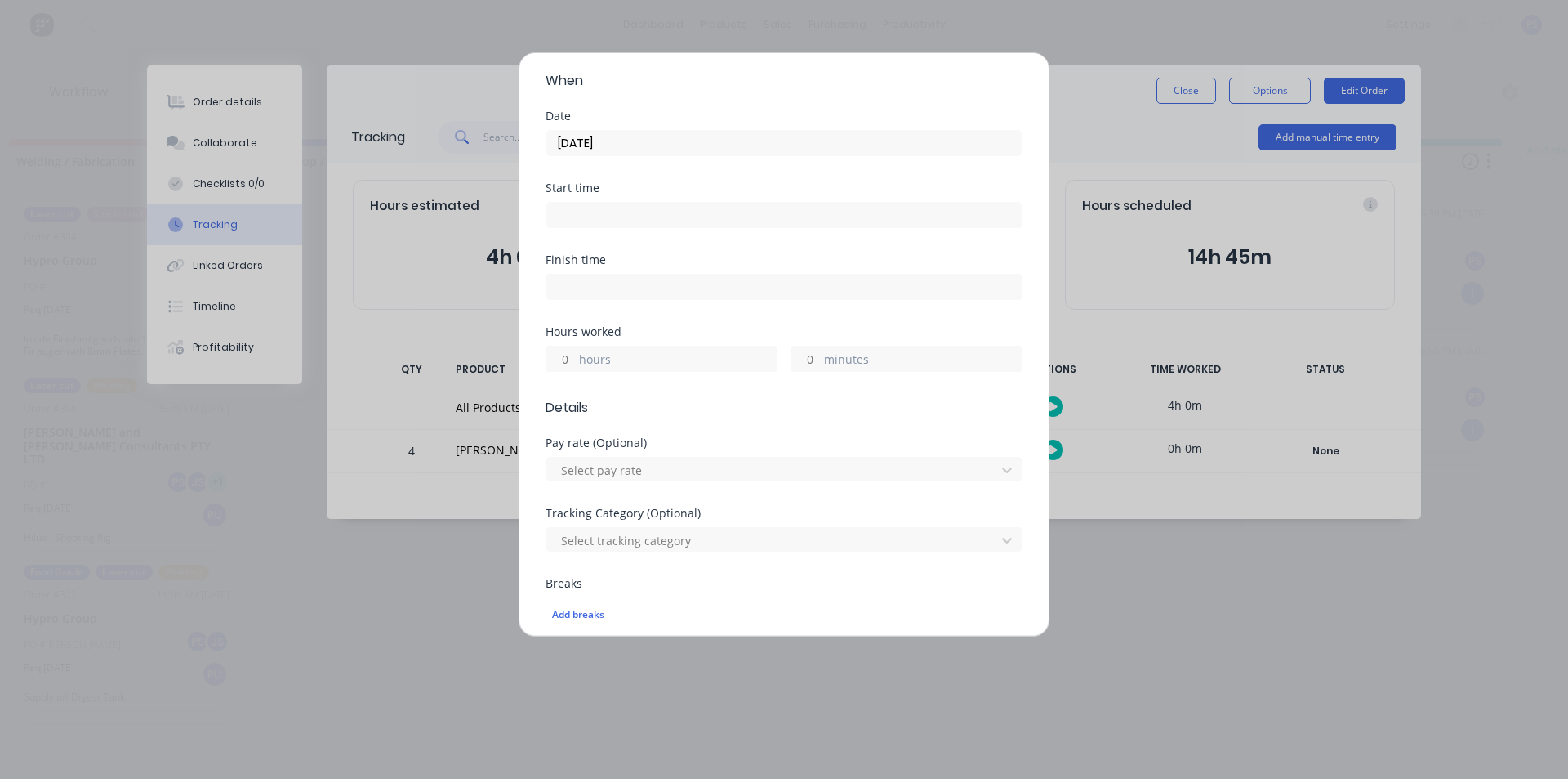
scroll to position [408, 0]
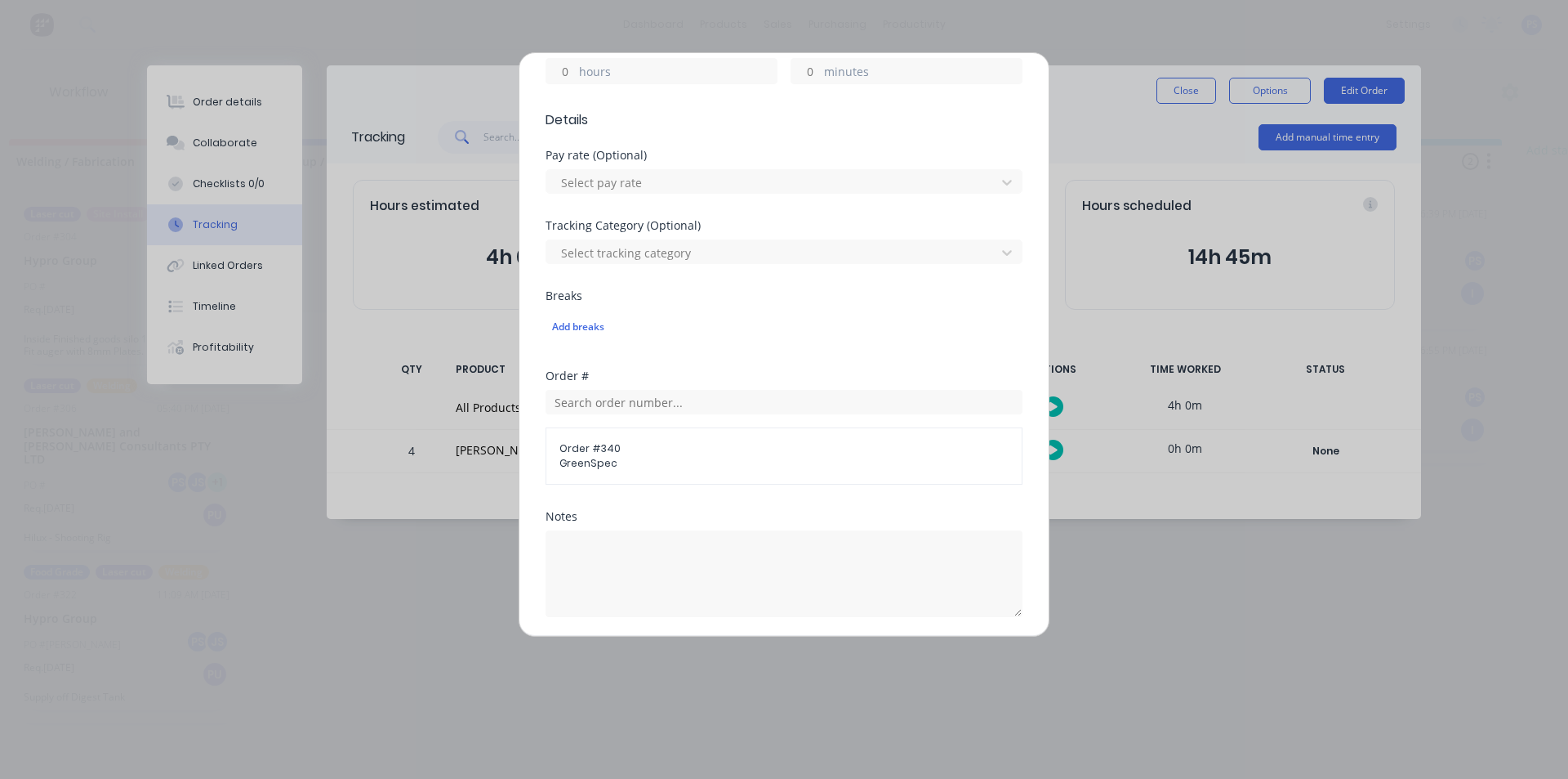
click at [564, 79] on input "hours" at bounding box center [561, 71] width 29 height 25
type input "4"
click at [624, 527] on div at bounding box center [784, 571] width 477 height 91
click at [622, 550] on textarea at bounding box center [784, 573] width 477 height 87
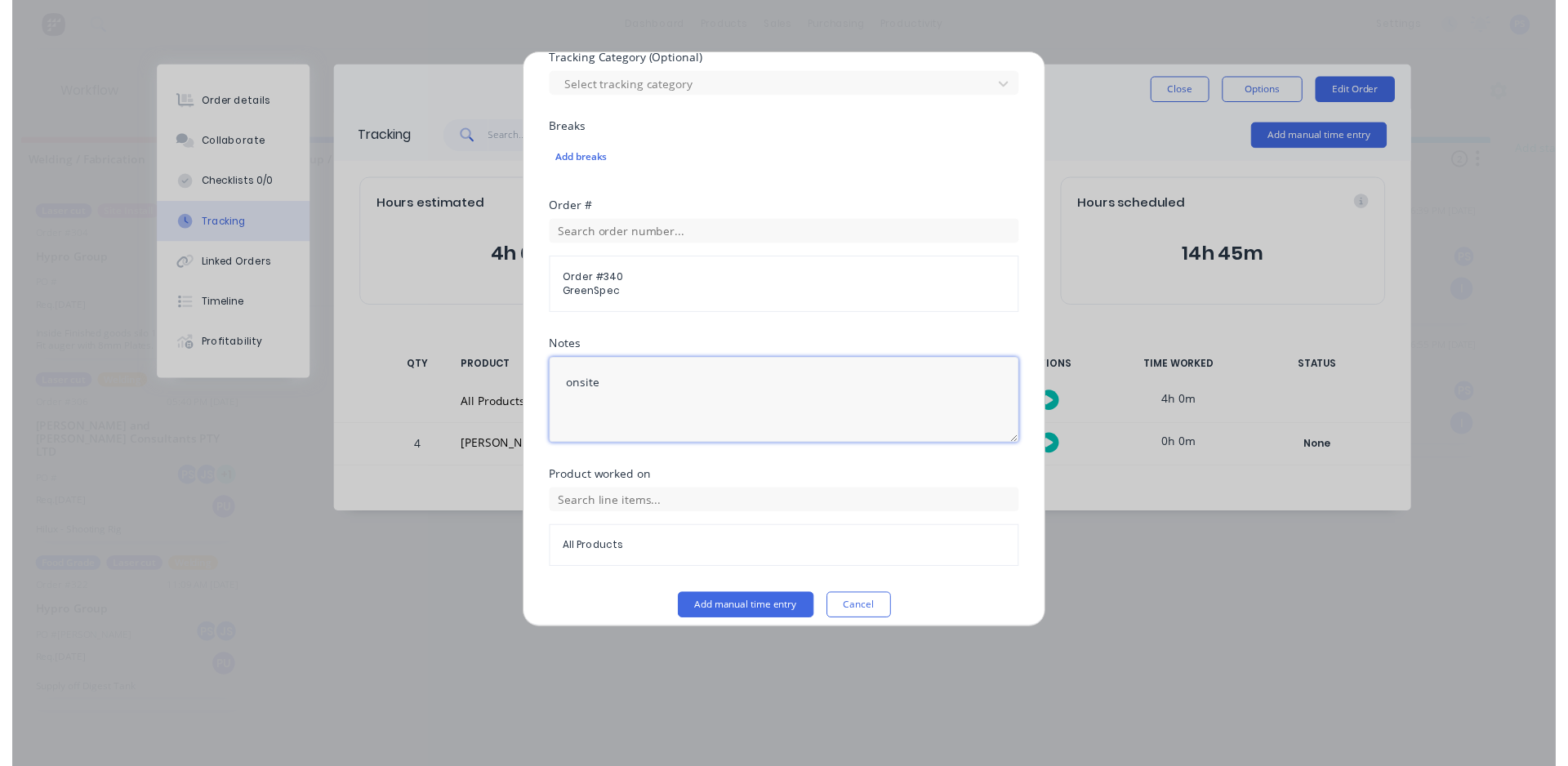
scroll to position [591, 0]
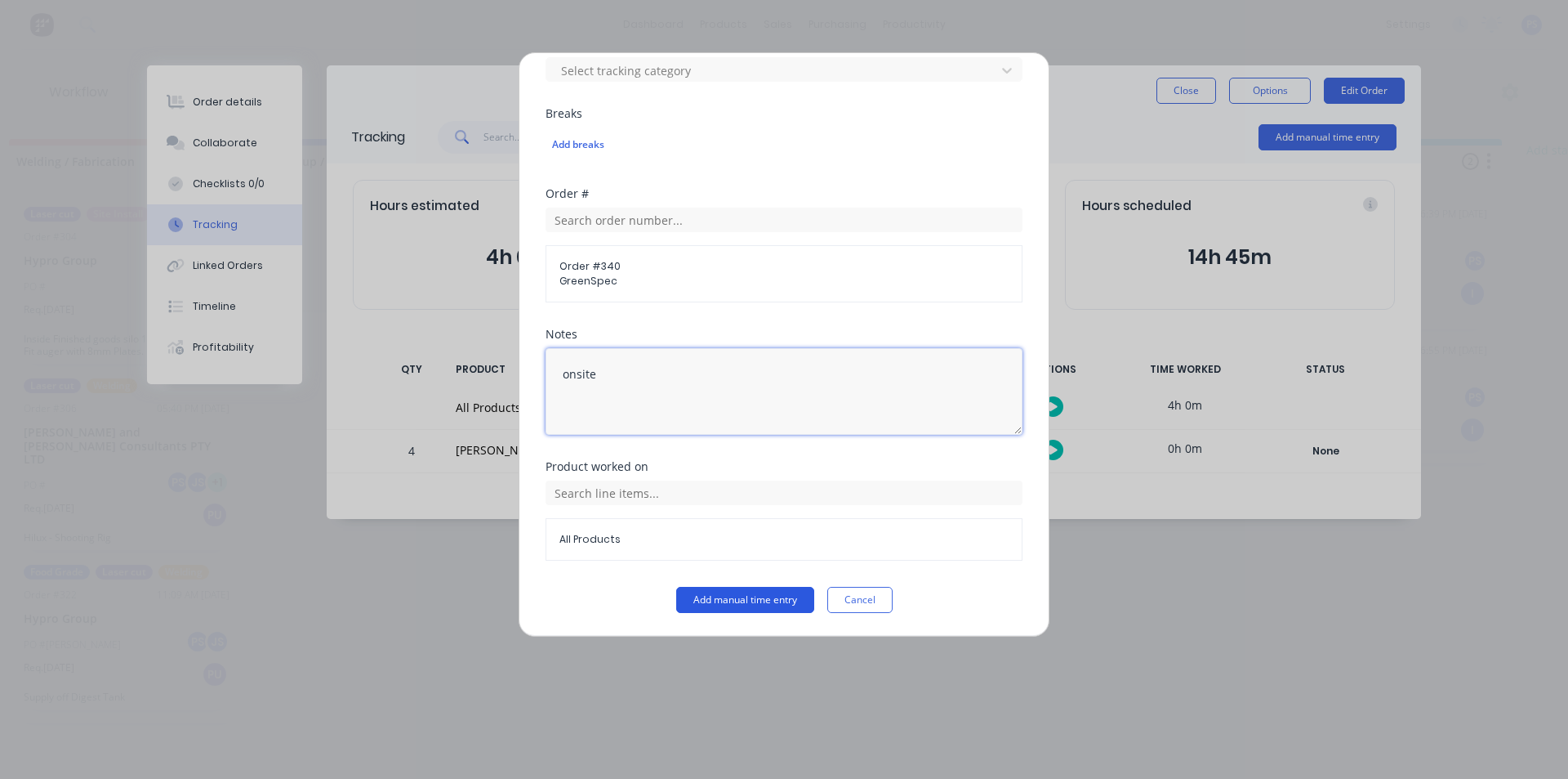
type textarea "onsite"
click at [695, 595] on button "Add manual time entry" at bounding box center [745, 600] width 138 height 26
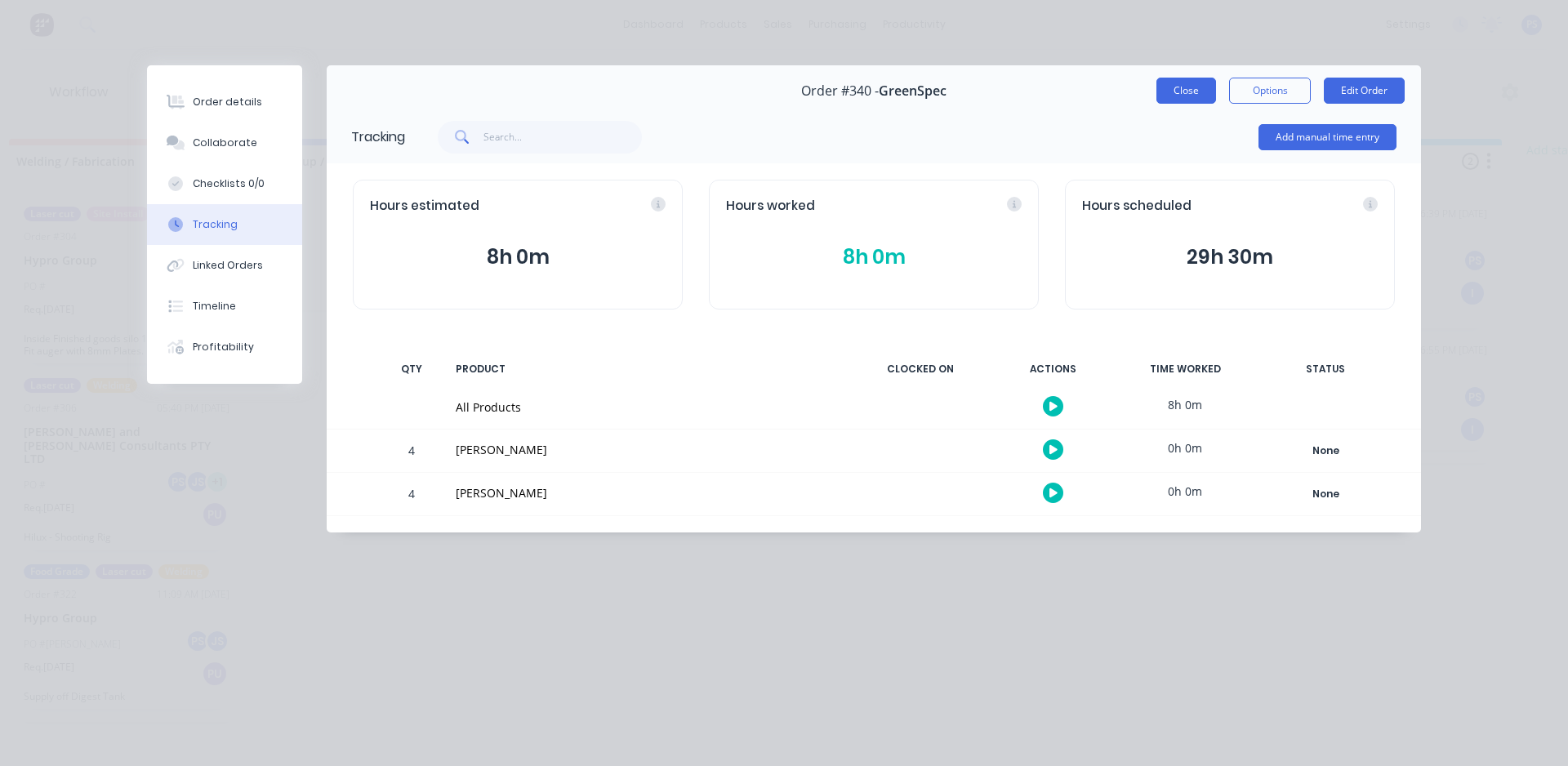
click at [1178, 90] on button "Close" at bounding box center [1186, 91] width 60 height 26
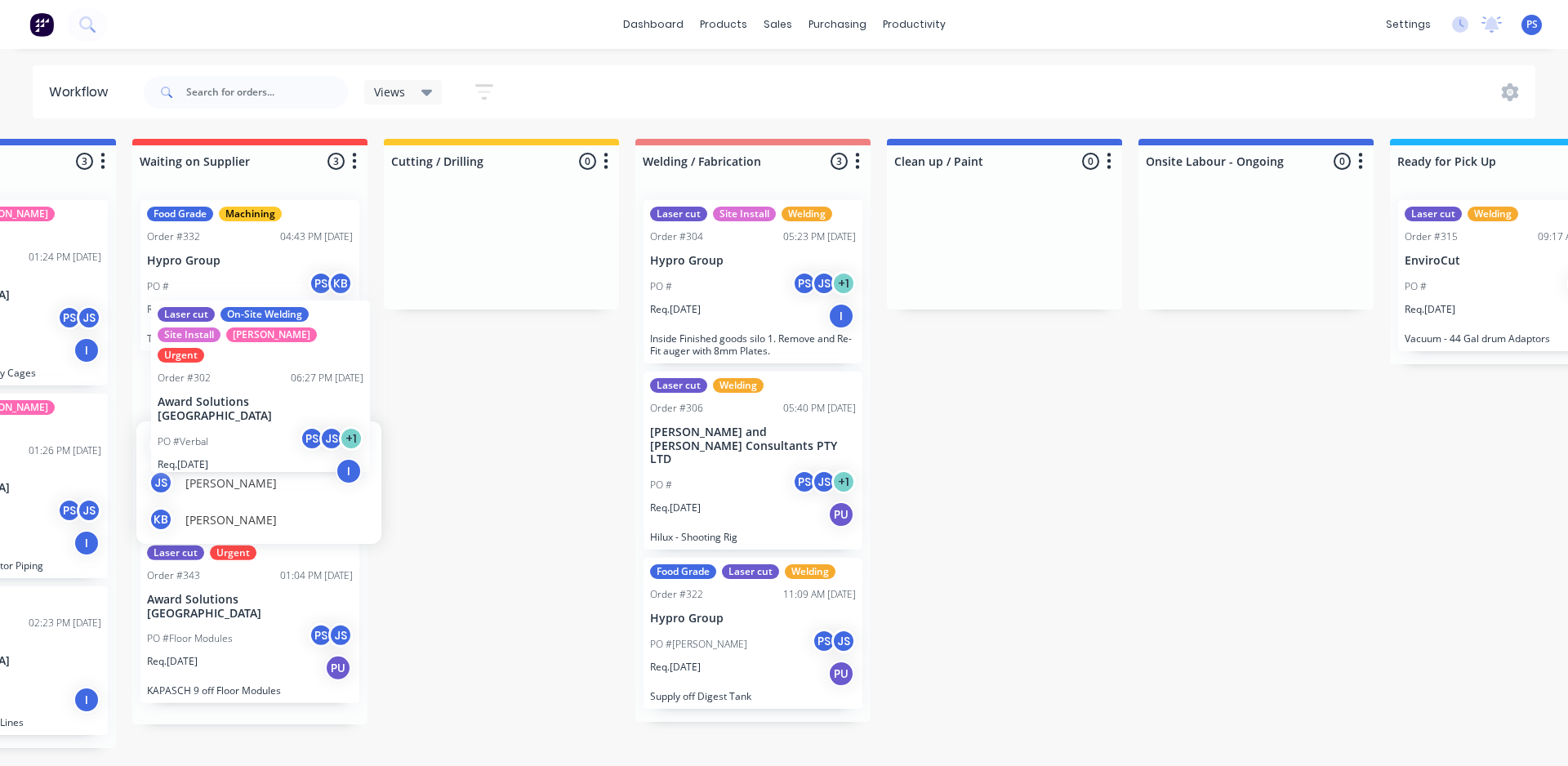
scroll to position [0, 395]
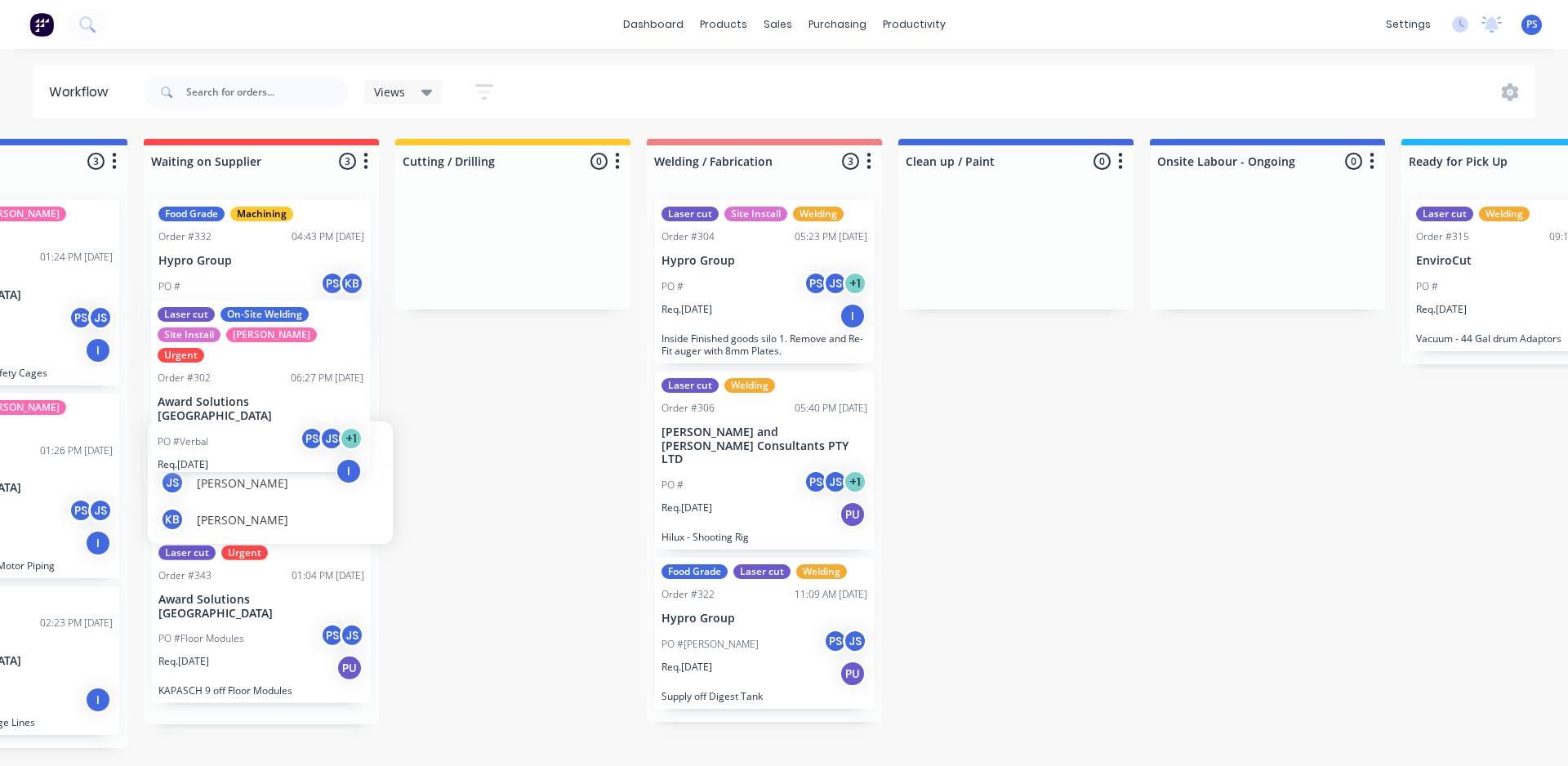
drag, startPoint x: 302, startPoint y: 306, endPoint x: 292, endPoint y: 322, distance: 18.9
click at [292, 322] on body "dashboard products sales purchasing productivity dashboard products Product Cat…" at bounding box center [389, 334] width 1568 height 668
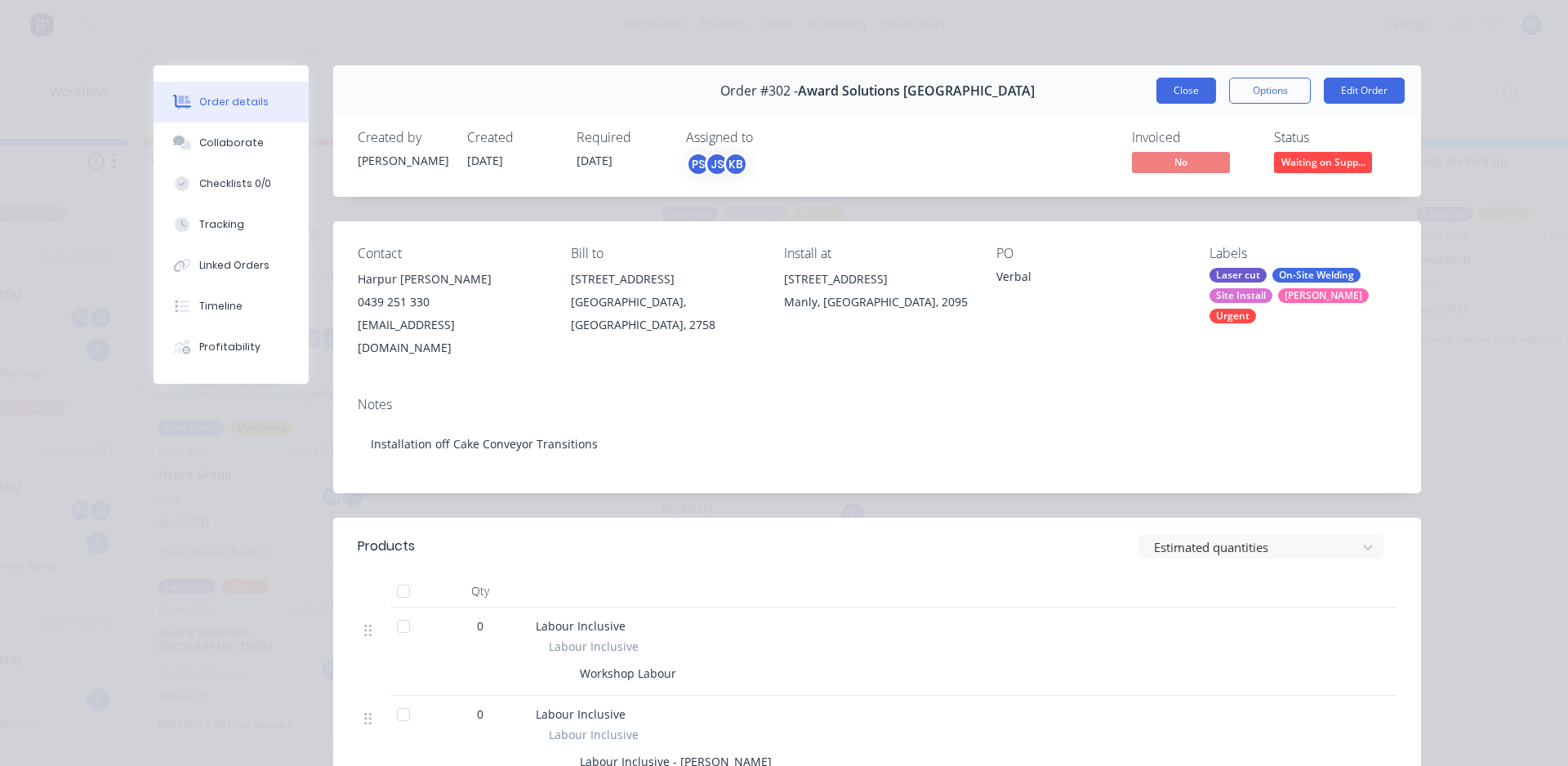
click at [1188, 91] on button "Close" at bounding box center [1186, 91] width 60 height 26
